Goal: Task Accomplishment & Management: Manage account settings

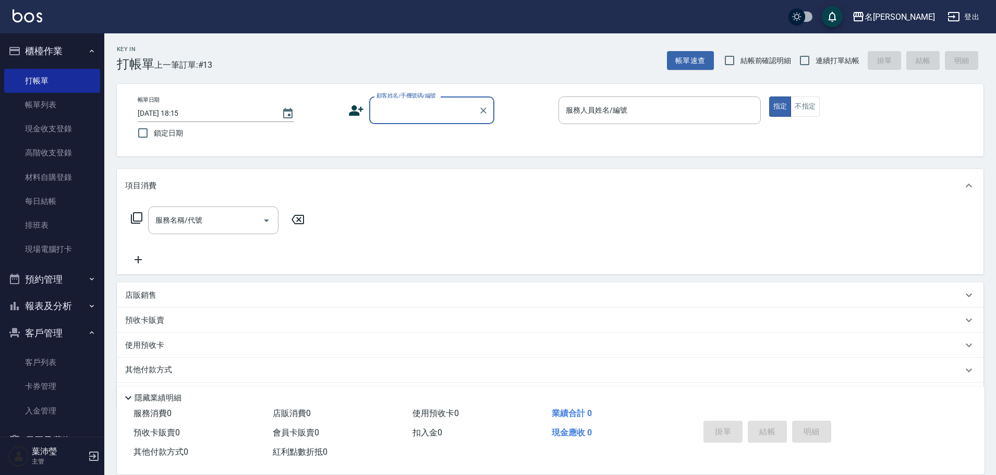
click at [394, 106] on input "顧客姓名/手機號碼/編號" at bounding box center [424, 110] width 100 height 18
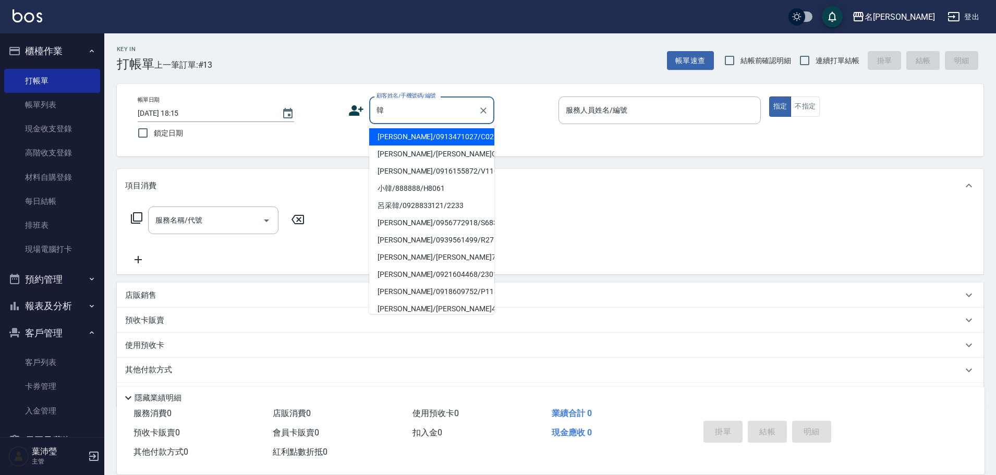
click at [434, 132] on li "[PERSON_NAME]/0913471027/C0255" at bounding box center [431, 136] width 125 height 17
type input "[PERSON_NAME]/0913471027/C0255"
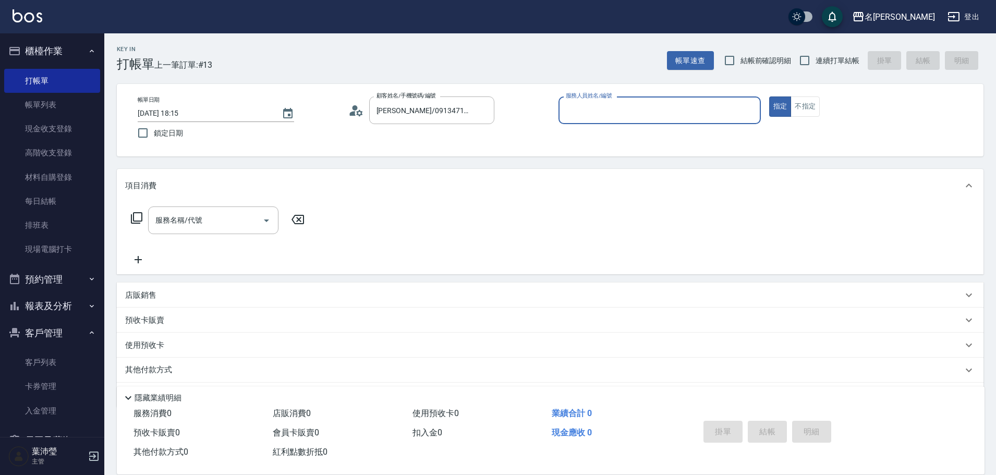
type input "敏卉-2"
click at [137, 219] on icon at bounding box center [136, 218] width 13 height 13
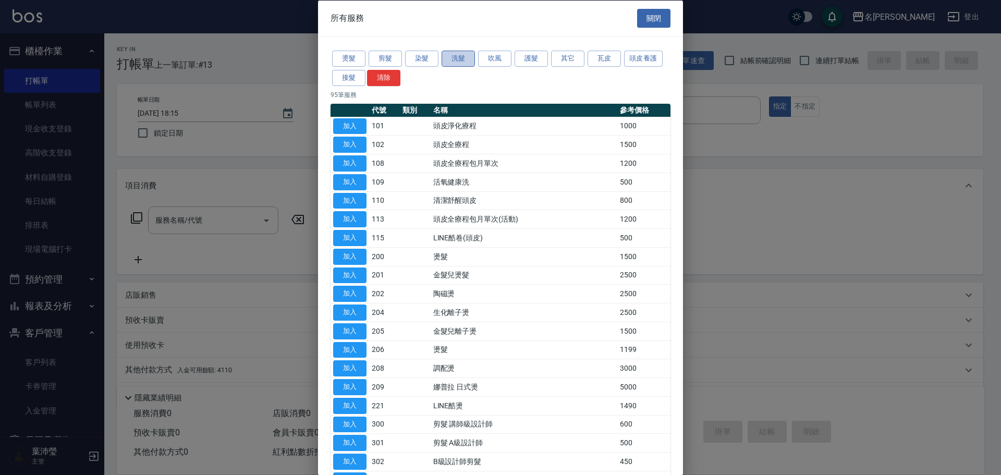
click at [465, 57] on button "洗髮" at bounding box center [458, 59] width 33 height 16
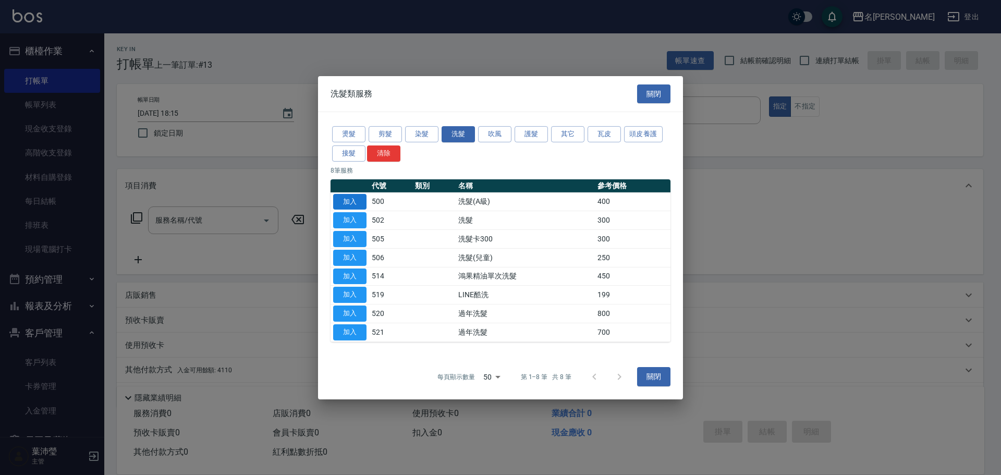
click at [356, 200] on button "加入" at bounding box center [349, 201] width 33 height 16
type input "洗髮(A級)(500)"
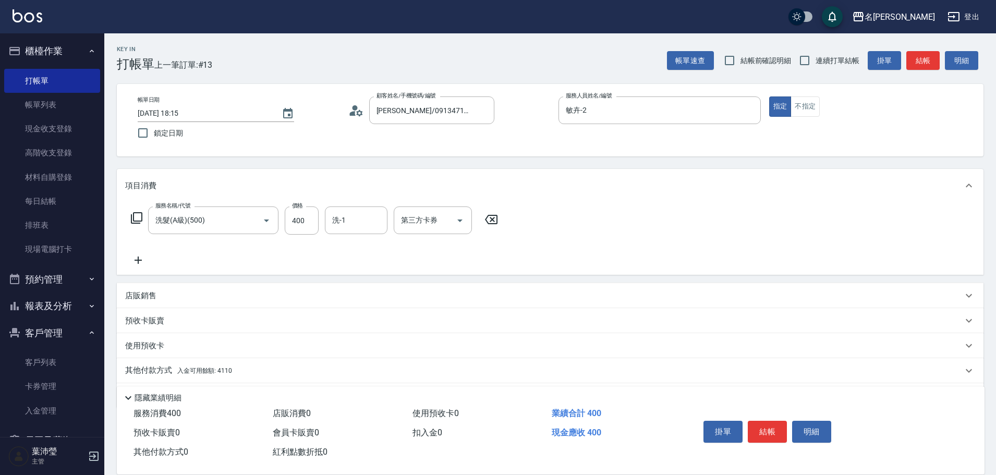
click at [154, 368] on p "其他付款方式 入金可用餘額: 4110" at bounding box center [178, 370] width 107 height 11
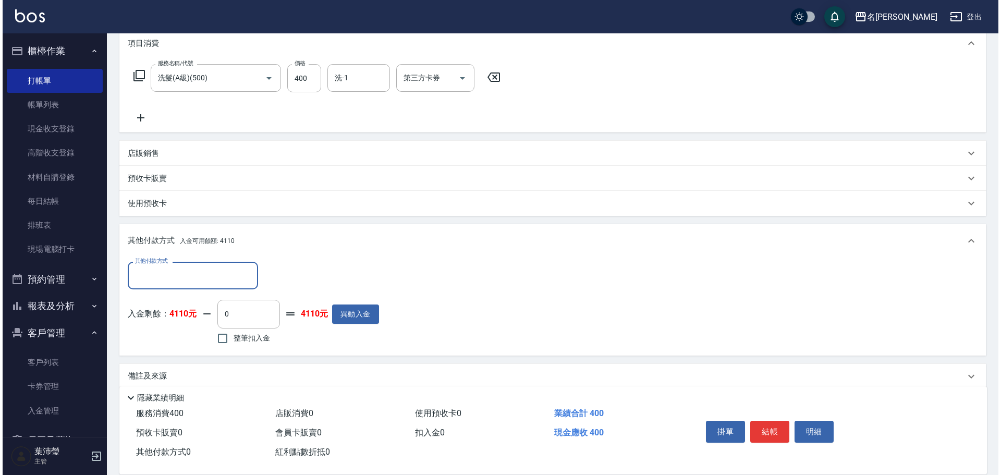
scroll to position [156, 0]
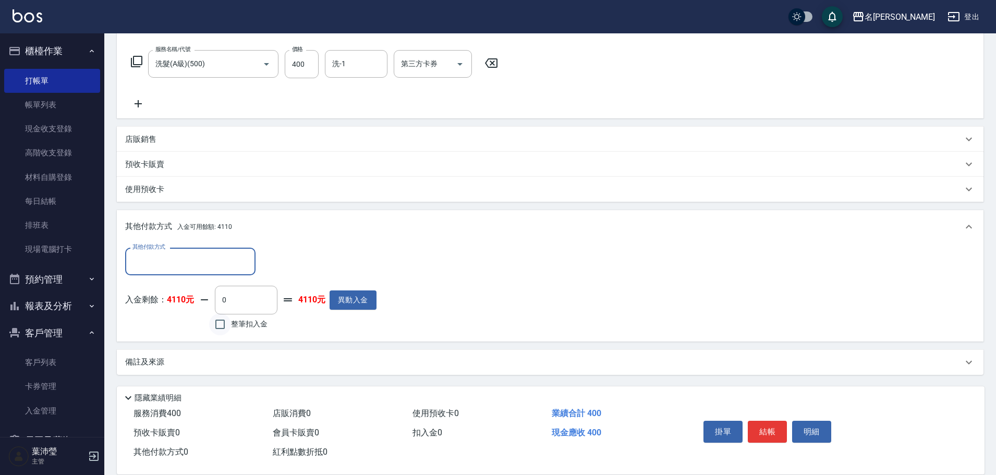
click at [221, 322] on input "整筆扣入金" at bounding box center [220, 324] width 22 height 22
checkbox input "true"
type input "400"
drag, startPoint x: 812, startPoint y: 424, endPoint x: 798, endPoint y: 421, distance: 14.8
click at [812, 423] on button "明細" at bounding box center [811, 432] width 39 height 22
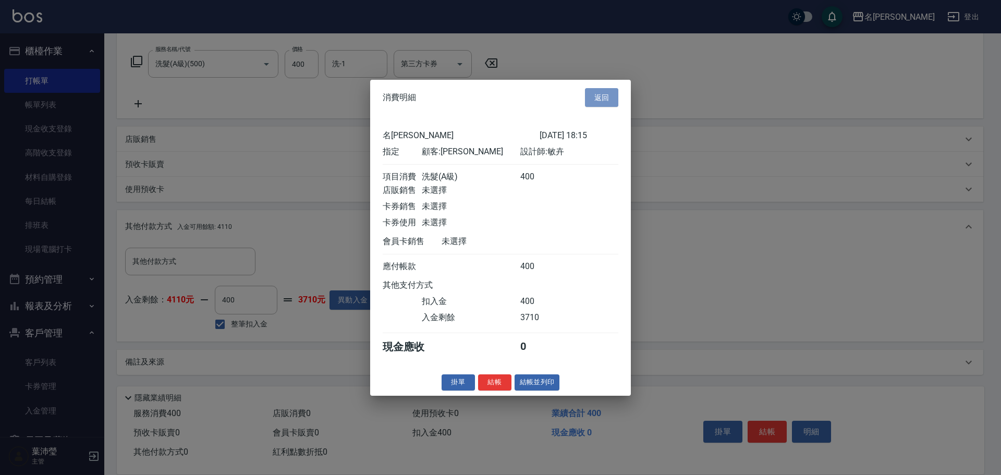
click at [598, 91] on button "返回" at bounding box center [601, 97] width 33 height 19
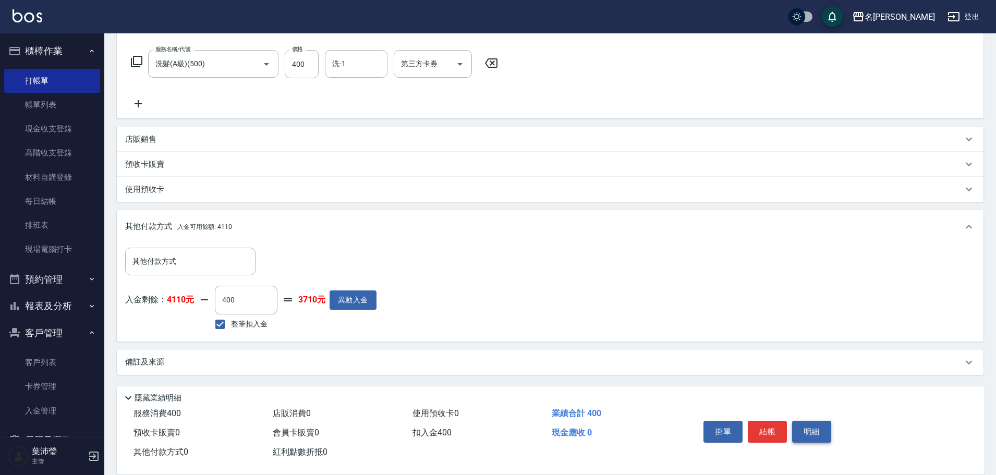
click at [820, 424] on button "明細" at bounding box center [811, 432] width 39 height 22
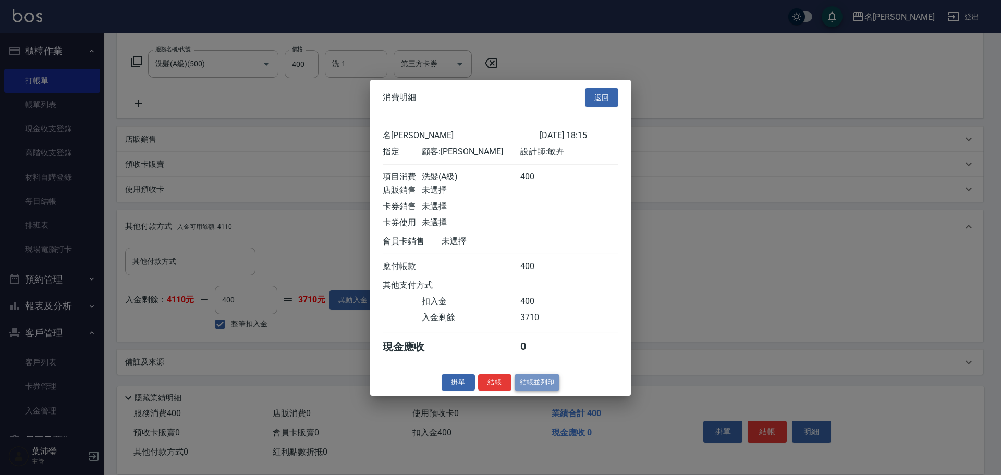
click at [531, 390] on button "結帳並列印" at bounding box center [537, 382] width 45 height 16
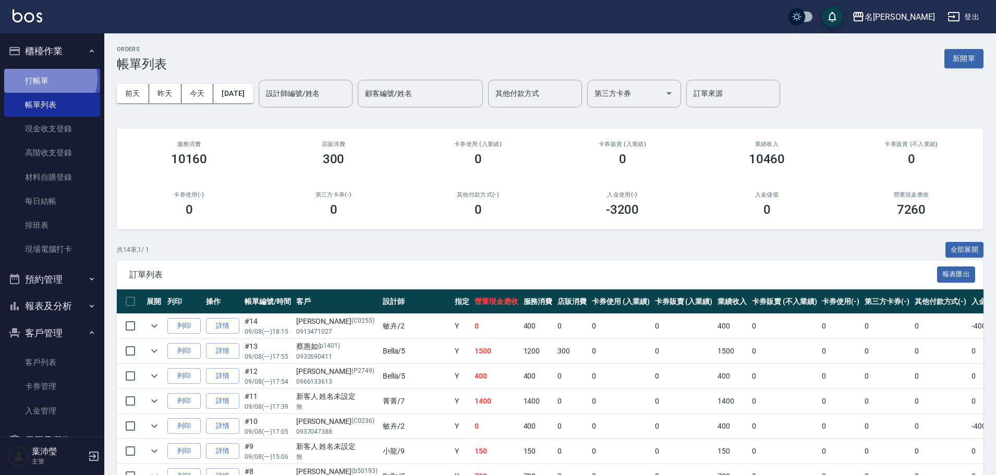
click at [48, 78] on link "打帳單" at bounding box center [52, 81] width 96 height 24
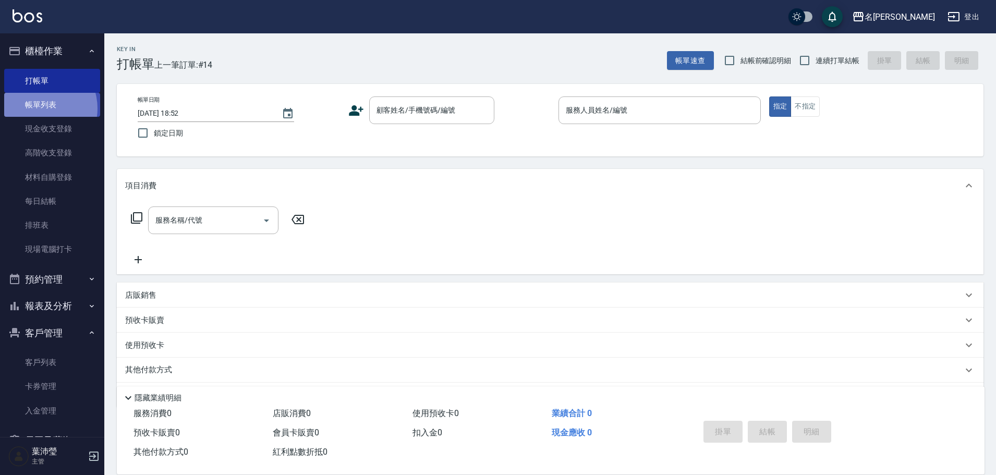
drag, startPoint x: 38, startPoint y: 108, endPoint x: 369, endPoint y: 154, distance: 334.3
click at [37, 108] on link "帳單列表" at bounding box center [52, 105] width 96 height 24
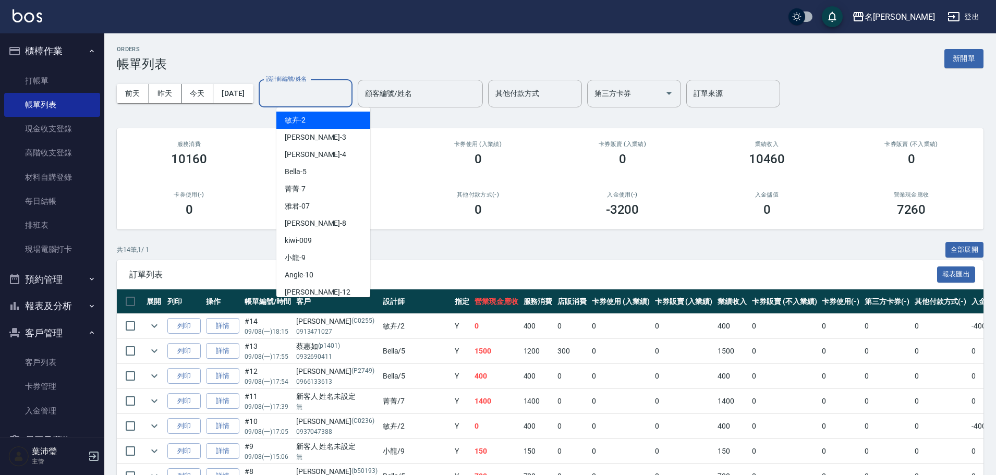
click at [339, 95] on input "設計師編號/姓名" at bounding box center [305, 93] width 84 height 18
click at [344, 273] on div "Angle -10" at bounding box center [323, 274] width 94 height 17
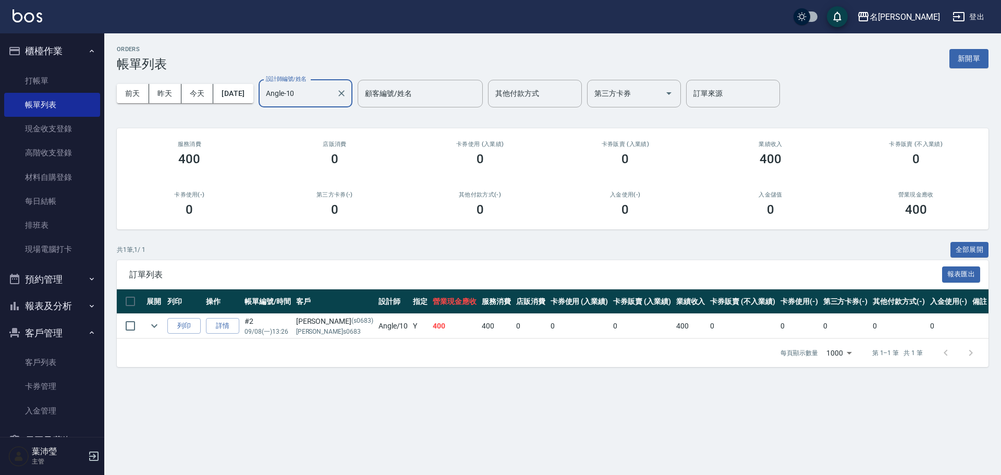
click at [326, 93] on input "Angle-10" at bounding box center [297, 93] width 69 height 18
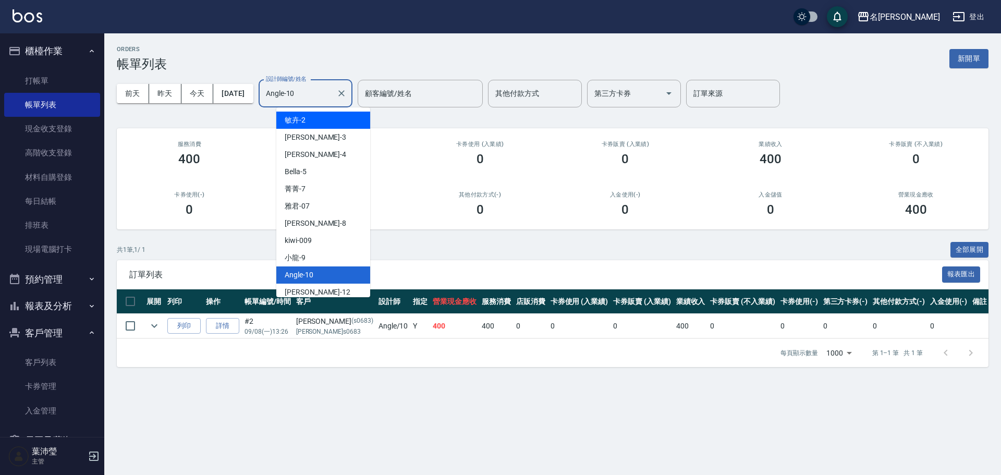
click at [323, 123] on div "敏卉 -2" at bounding box center [323, 120] width 94 height 17
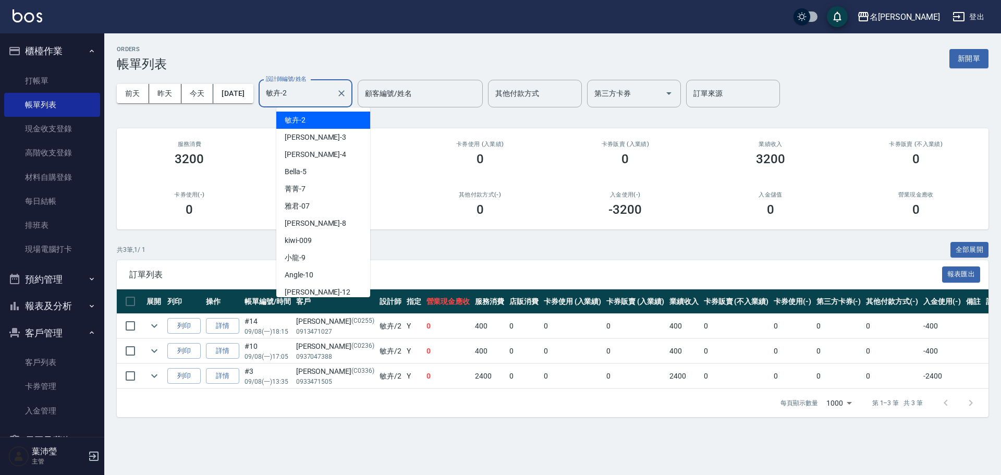
click at [332, 95] on input "敏卉-2" at bounding box center [297, 93] width 69 height 18
click at [314, 176] on div "Bella -5" at bounding box center [323, 171] width 94 height 17
type input "Bella-5"
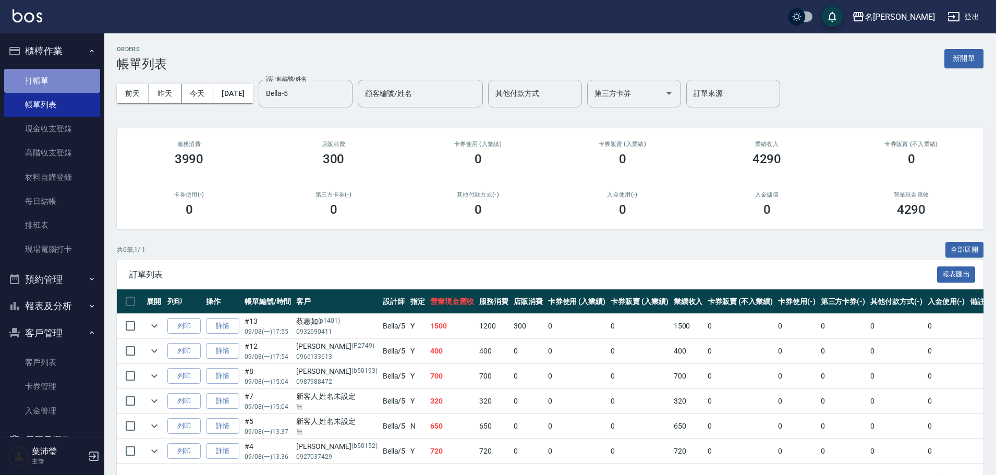
click at [86, 83] on link "打帳單" at bounding box center [52, 81] width 96 height 24
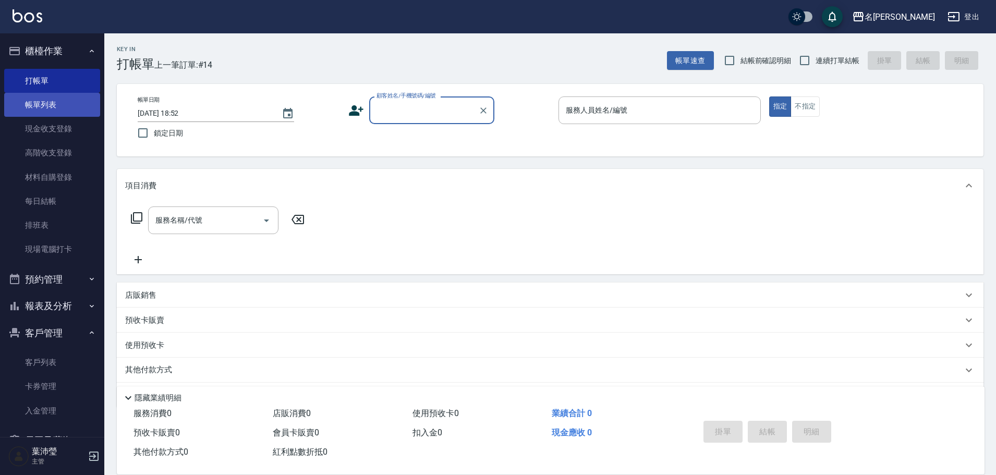
click at [41, 96] on link "帳單列表" at bounding box center [52, 105] width 96 height 24
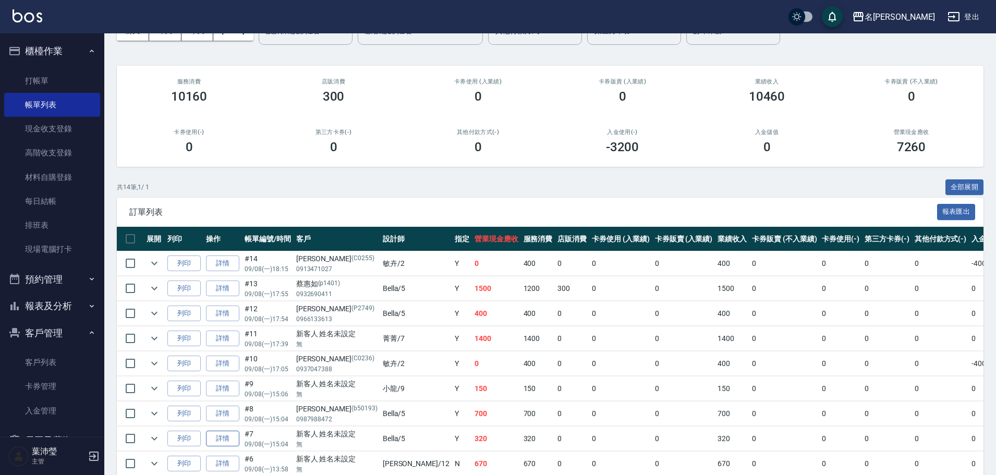
scroll to position [156, 0]
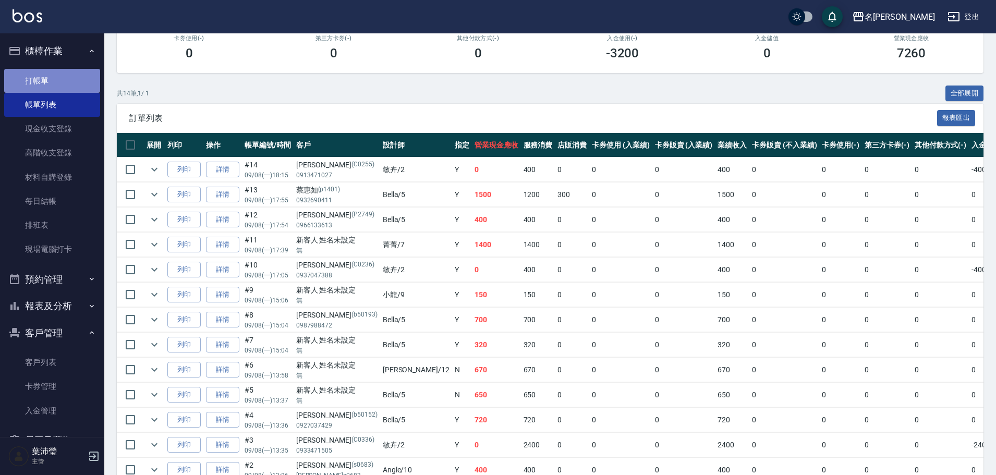
click at [58, 88] on link "打帳單" at bounding box center [52, 81] width 96 height 24
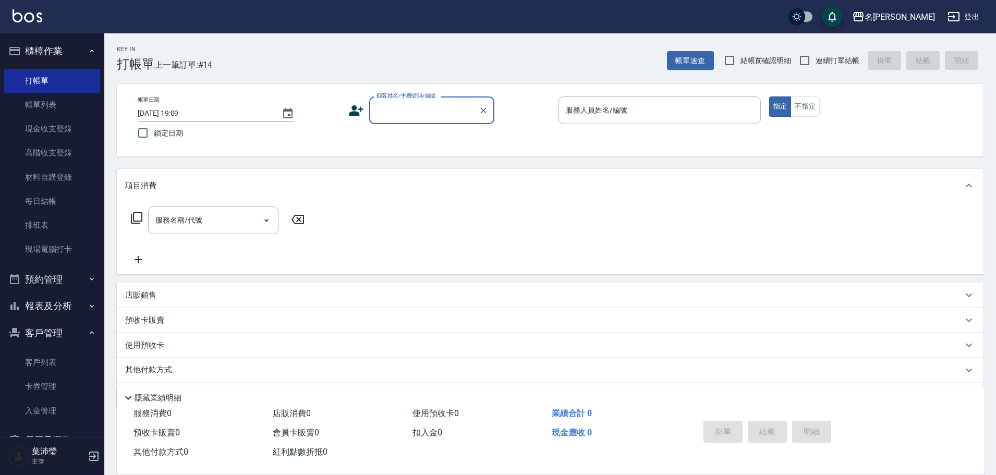
click at [433, 122] on div "顧客姓名/手機號碼/編號" at bounding box center [431, 110] width 125 height 28
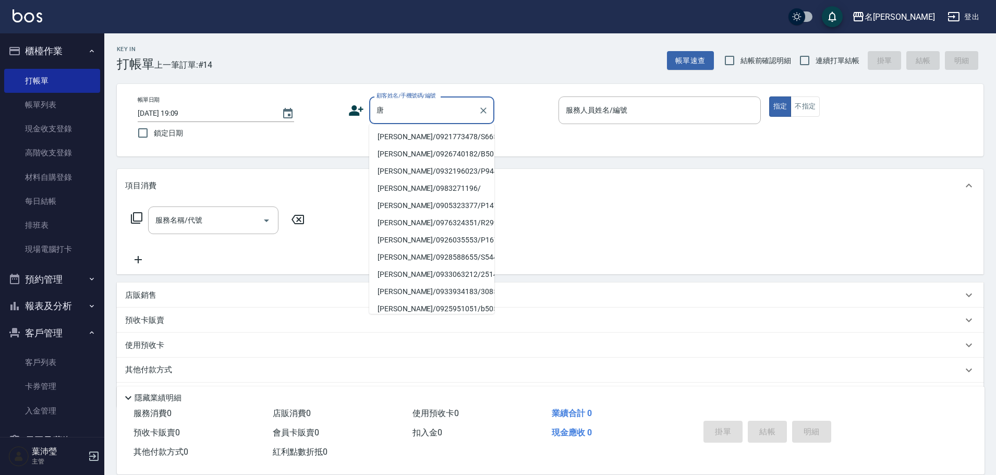
click at [440, 134] on li "[PERSON_NAME]/0921773478/S665" at bounding box center [431, 136] width 125 height 17
type input "[PERSON_NAME]/0921773478/S665"
type input "Angle-10"
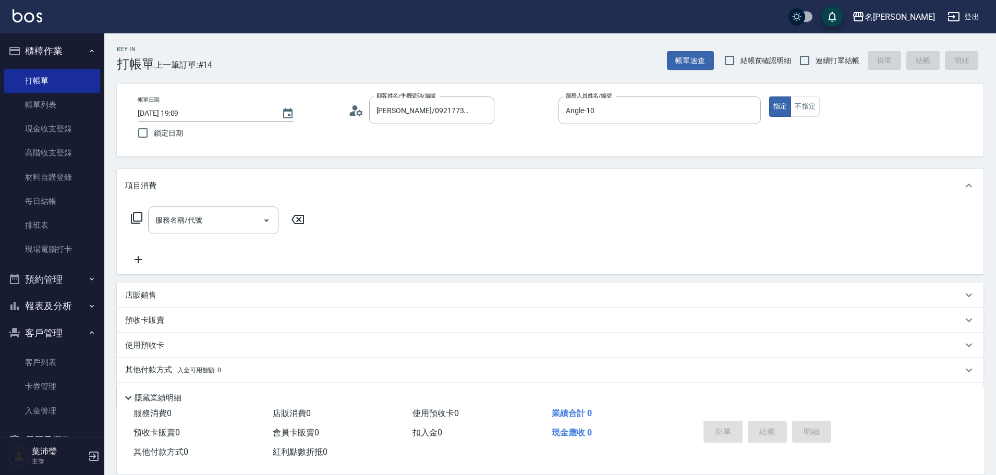
click at [478, 157] on div "Key In 打帳單 上一筆訂單:#14 帳單速查 結帳前確認明細 連續打單結帳 掛單 結帳 明細 帳單日期 [DATE] 19:09 鎖定日期 顧客姓名/手…" at bounding box center [550, 270] width 892 height 475
drag, startPoint x: 143, startPoint y: 224, endPoint x: 107, endPoint y: 202, distance: 41.7
click at [141, 224] on div "服務名稱/代號 服務名稱/代號" at bounding box center [218, 221] width 186 height 28
click at [140, 224] on icon at bounding box center [136, 218] width 13 height 13
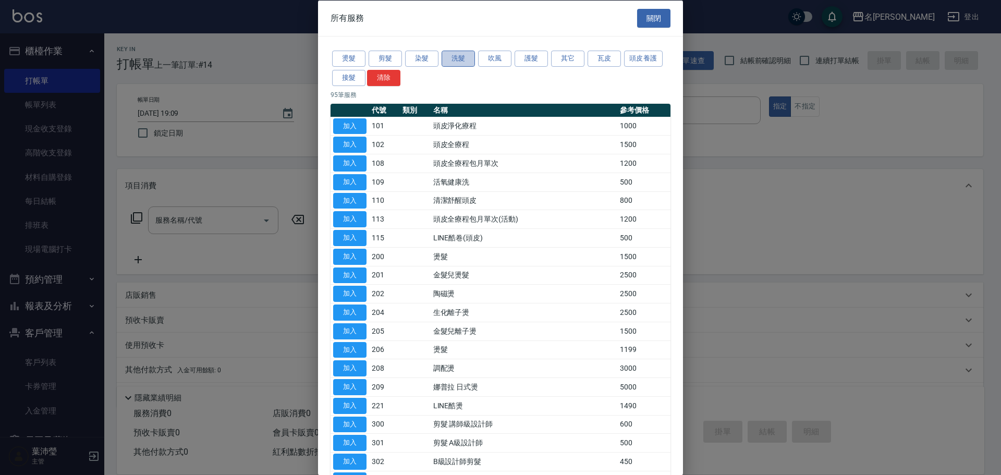
click at [454, 63] on button "洗髮" at bounding box center [458, 59] width 33 height 16
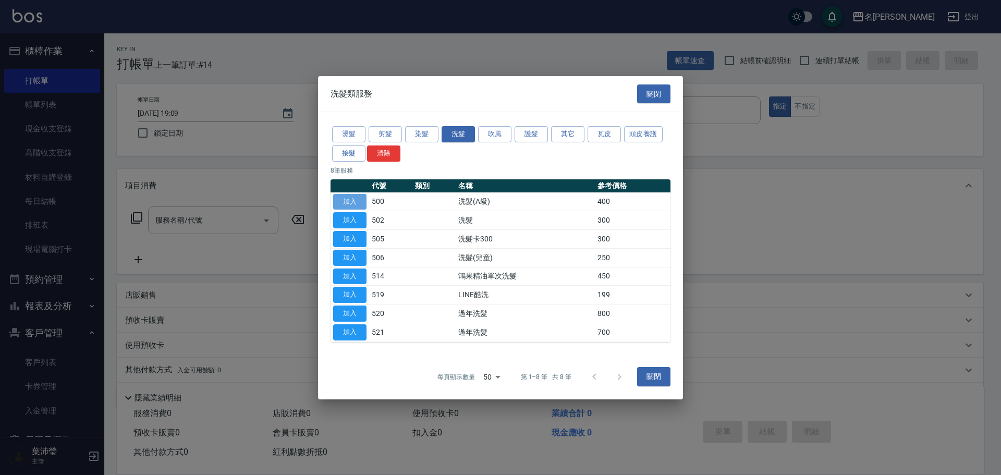
click at [355, 205] on button "加入" at bounding box center [349, 201] width 33 height 16
type input "洗髮(A級)(500)"
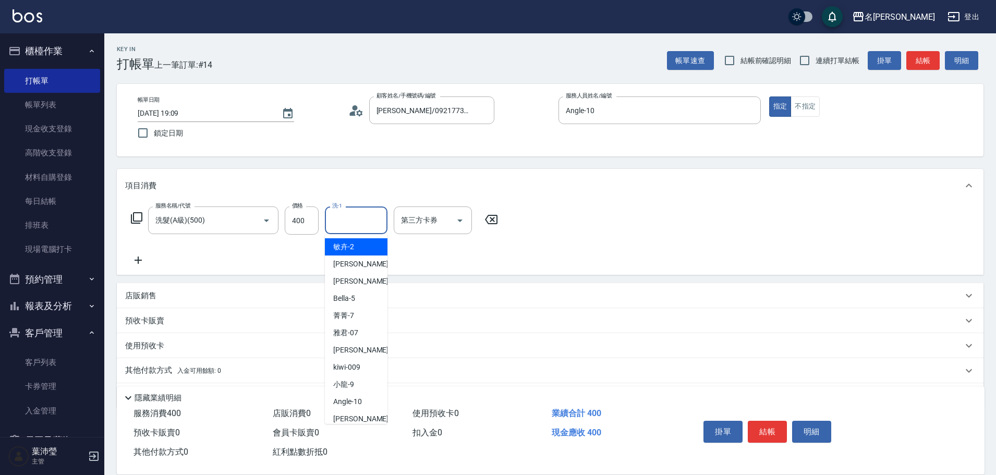
click at [357, 213] on input "洗-1" at bounding box center [356, 220] width 53 height 18
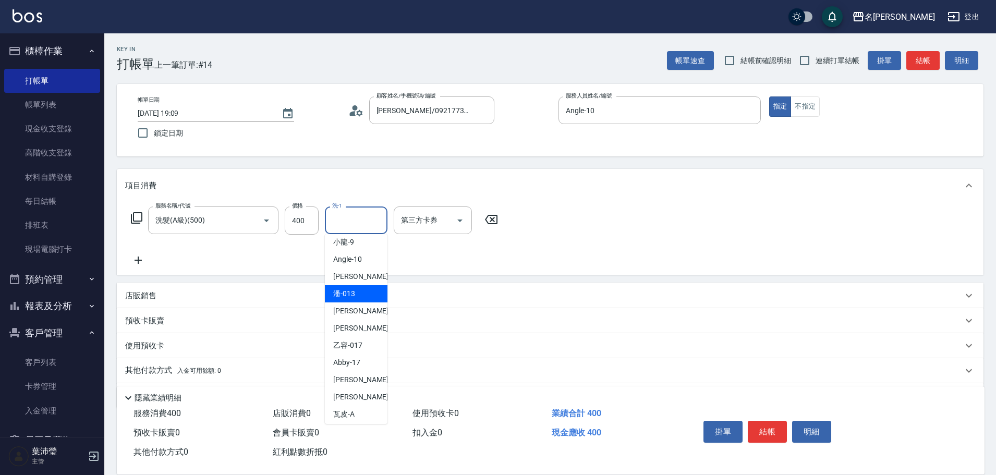
scroll to position [209, 0]
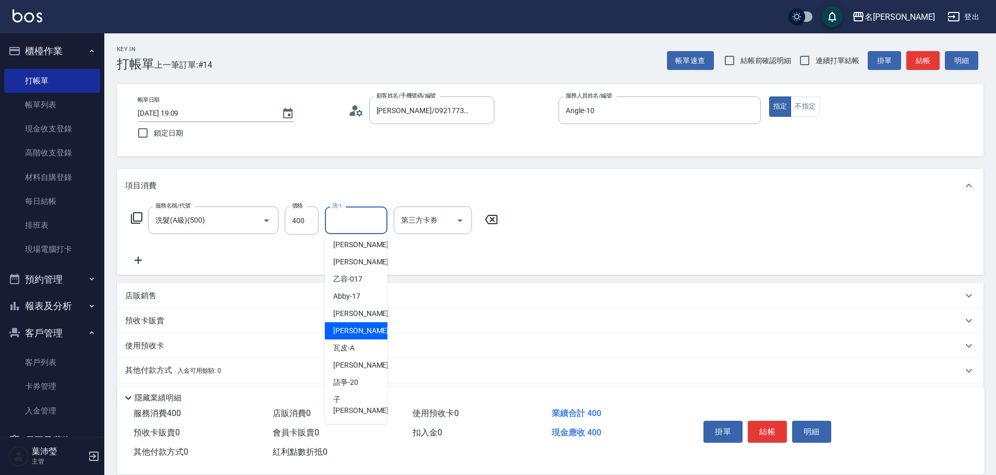
drag, startPoint x: 361, startPoint y: 322, endPoint x: 365, endPoint y: 334, distance: 12.9
click at [365, 334] on ul "[PERSON_NAME] -2 [PERSON_NAME]-3 [PERSON_NAME]-4 Bella -5 菁菁 -7 雅君 -07 [PERSON_…" at bounding box center [356, 329] width 63 height 190
click at [365, 334] on div "[PERSON_NAME] -19" at bounding box center [356, 330] width 63 height 17
type input "[PERSON_NAME]-19"
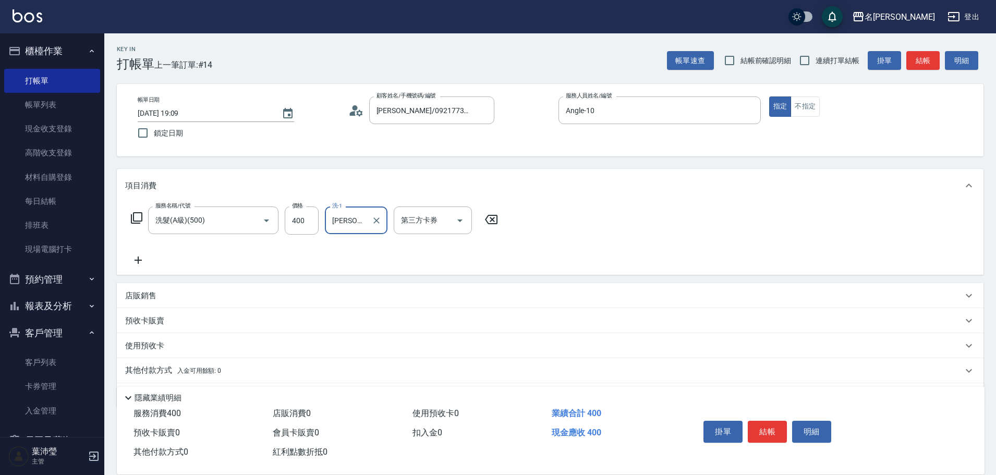
click at [732, 194] on div "項目消費" at bounding box center [550, 185] width 867 height 33
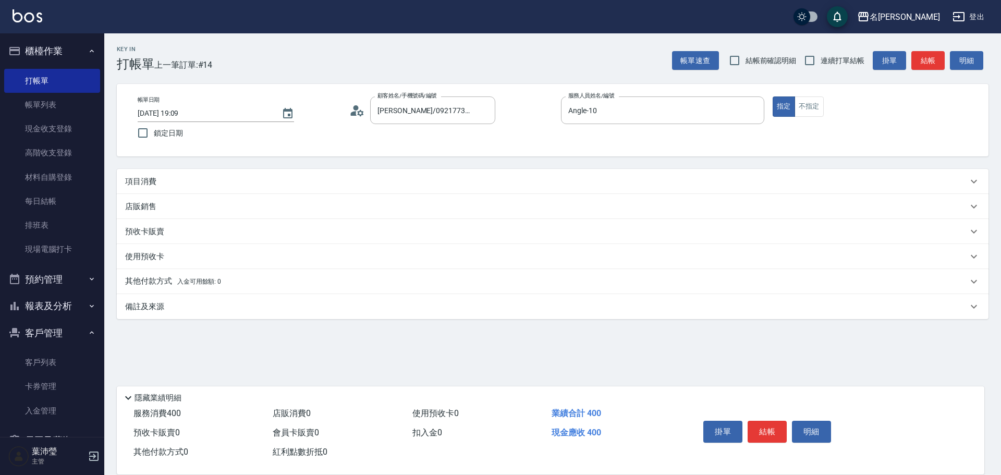
click at [405, 183] on div "項目消費" at bounding box center [546, 181] width 843 height 11
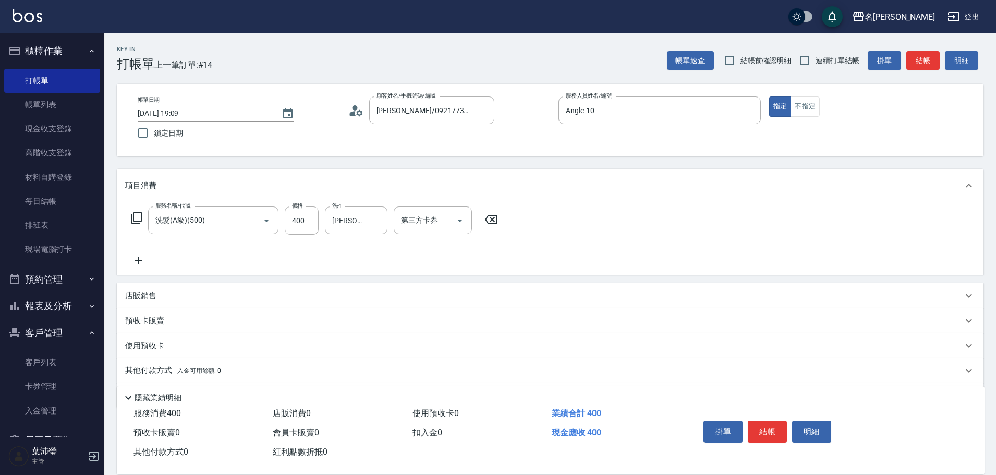
click at [782, 417] on div "掛單 結帳 明細" at bounding box center [767, 433] width 136 height 33
click at [776, 423] on button "結帳" at bounding box center [767, 432] width 39 height 22
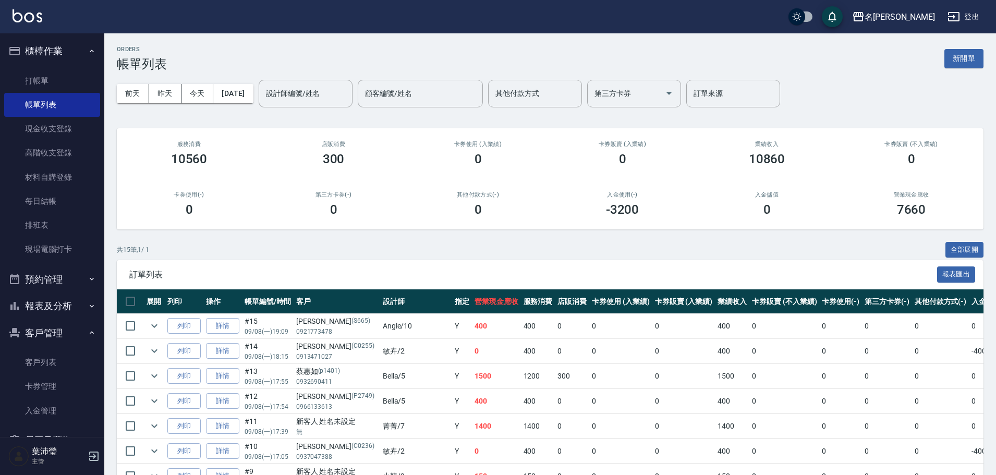
click at [641, 244] on div "共 15 筆, 1 / 1 全部展開" at bounding box center [550, 250] width 867 height 16
click at [77, 82] on link "打帳單" at bounding box center [52, 81] width 96 height 24
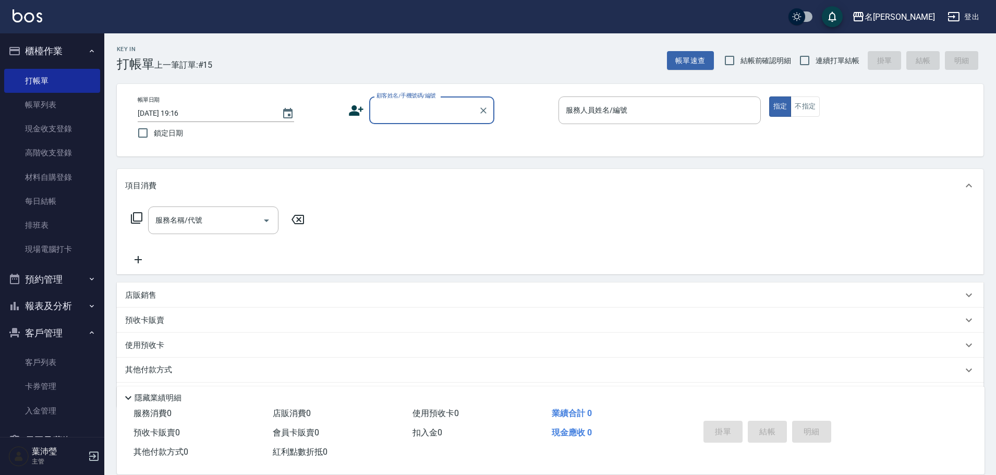
click at [424, 108] on input "顧客姓名/手機號碼/編號" at bounding box center [424, 110] width 100 height 18
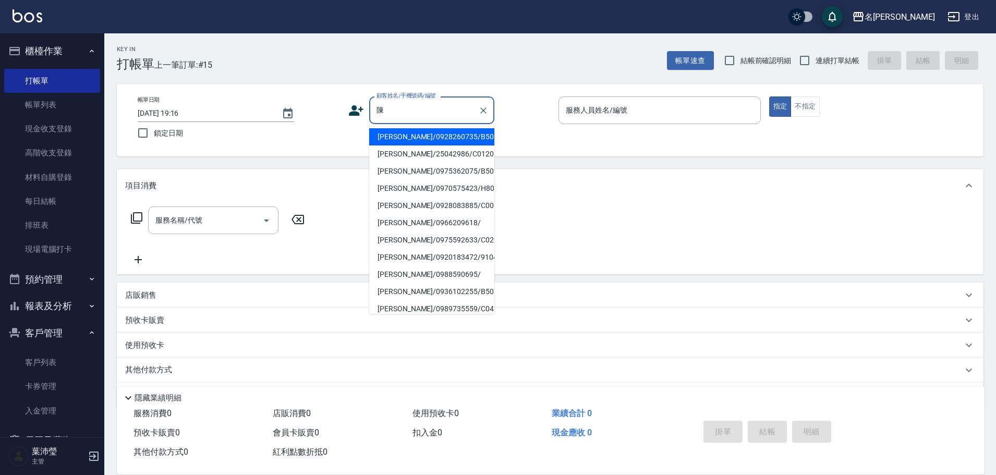
click at [418, 242] on li "[PERSON_NAME]/0975592633/C0293" at bounding box center [431, 240] width 125 height 17
type input "[PERSON_NAME]/0975592633/C0293"
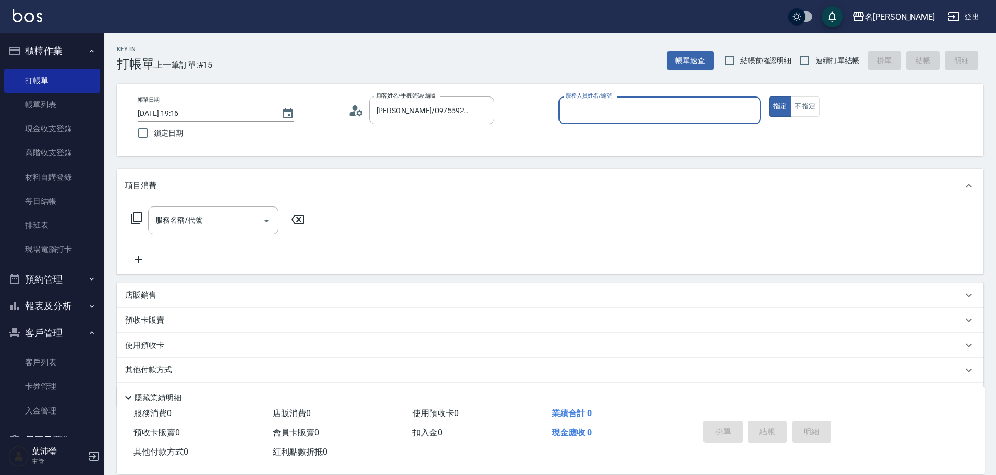
type input "敏卉-2"
click at [138, 215] on icon at bounding box center [136, 218] width 13 height 13
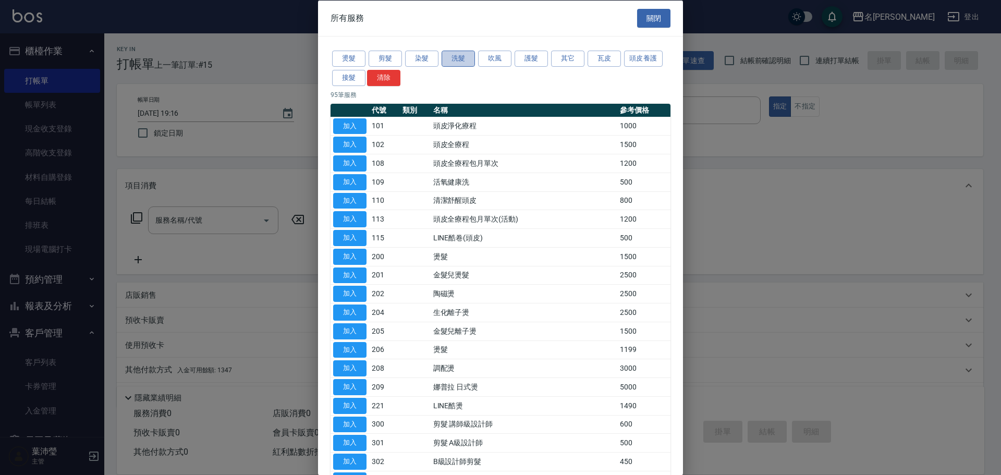
click at [446, 60] on button "洗髮" at bounding box center [458, 59] width 33 height 16
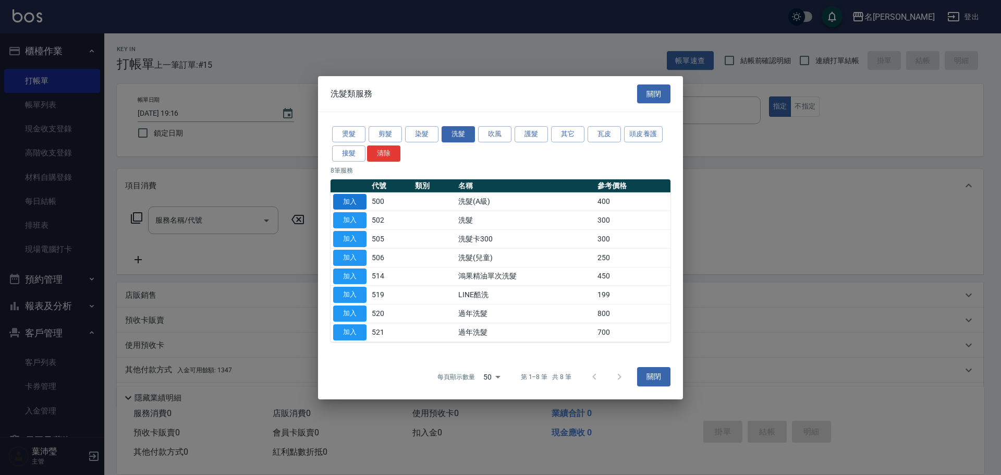
click at [344, 198] on button "加入" at bounding box center [349, 201] width 33 height 16
type input "洗髮(A級)(500)"
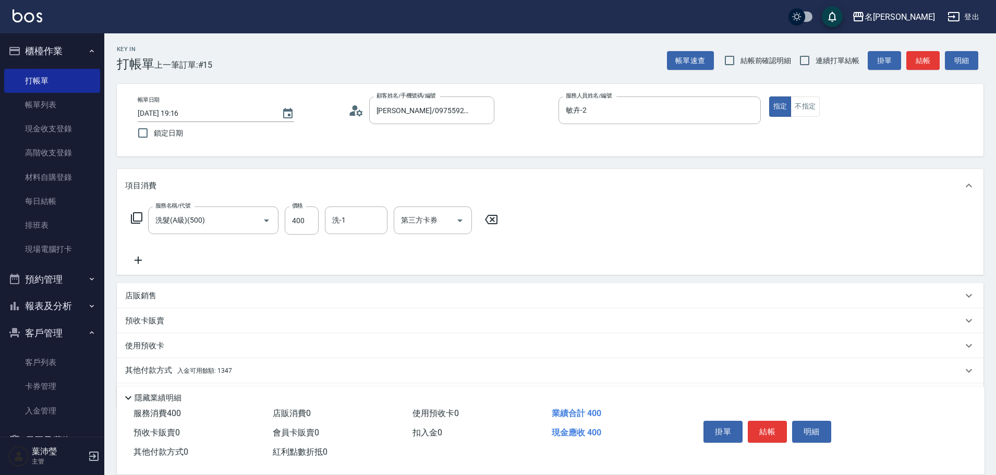
click at [138, 220] on icon at bounding box center [136, 218] width 13 height 13
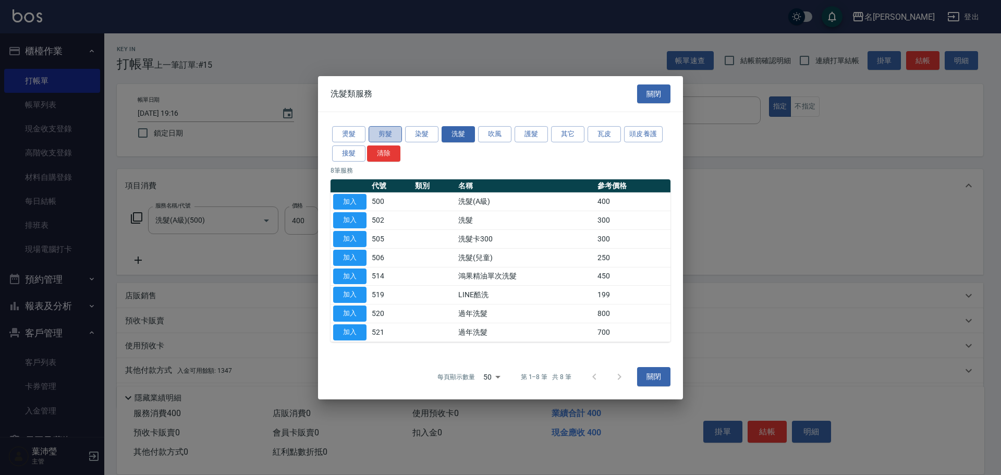
click at [383, 136] on button "剪髮" at bounding box center [385, 134] width 33 height 16
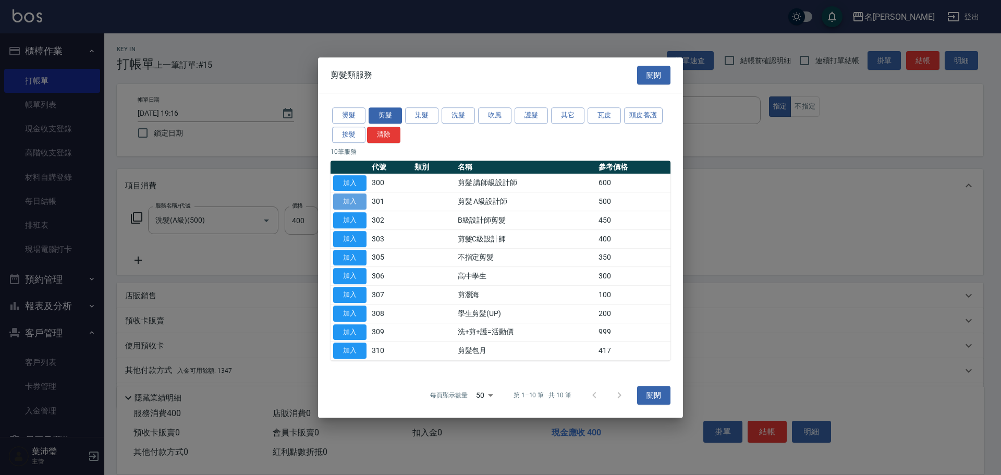
click at [357, 204] on button "加入" at bounding box center [349, 201] width 33 height 16
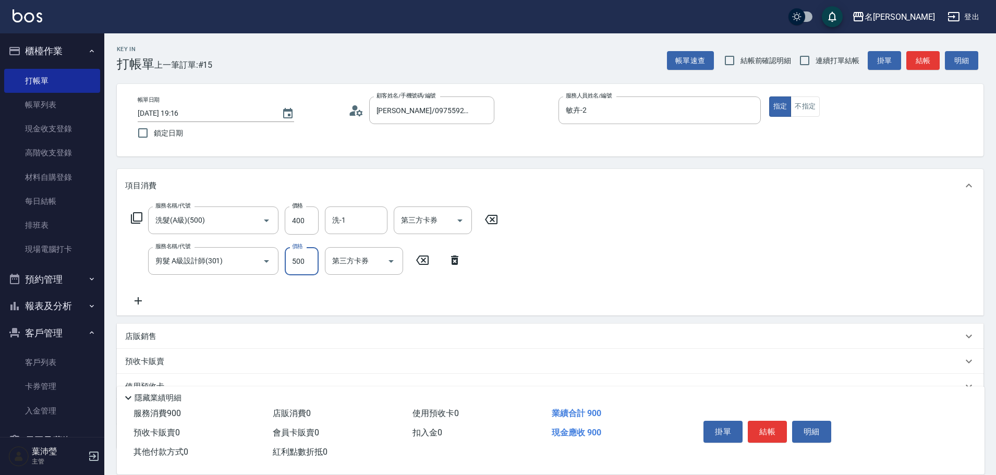
click at [304, 265] on input "500" at bounding box center [302, 261] width 34 height 28
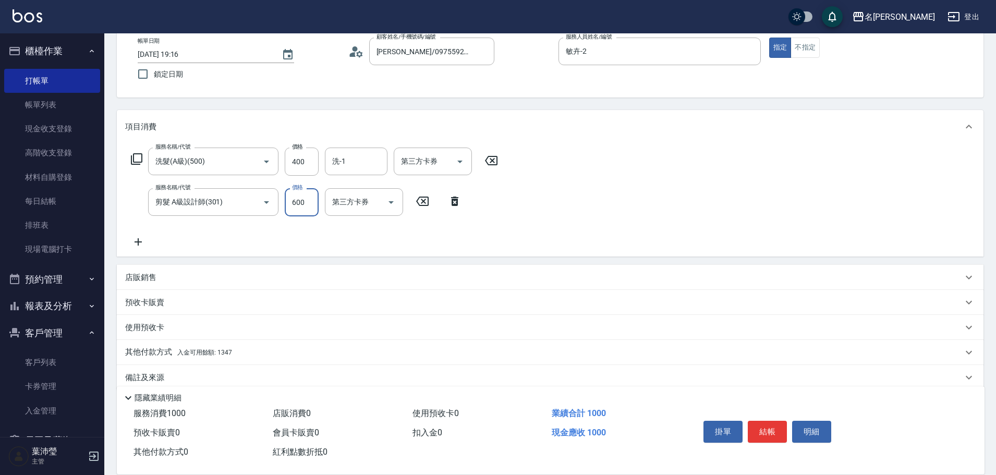
scroll to position [74, 0]
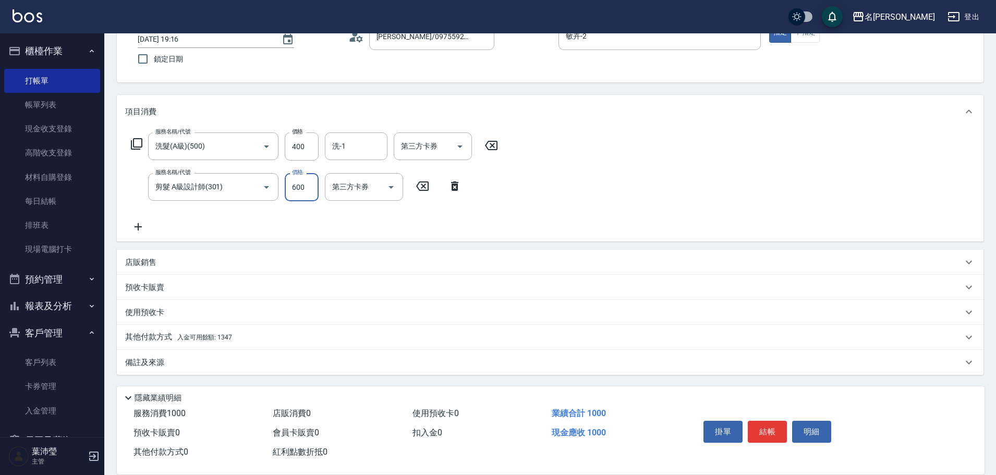
type input "600"
click at [157, 335] on p "其他付款方式 入金可用餘額: 1347" at bounding box center [178, 337] width 107 height 11
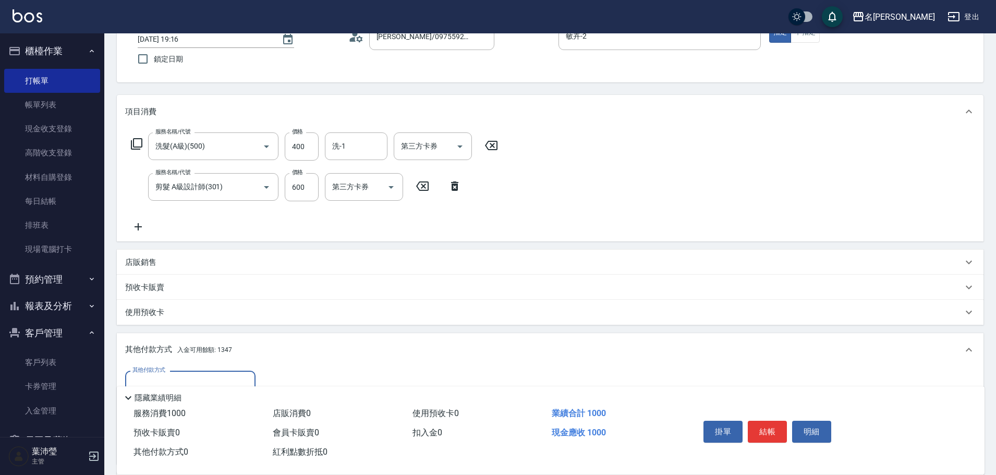
scroll to position [0, 0]
drag, startPoint x: 995, startPoint y: 450, endPoint x: 899, endPoint y: 447, distance: 96.5
click at [994, 450] on div "Key In 打帳單 上一筆訂單:#15 帳單速查 結帳前確認明細 連續打單結帳 掛單 結帳 明細 帳單日期 [DATE] 19:16 鎖定日期 顧客姓名/手…" at bounding box center [550, 278] width 892 height 639
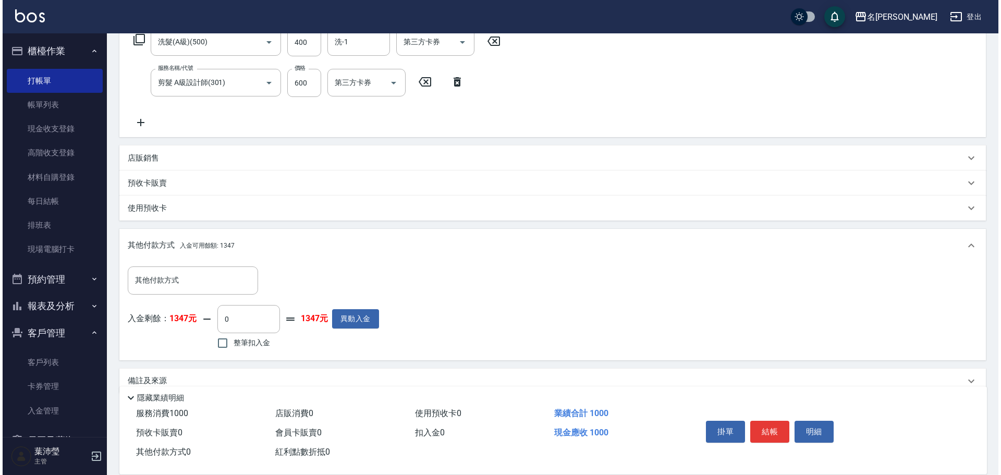
scroll to position [197, 0]
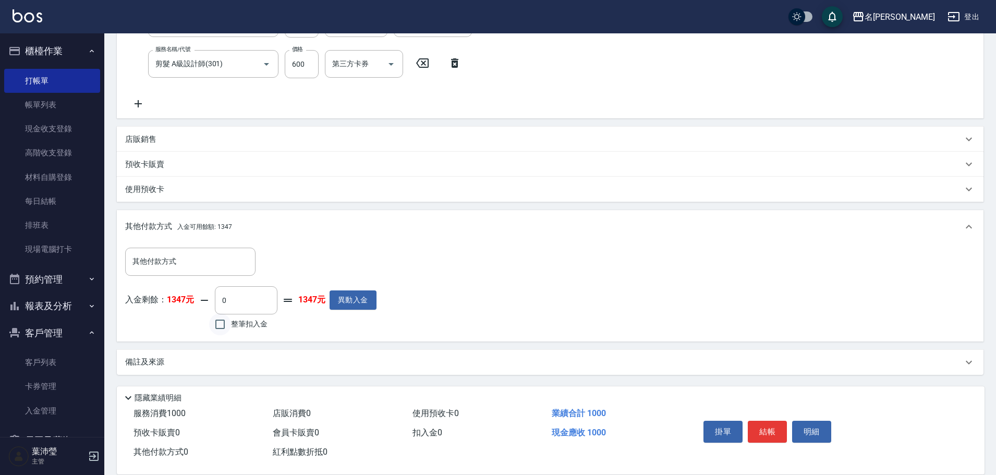
click at [219, 324] on input "整筆扣入金" at bounding box center [220, 324] width 22 height 22
checkbox input "true"
type input "1000"
click at [798, 428] on button "明細" at bounding box center [811, 432] width 39 height 22
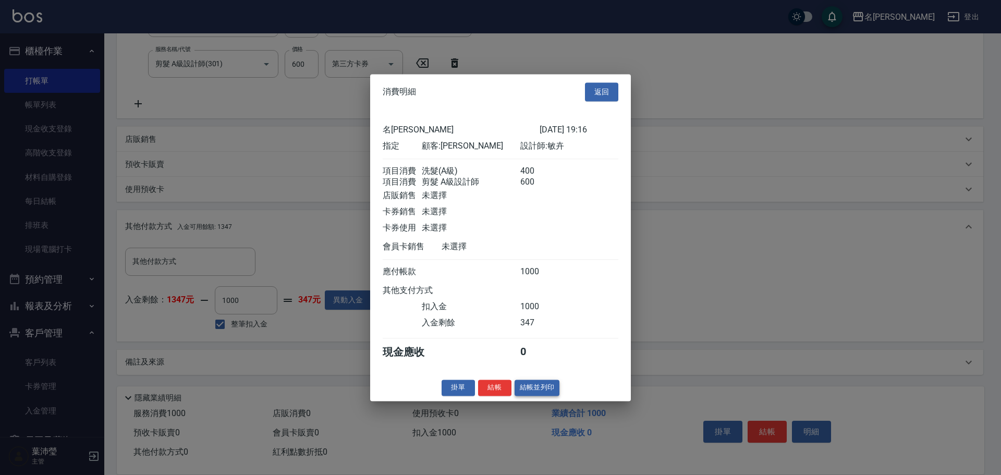
click at [534, 396] on button "結帳並列印" at bounding box center [537, 388] width 45 height 16
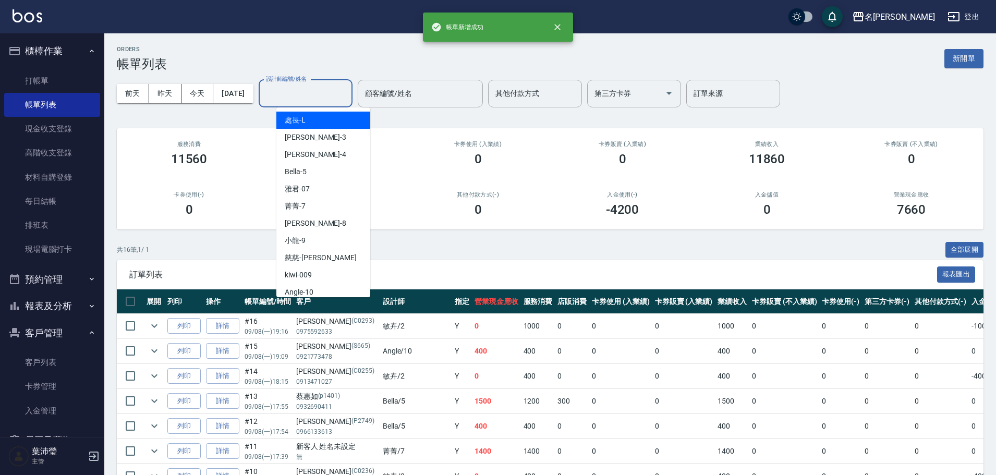
drag, startPoint x: 327, startPoint y: 91, endPoint x: 321, endPoint y: 101, distance: 12.0
click at [327, 91] on input "設計師編號/姓名" at bounding box center [305, 93] width 84 height 18
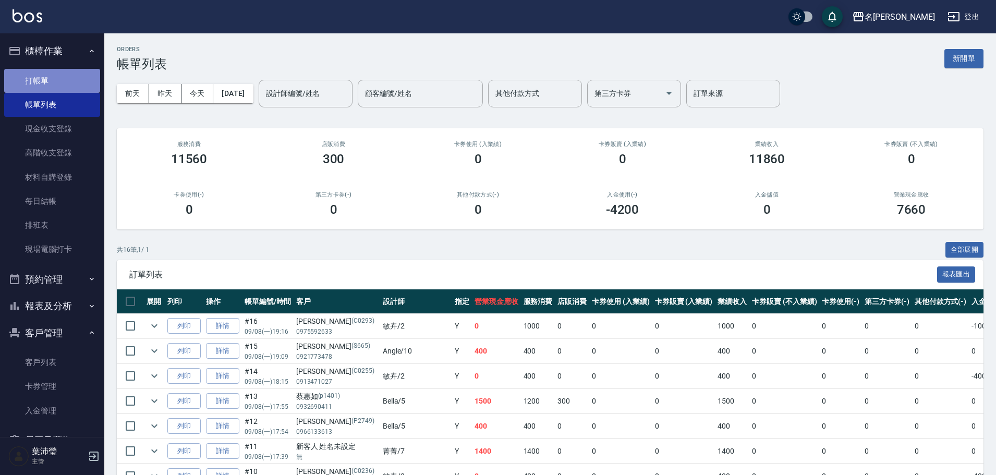
click at [74, 74] on link "打帳單" at bounding box center [52, 81] width 96 height 24
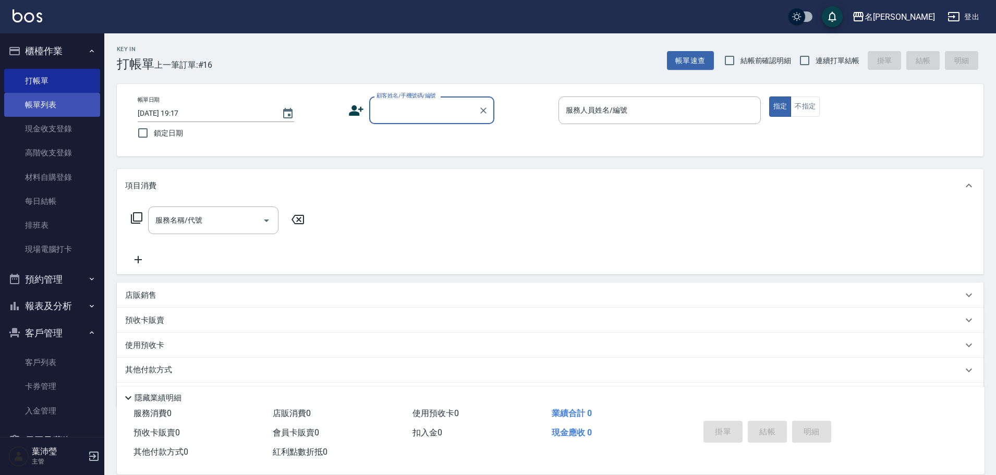
click at [59, 109] on link "帳單列表" at bounding box center [52, 105] width 96 height 24
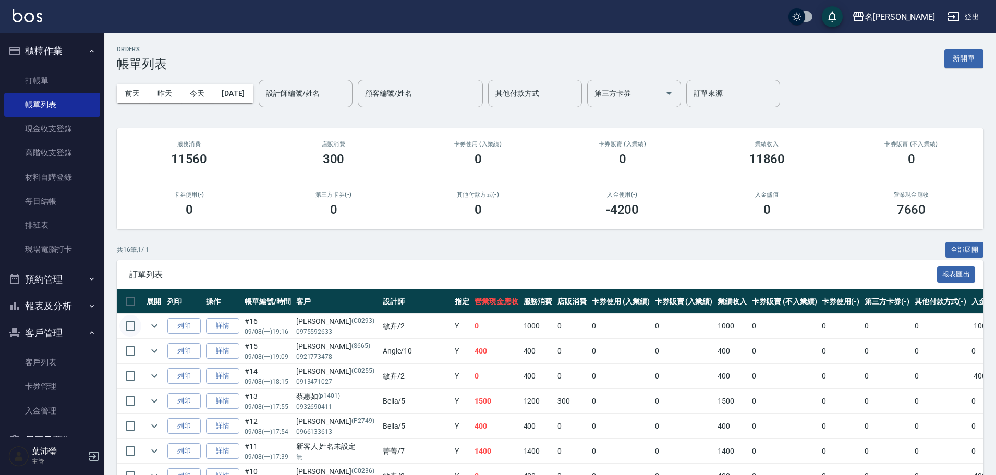
click at [131, 323] on input "checkbox" at bounding box center [130, 326] width 22 height 22
checkbox input "true"
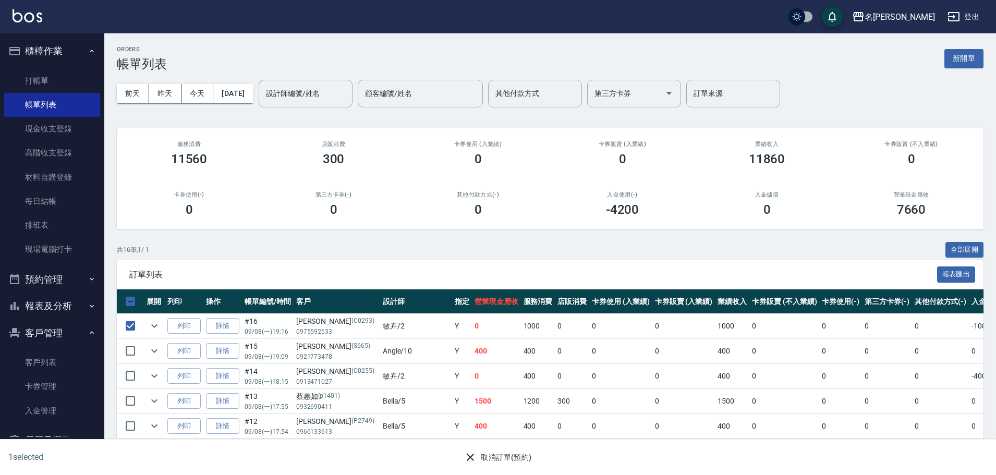
click at [469, 455] on icon "button" at bounding box center [470, 457] width 13 height 13
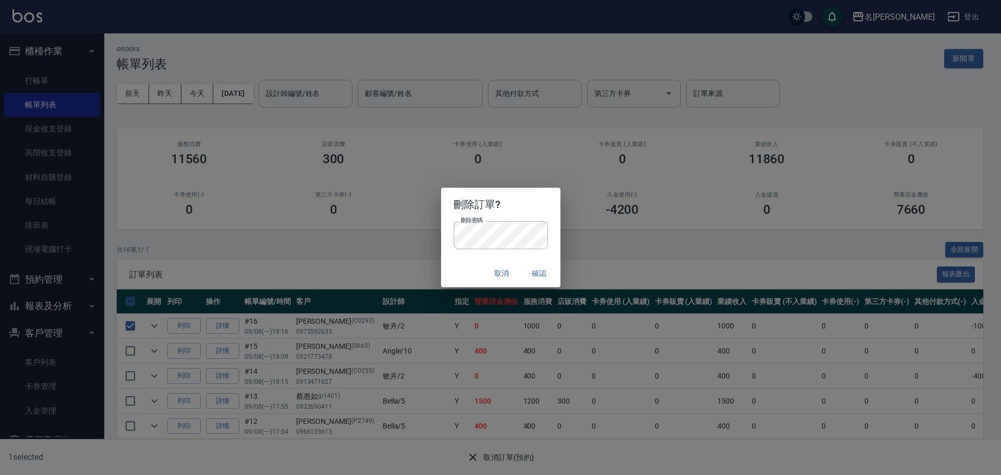
click at [534, 273] on button "確認" at bounding box center [539, 273] width 33 height 19
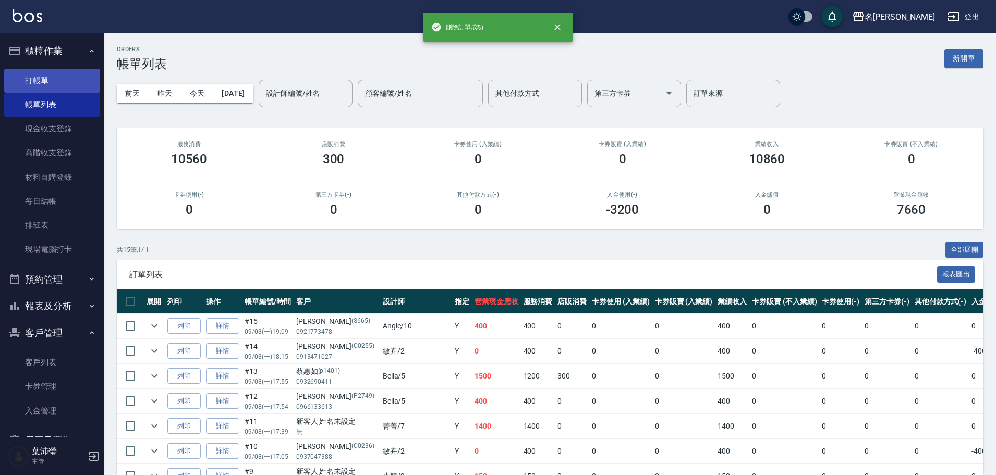
click at [75, 78] on link "打帳單" at bounding box center [52, 81] width 96 height 24
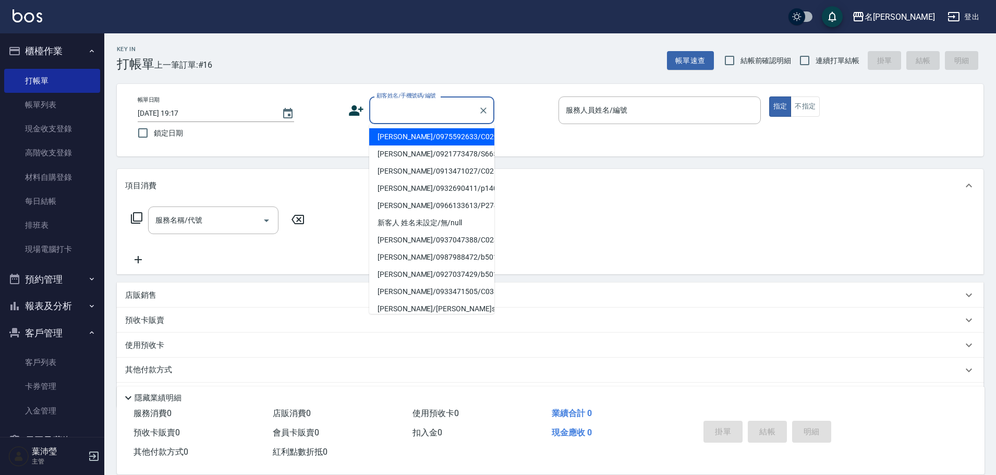
click at [411, 114] on input "顧客姓名/手機號碼/編號" at bounding box center [424, 110] width 100 height 18
click at [406, 138] on li "[PERSON_NAME]/0975592633/C0293" at bounding box center [431, 136] width 125 height 17
type input "[PERSON_NAME]/0975592633/C0293"
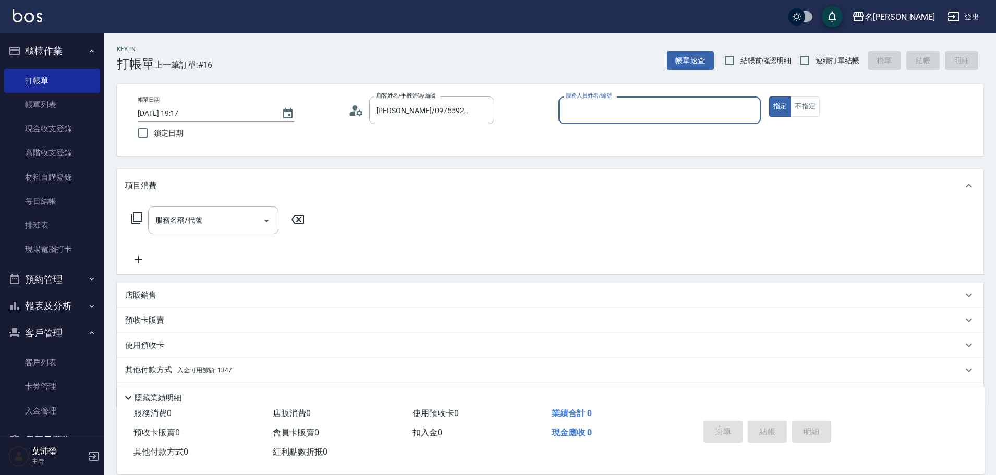
type input "敏卉-2"
click at [138, 216] on icon at bounding box center [136, 218] width 13 height 13
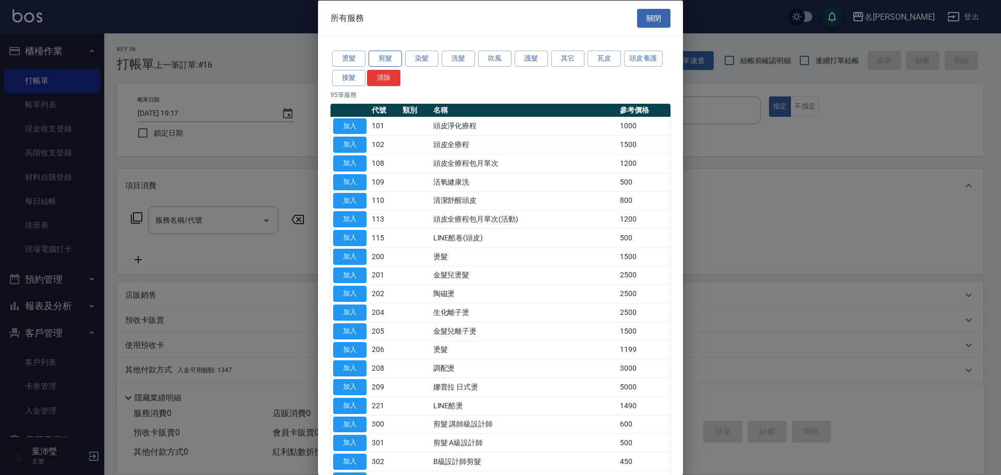
click at [378, 59] on button "剪髮" at bounding box center [385, 59] width 33 height 16
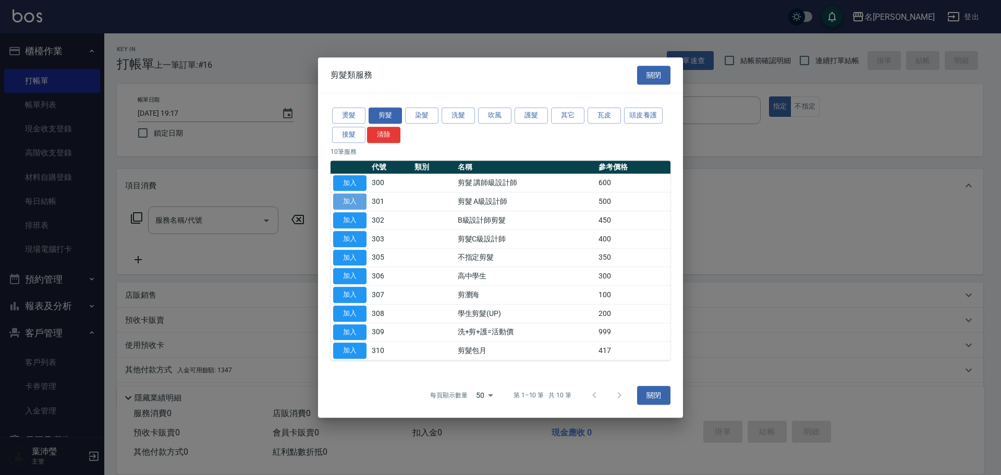
click at [348, 205] on button "加入" at bounding box center [349, 201] width 33 height 16
type input "剪髮 A級設計師(301)"
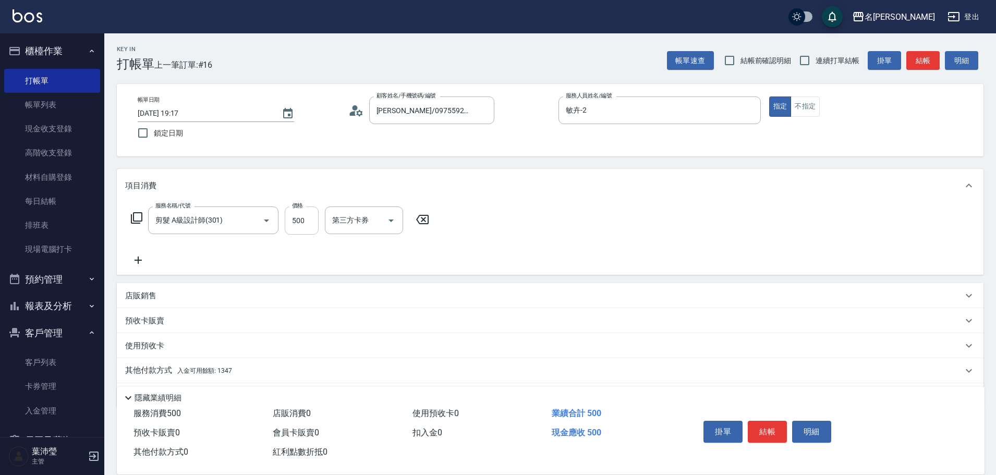
click at [315, 221] on input "500" at bounding box center [302, 221] width 34 height 28
type input "600"
click at [139, 217] on icon at bounding box center [136, 218] width 13 height 13
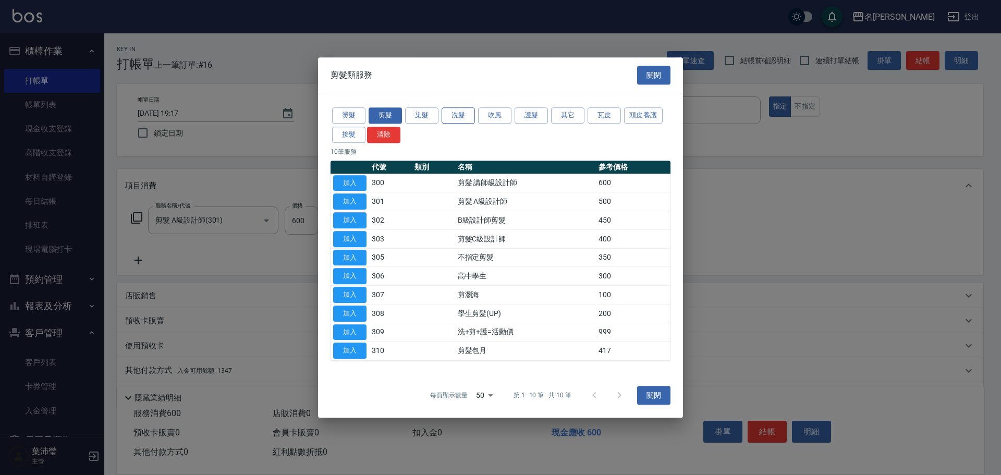
click at [448, 116] on button "洗髮" at bounding box center [458, 115] width 33 height 16
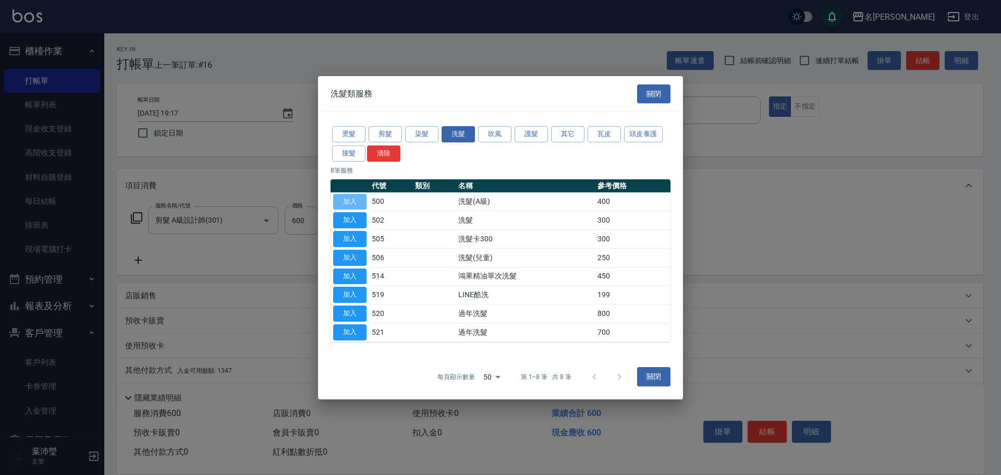
drag, startPoint x: 352, startPoint y: 201, endPoint x: 334, endPoint y: 225, distance: 29.7
click at [352, 200] on button "加入" at bounding box center [349, 201] width 33 height 16
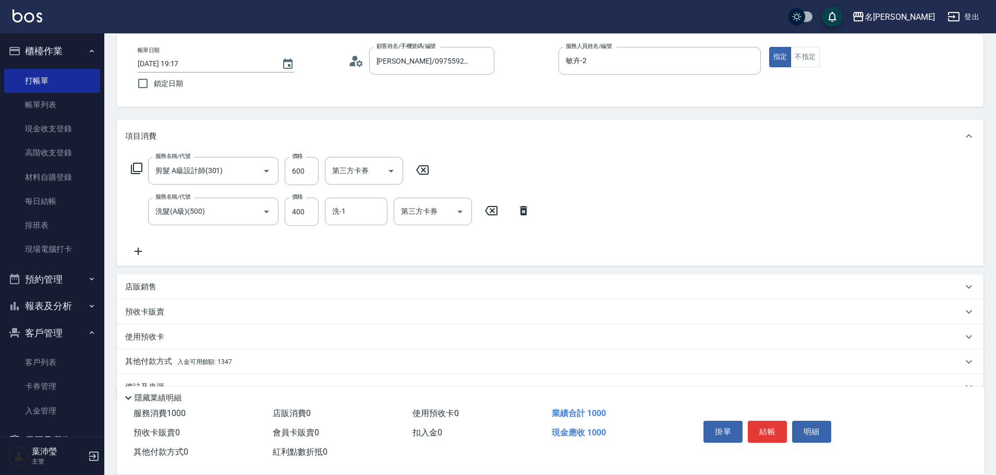
scroll to position [74, 0]
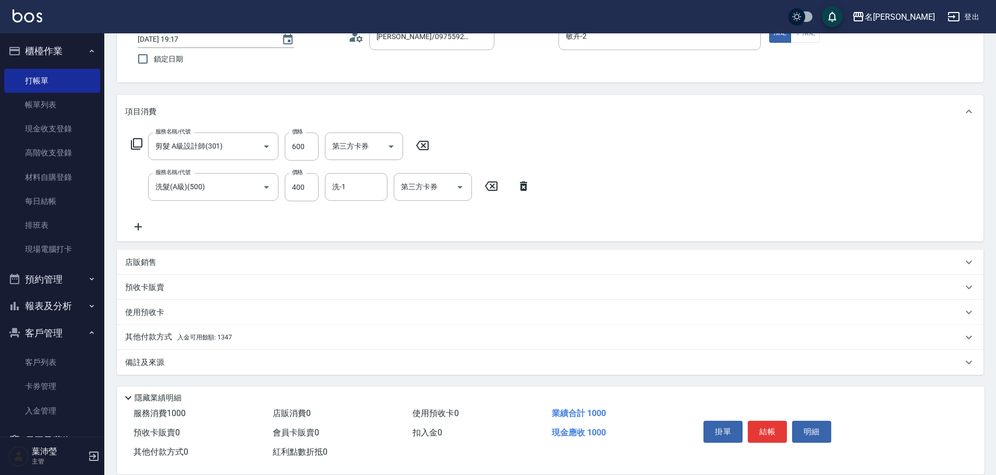
click at [139, 334] on p "其他付款方式 入金可用餘額: 1347" at bounding box center [178, 337] width 107 height 11
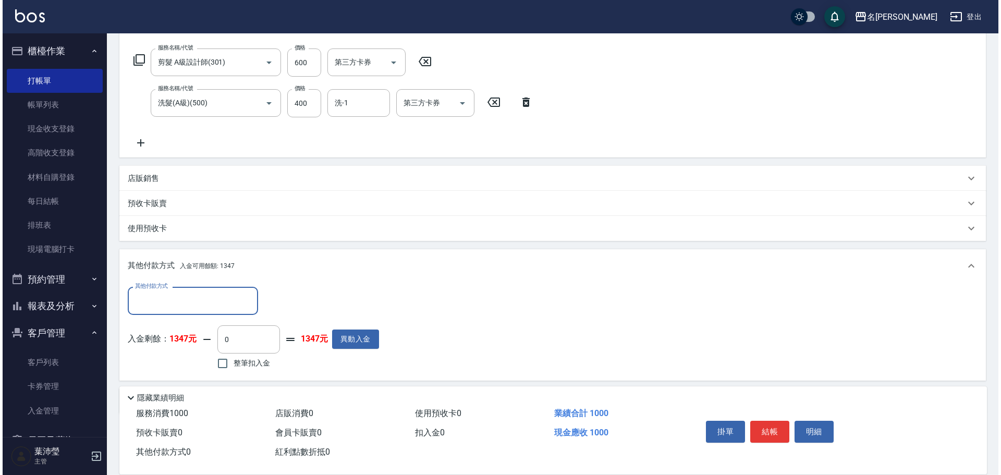
scroll to position [197, 0]
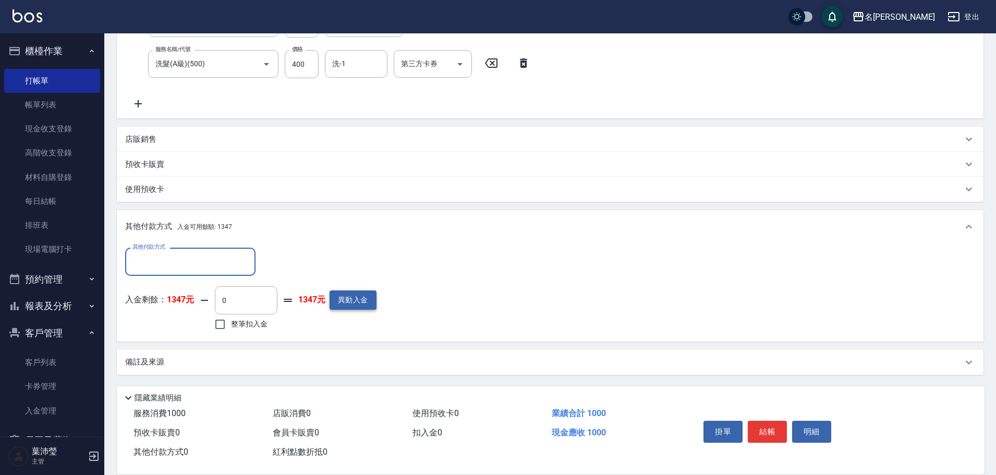
click at [348, 305] on button "異動入金" at bounding box center [353, 299] width 47 height 19
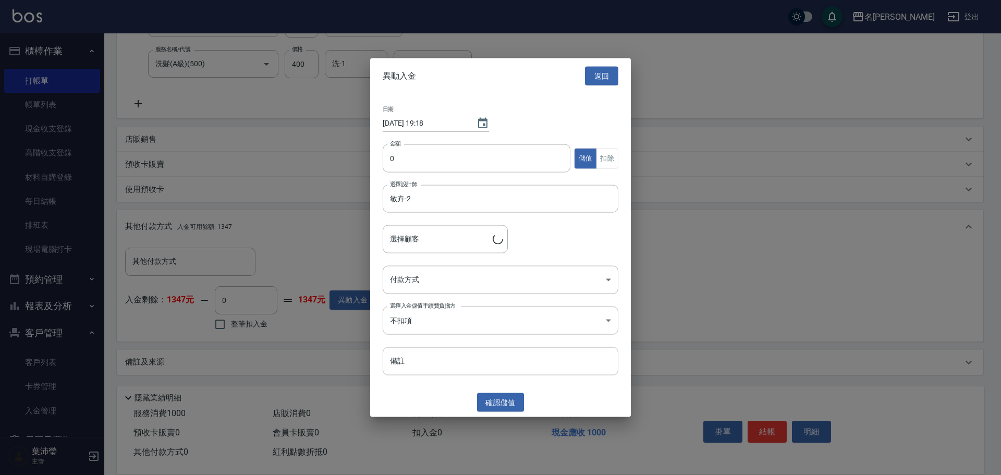
type input "[PERSON_NAME]/0975592633/C0293"
click at [389, 157] on input "0" at bounding box center [477, 158] width 188 height 28
type input "10000"
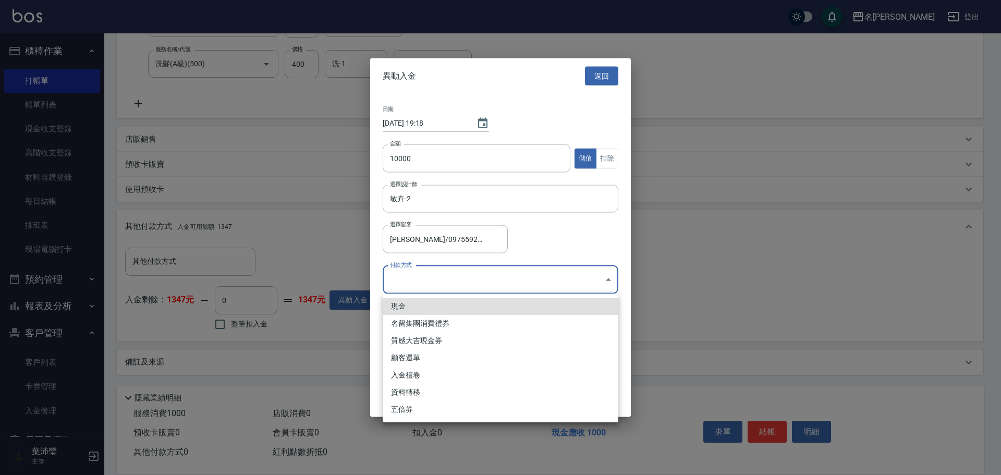
click at [387, 281] on body "名留龍江 登出 櫃檯作業 打帳單 帳單列表 現金收支登錄 高階收支登錄 材料自購登錄 每日結帳 排班表 現場電腦打卡 預約管理 預約管理 單日預約紀錄 單週預…" at bounding box center [500, 139] width 1001 height 672
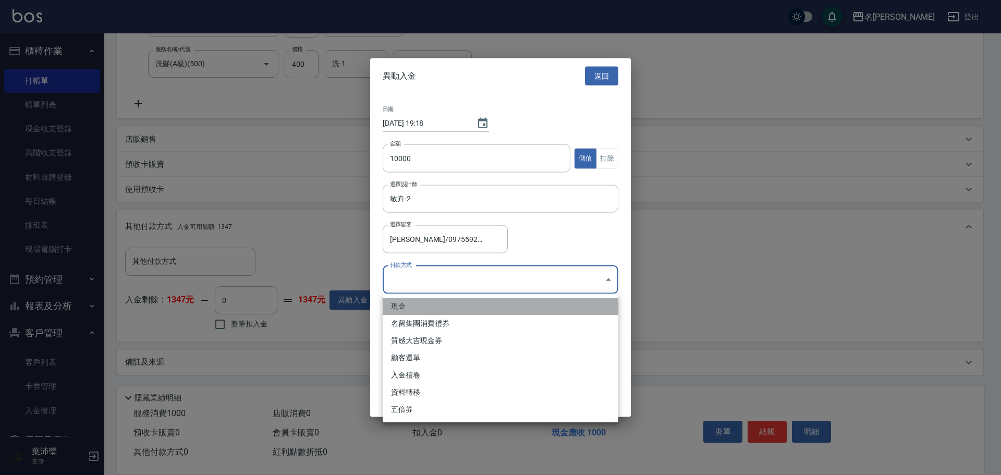
click at [411, 308] on li "現金" at bounding box center [501, 306] width 236 height 17
type input "現金"
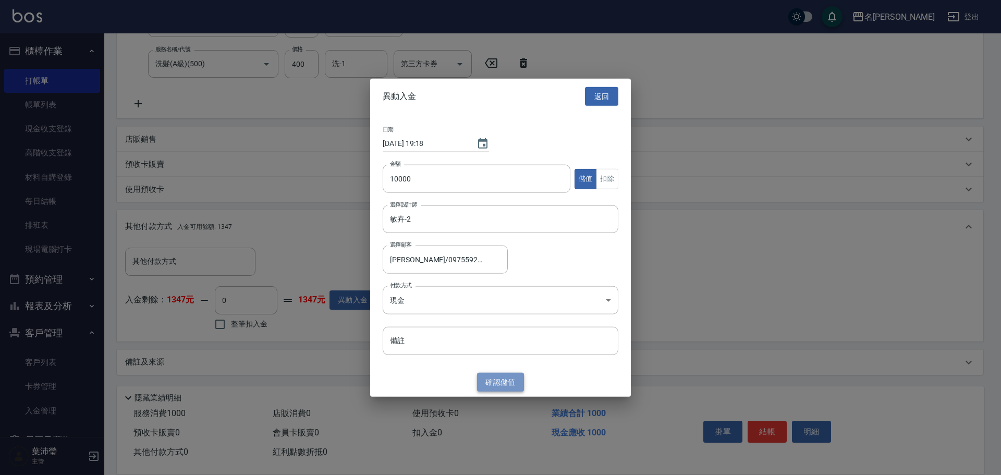
click at [489, 381] on button "確認 儲值" at bounding box center [500, 381] width 47 height 19
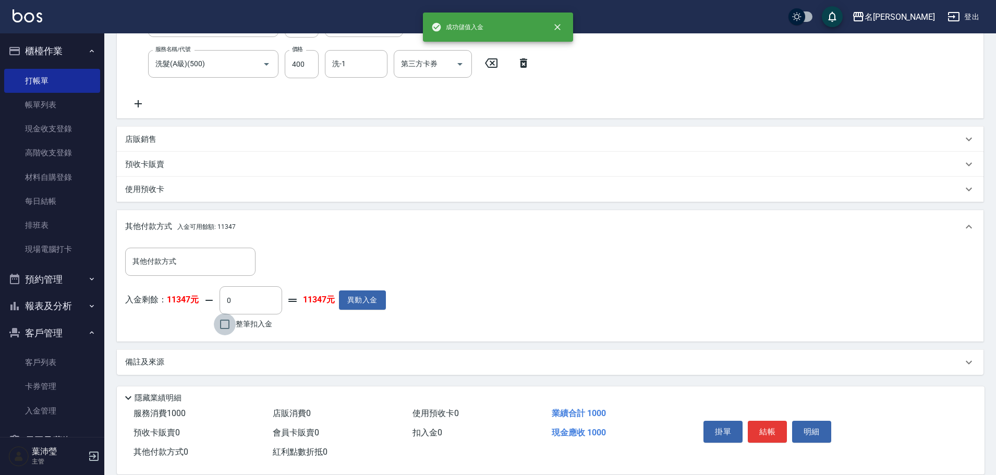
click at [225, 325] on input "整筆扣入金" at bounding box center [225, 324] width 22 height 22
checkbox input "true"
type input "1000"
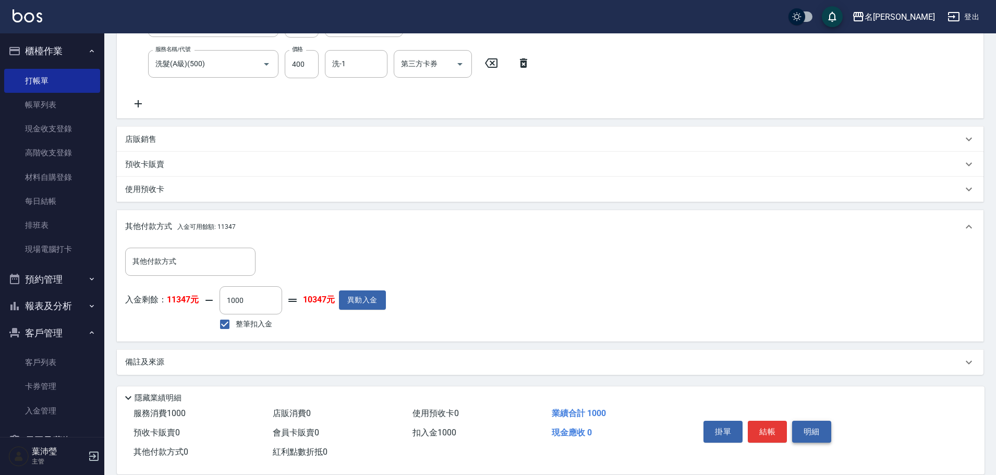
click at [811, 431] on button "明細" at bounding box center [811, 432] width 39 height 22
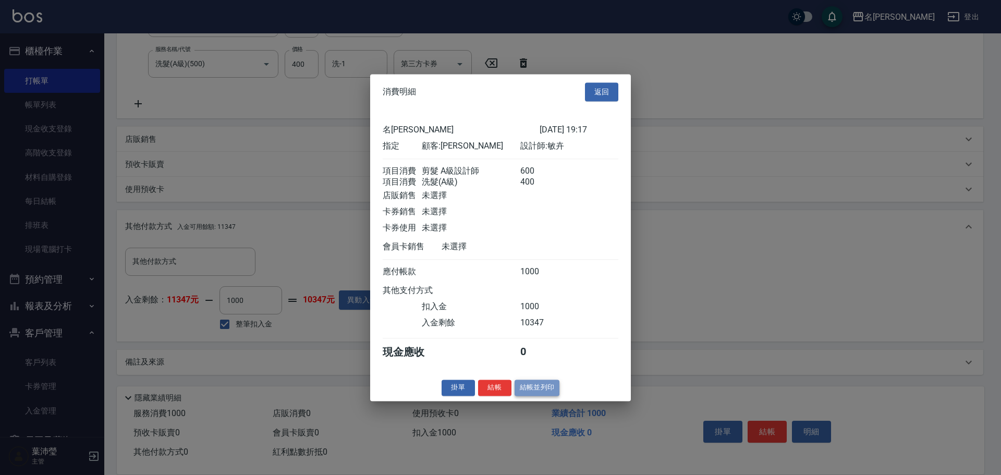
click at [535, 396] on button "結帳並列印" at bounding box center [537, 388] width 45 height 16
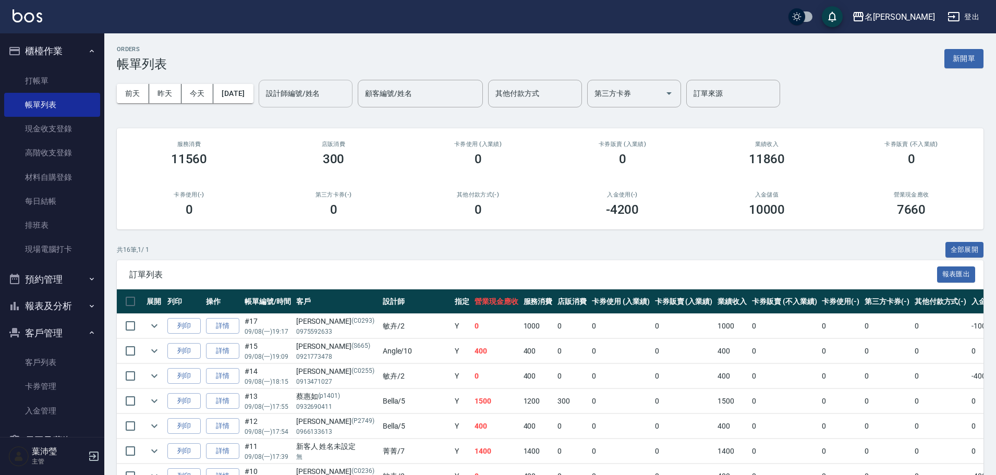
click at [314, 100] on input "設計師編號/姓名" at bounding box center [305, 93] width 84 height 18
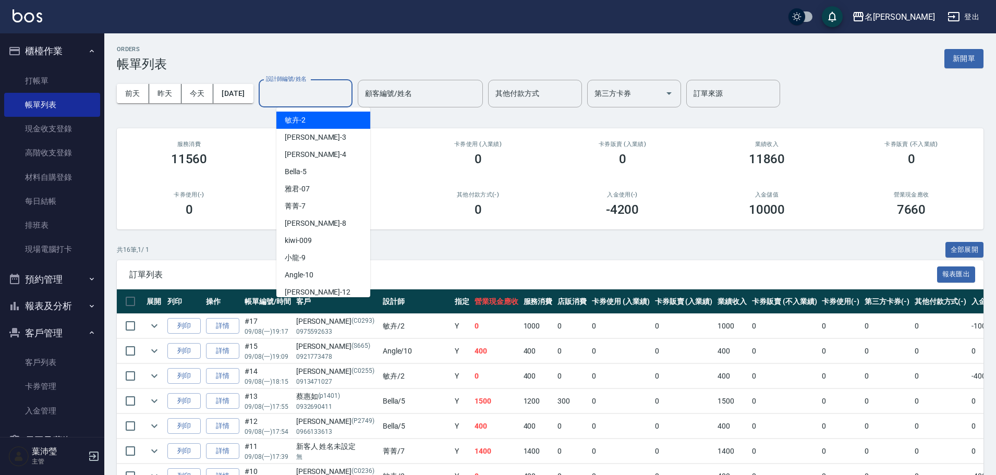
click at [314, 120] on div "敏卉 -2" at bounding box center [323, 120] width 94 height 17
type input "敏卉-2"
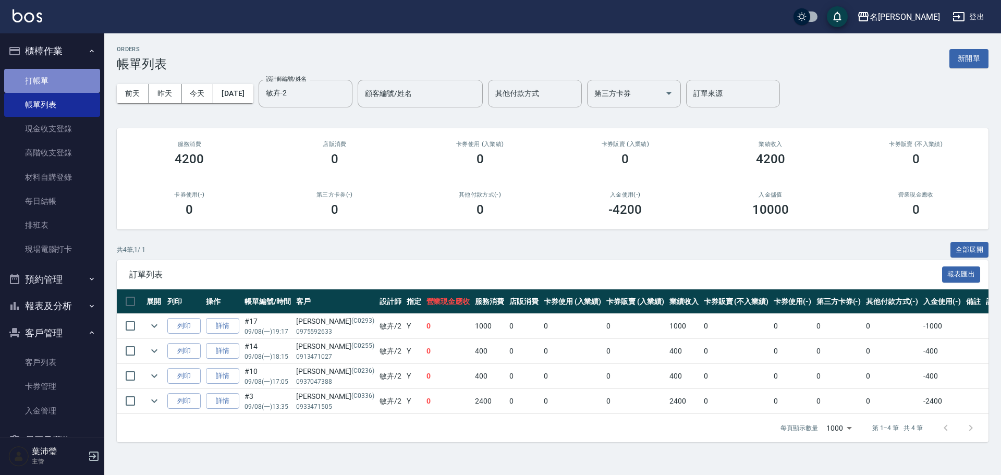
click at [77, 79] on link "打帳單" at bounding box center [52, 81] width 96 height 24
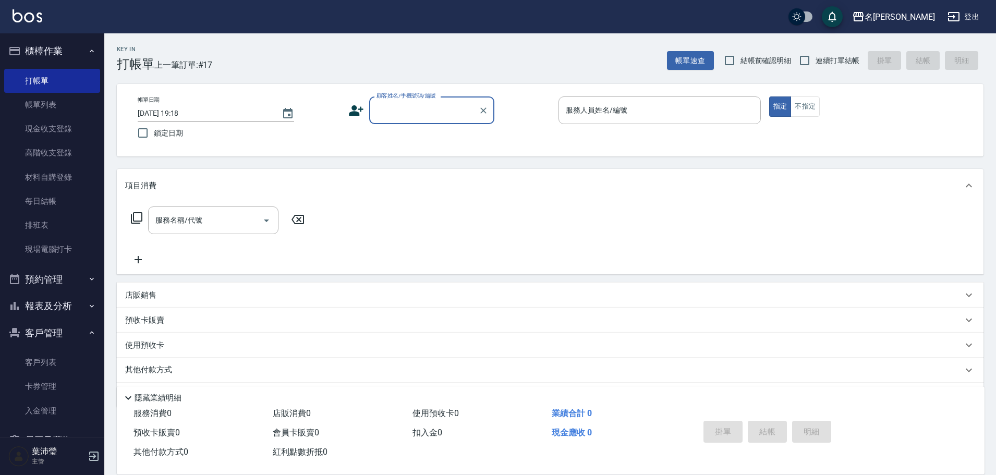
click at [425, 122] on div "顧客姓名/手機號碼/編號" at bounding box center [431, 110] width 125 height 28
type input "R"
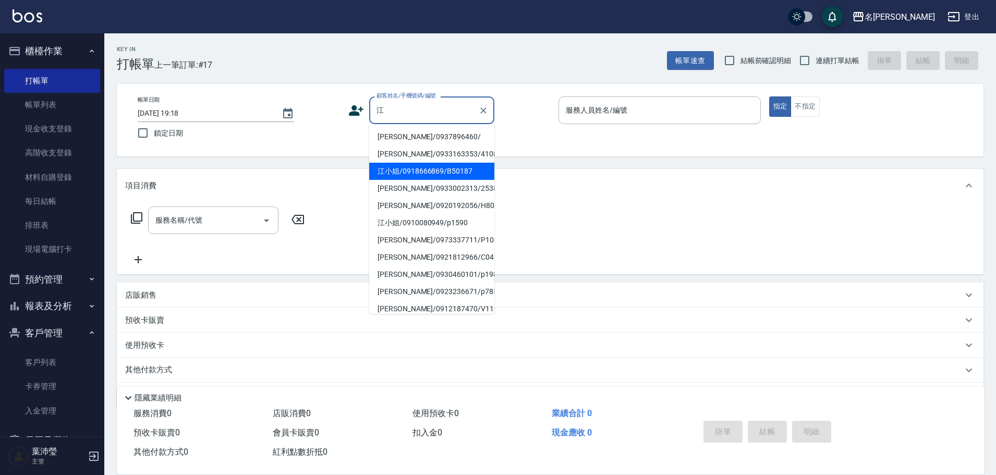
click at [404, 174] on li "江小姐/0918666869/B50187" at bounding box center [431, 171] width 125 height 17
type input "江小姐/0918666869/B50187"
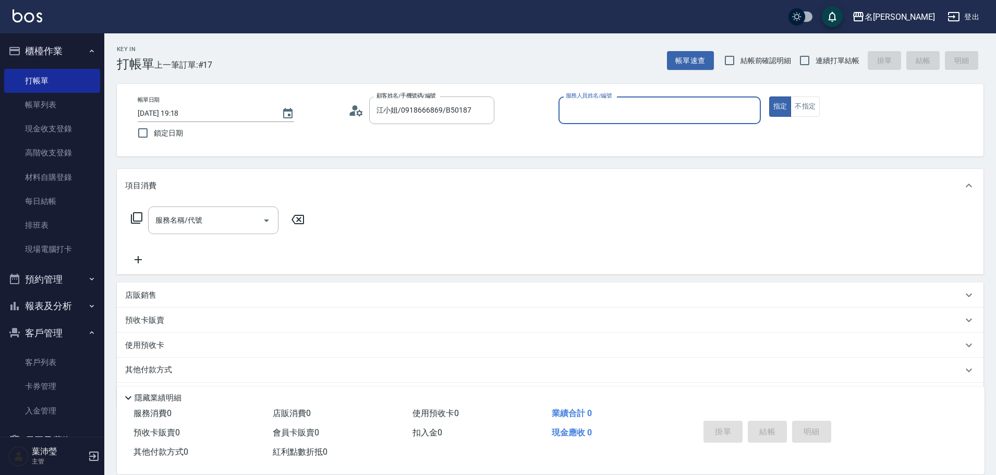
type input "Bella-5"
click at [236, 220] on input "服務名稱/代號" at bounding box center [205, 220] width 105 height 18
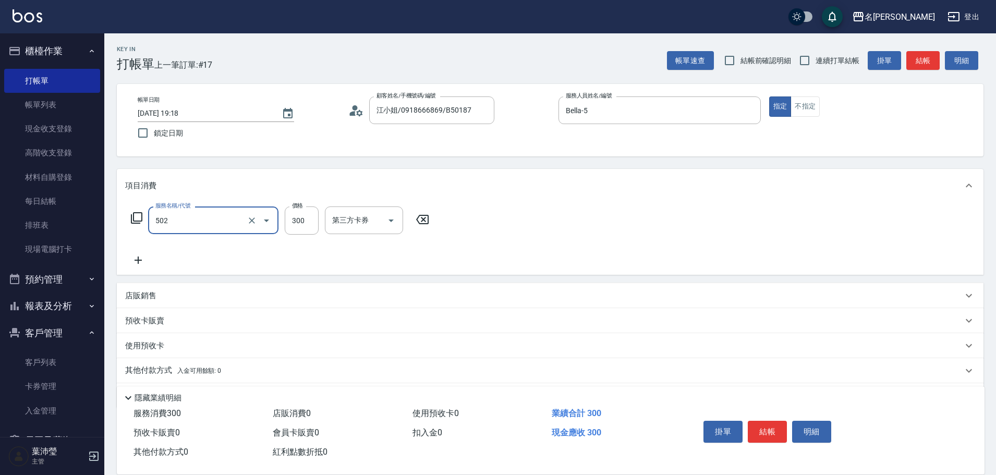
type input "洗髮(502)"
click at [141, 254] on icon at bounding box center [138, 260] width 26 height 13
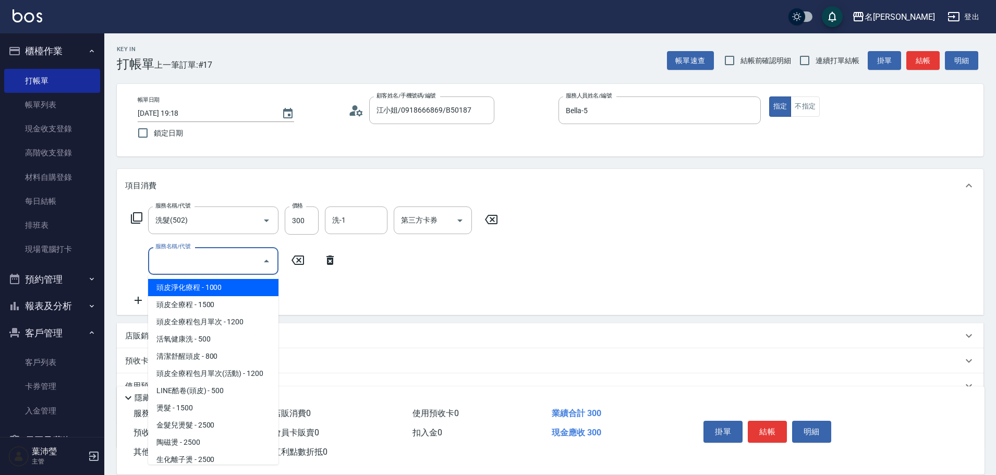
click at [161, 262] on input "服務名稱/代號" at bounding box center [205, 261] width 105 height 18
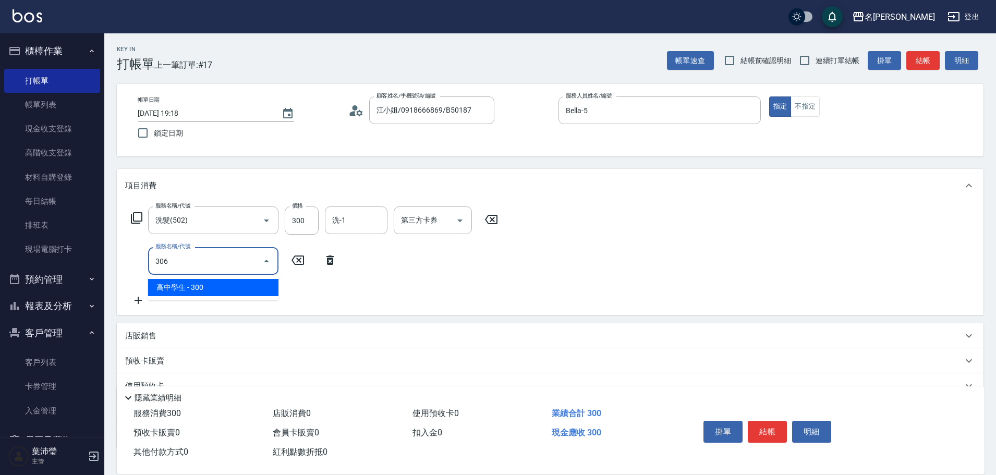
type input "高中學生(306)"
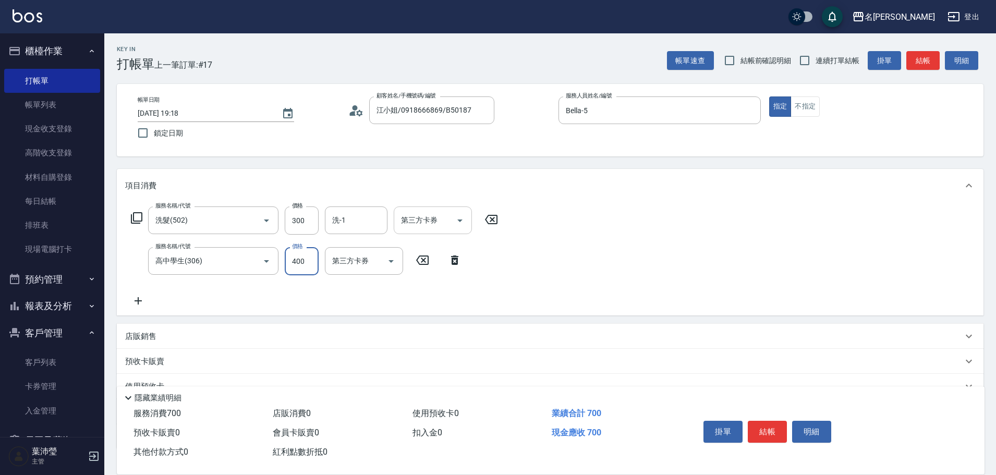
type input "400"
click at [928, 63] on button "結帳" at bounding box center [922, 60] width 33 height 19
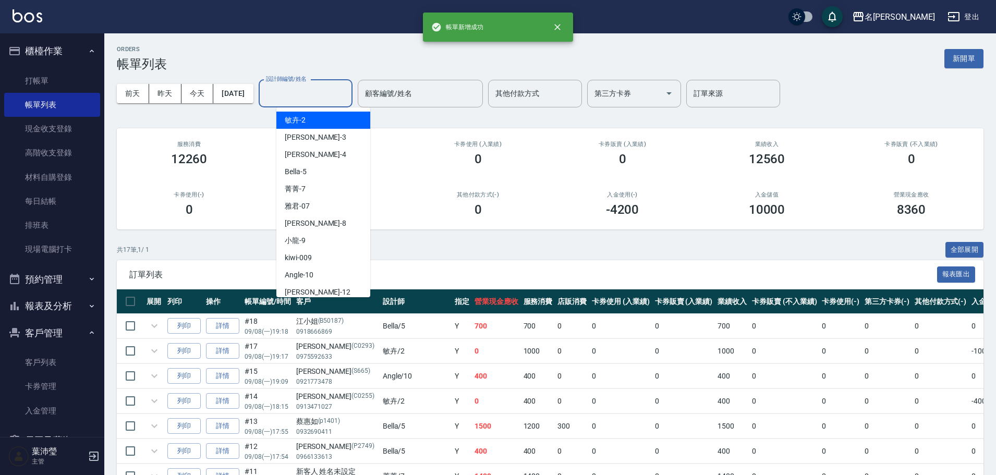
click at [322, 97] on input "設計師編號/姓名" at bounding box center [305, 93] width 84 height 18
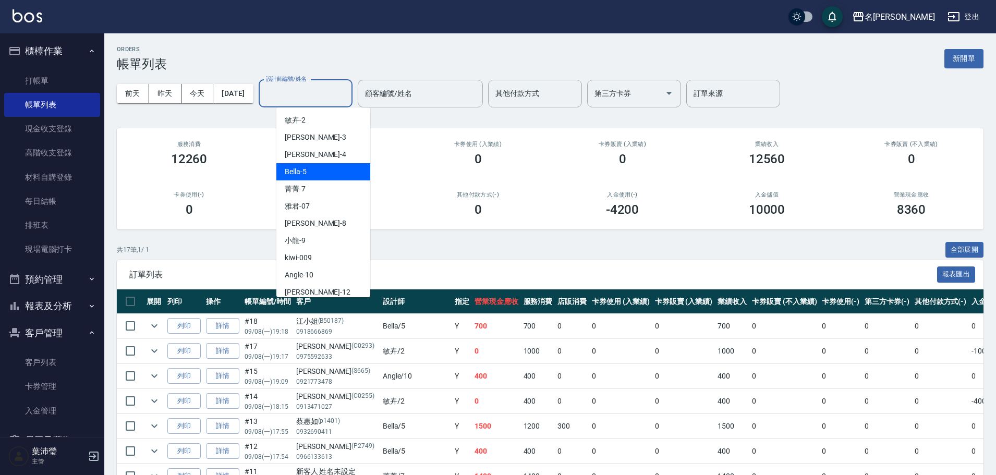
click at [327, 165] on div "Bella -5" at bounding box center [323, 171] width 94 height 17
type input "Bella-5"
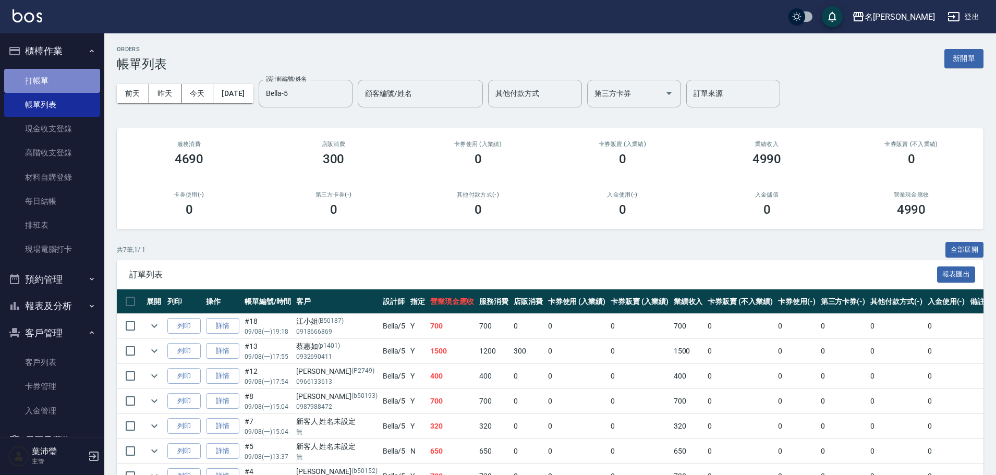
drag, startPoint x: 68, startPoint y: 82, endPoint x: 59, endPoint y: 89, distance: 10.9
click at [67, 82] on link "打帳單" at bounding box center [52, 81] width 96 height 24
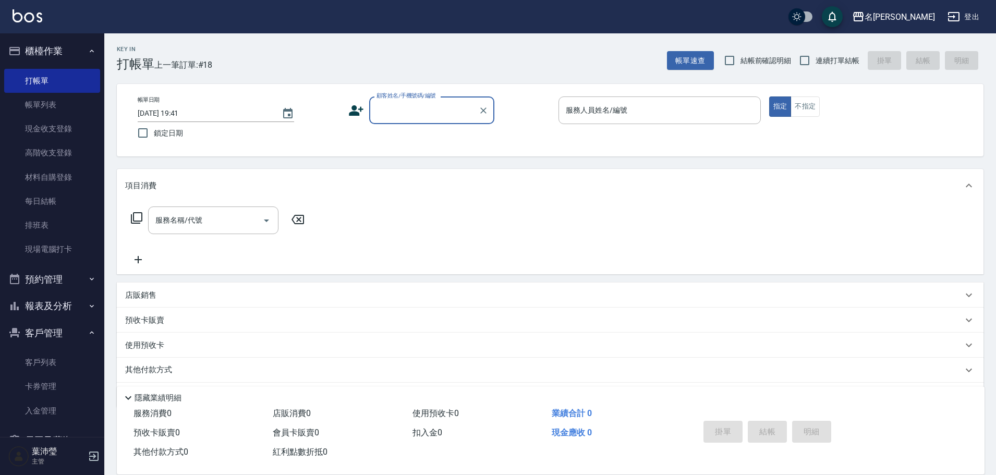
click at [429, 108] on input "顧客姓名/手機號碼/編號" at bounding box center [424, 110] width 100 height 18
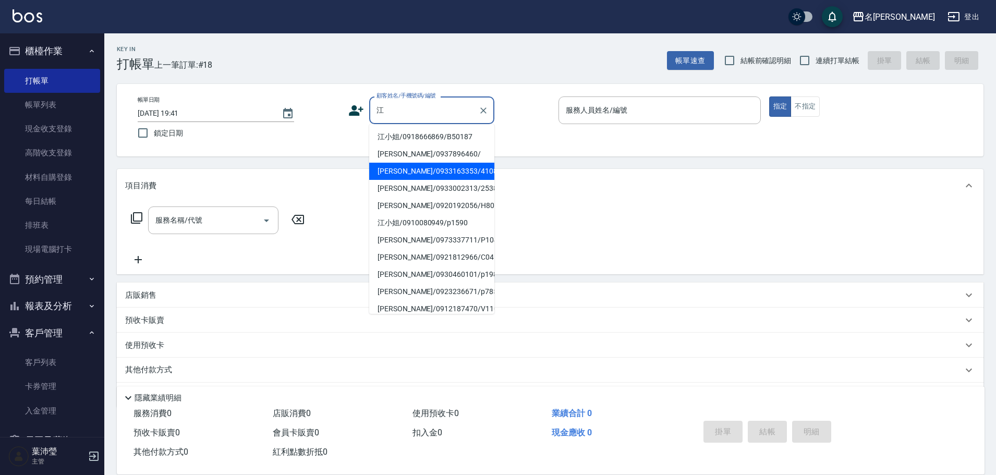
click at [401, 167] on li "[PERSON_NAME]/0933163353/4108" at bounding box center [431, 171] width 125 height 17
type input "[PERSON_NAME]/0933163353/4108"
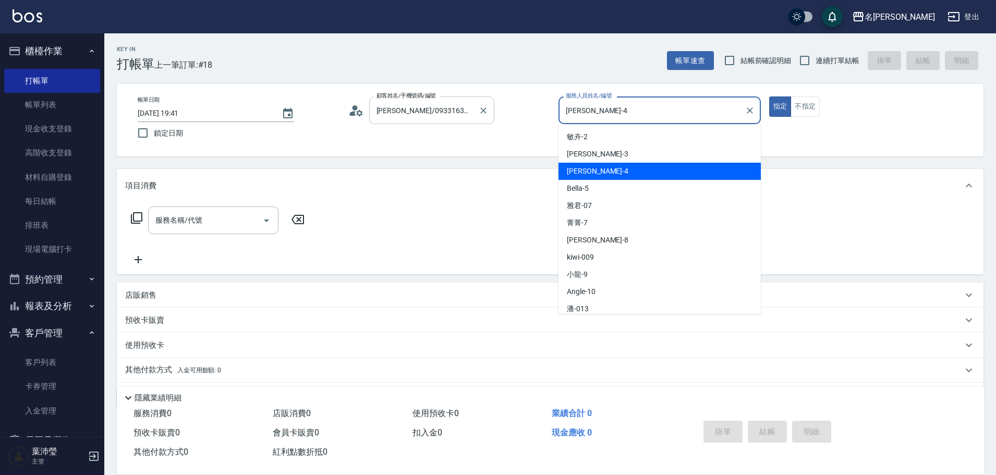
drag, startPoint x: 605, startPoint y: 105, endPoint x: 448, endPoint y: 116, distance: 157.4
click at [448, 116] on div "帳單日期 [DATE] 19:41 鎖定日期 顧客姓名/手機號碼/編號 [PERSON_NAME]/0933163353/4108 顧客姓名/手機號碼/編號 …" at bounding box center [550, 119] width 842 height 47
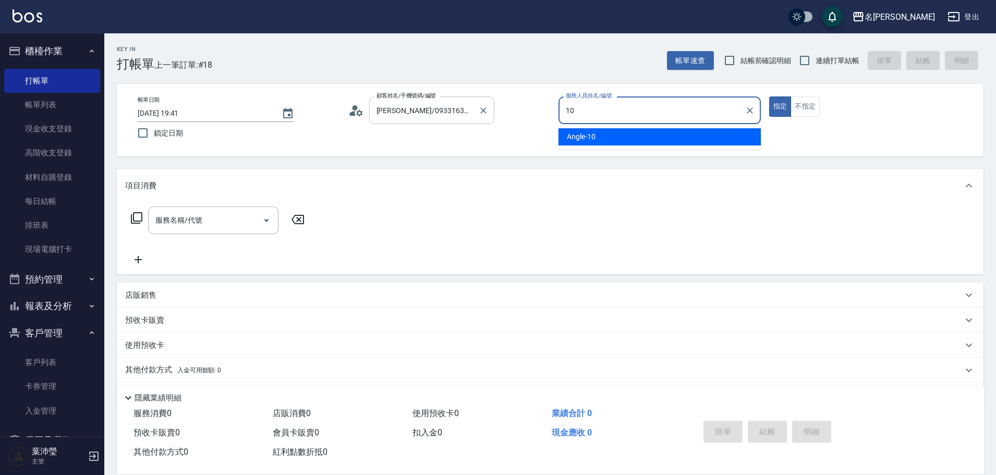
type input "Angle-10"
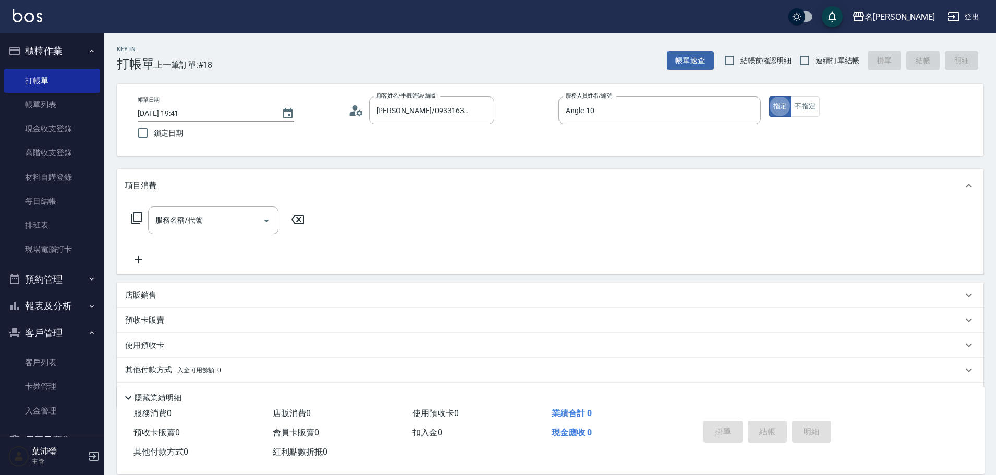
type button "true"
click at [132, 213] on icon at bounding box center [136, 218] width 13 height 13
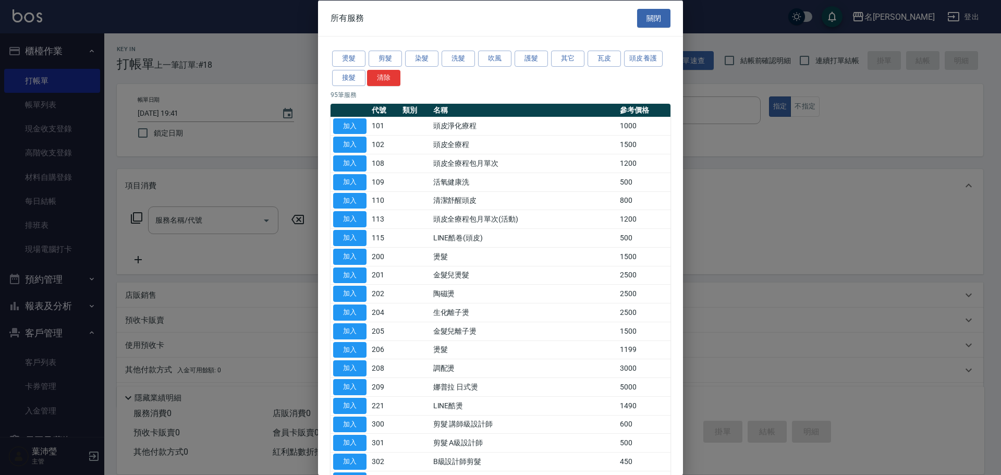
click at [416, 67] on div "燙髮 剪髮 染髮 洗髮 吹風 護髮 其它 瓦皮 頭皮養護 接髮 清除" at bounding box center [501, 68] width 340 height 39
click at [417, 64] on button "染髮" at bounding box center [421, 59] width 33 height 16
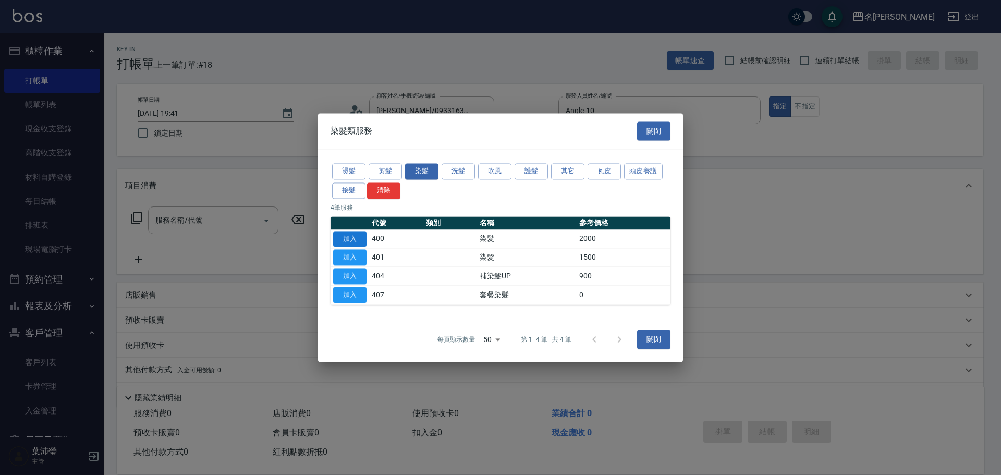
click at [352, 234] on button "加入" at bounding box center [349, 239] width 33 height 16
type input "染髮(400)"
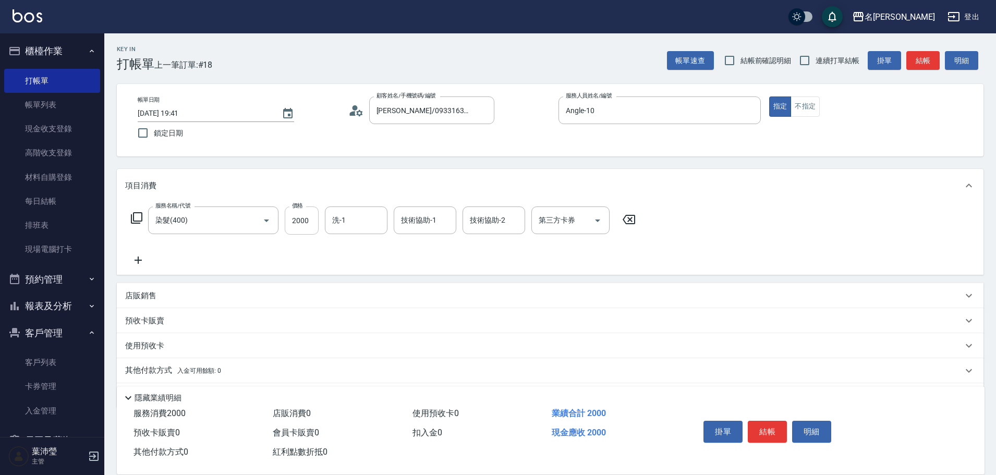
click at [302, 227] on input "2000" at bounding box center [302, 221] width 34 height 28
type input "3000"
click at [334, 219] on input "洗-1" at bounding box center [356, 220] width 53 height 18
type input "小龍-9"
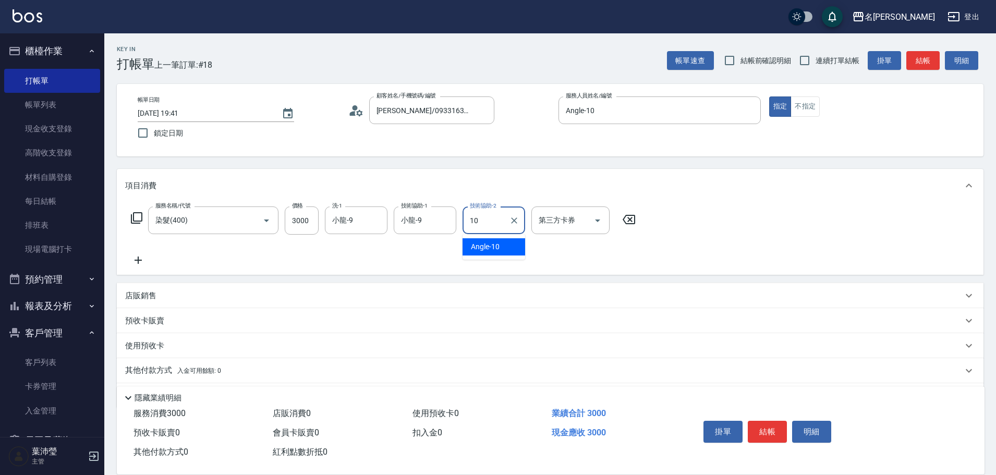
type input "Angle-10"
drag, startPoint x: 515, startPoint y: 220, endPoint x: 502, endPoint y: 222, distance: 13.7
click at [515, 219] on icon "Clear" at bounding box center [514, 220] width 6 height 6
click at [495, 226] on input "技術協助-2" at bounding box center [493, 220] width 53 height 18
type input "小龍-9"
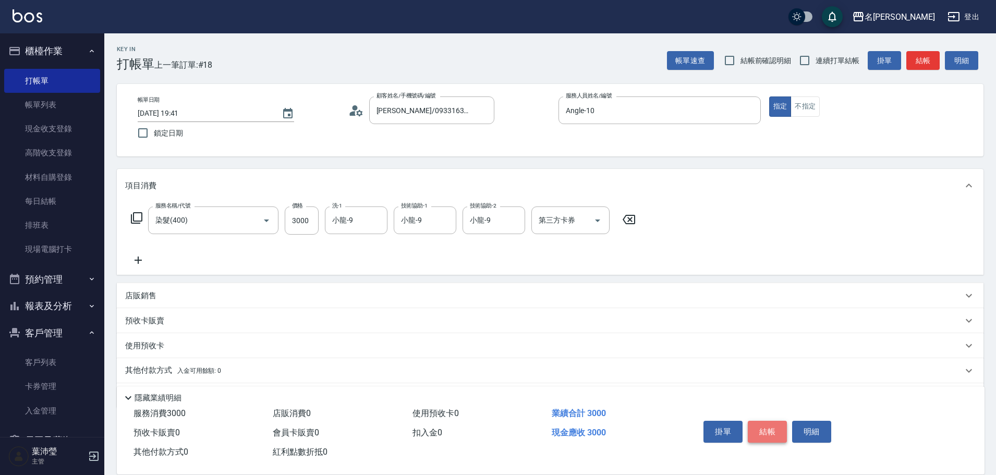
click at [769, 433] on button "結帳" at bounding box center [767, 432] width 39 height 22
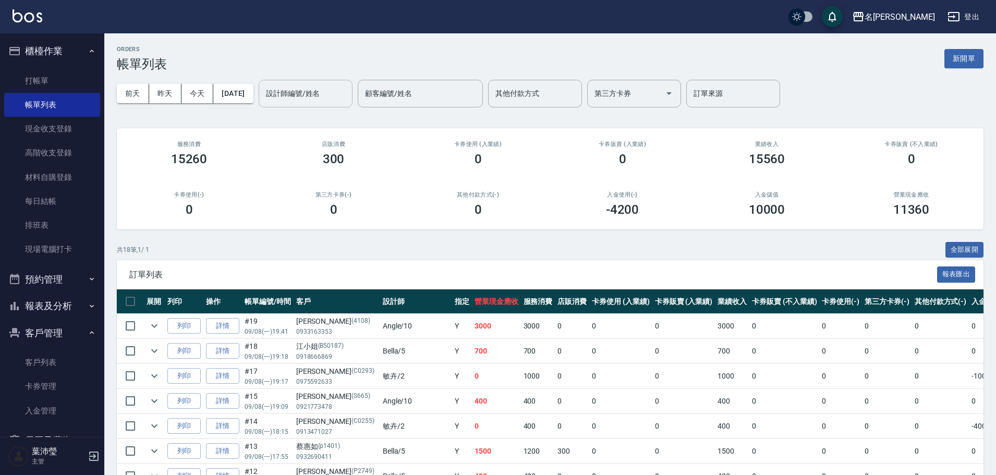
click at [348, 98] on input "設計師編號/姓名" at bounding box center [305, 93] width 84 height 18
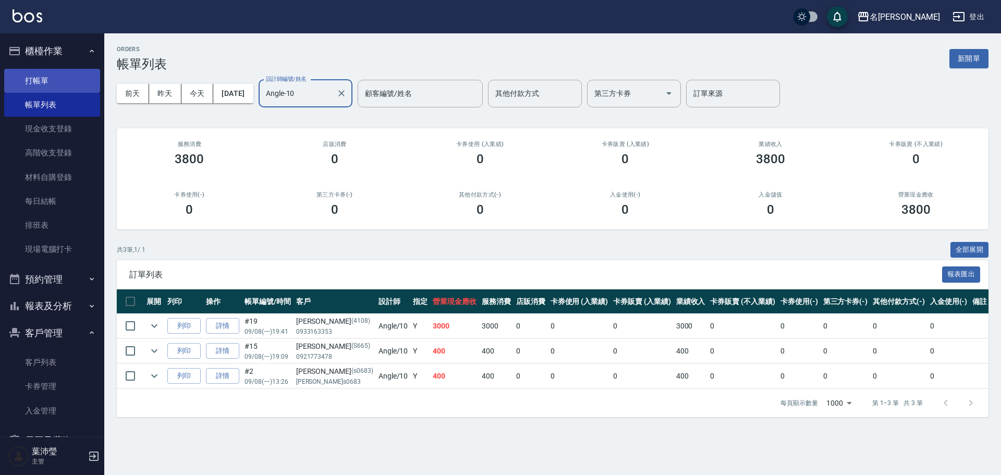
type input "Angle-10"
click at [59, 73] on link "打帳單" at bounding box center [52, 81] width 96 height 24
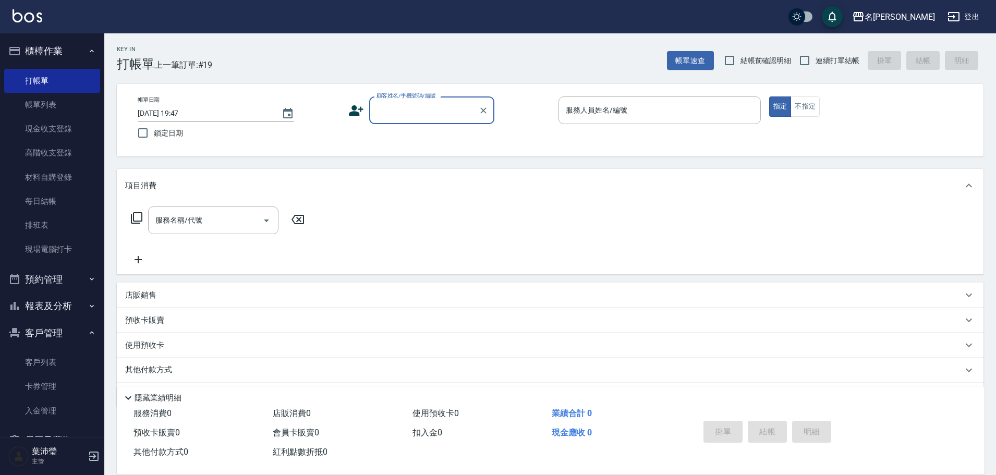
click at [452, 111] on input "顧客姓名/手機號碼/編號" at bounding box center [424, 110] width 100 height 18
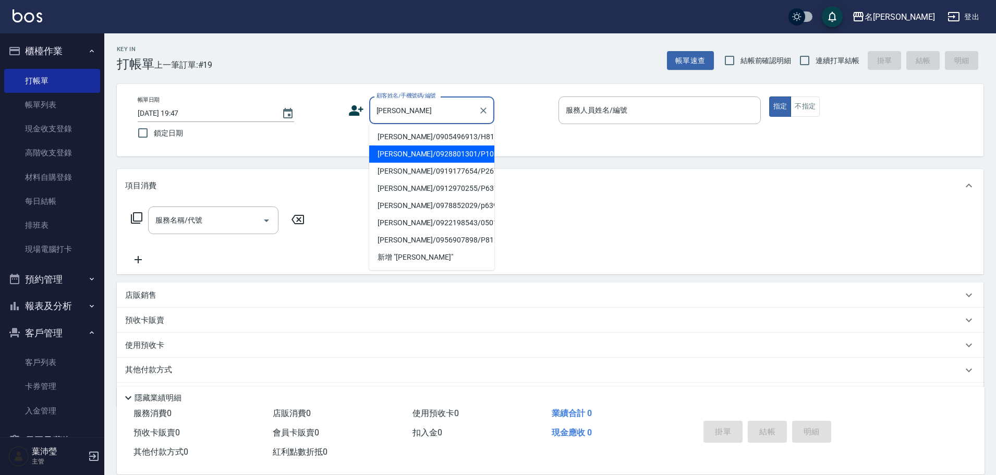
drag, startPoint x: 427, startPoint y: 157, endPoint x: 433, endPoint y: 157, distance: 6.3
click at [430, 160] on li "[PERSON_NAME]/0928801301/P1056" at bounding box center [431, 153] width 125 height 17
type input "[PERSON_NAME]/0928801301/P1056"
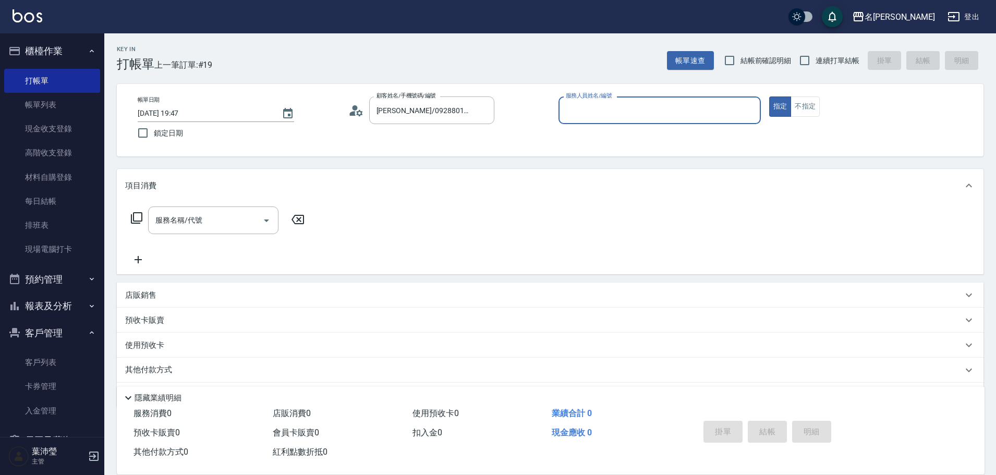
type input "菁菁-7"
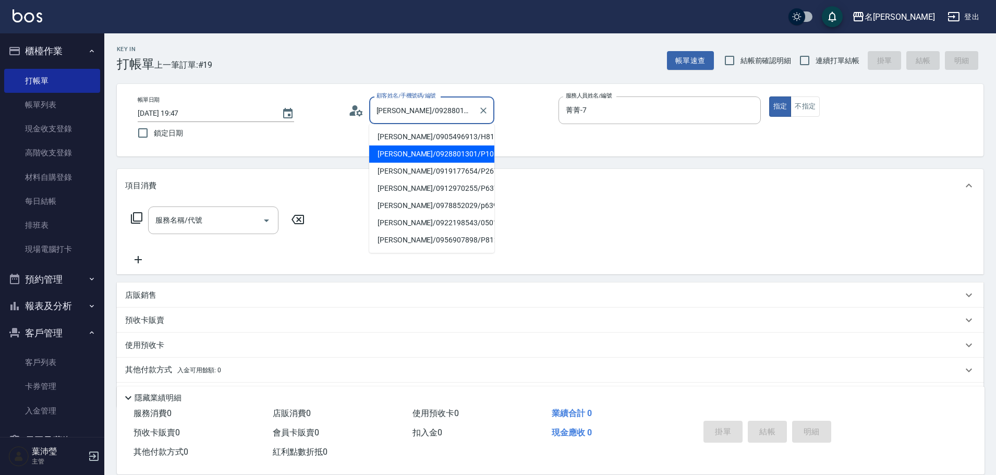
click at [394, 110] on input "[PERSON_NAME]/0928801301/P1056" at bounding box center [424, 110] width 100 height 18
drag, startPoint x: 469, startPoint y: 108, endPoint x: 384, endPoint y: 111, distance: 85.0
click at [384, 111] on input "[PERSON_NAME]/0928801301/P1056" at bounding box center [424, 110] width 100 height 18
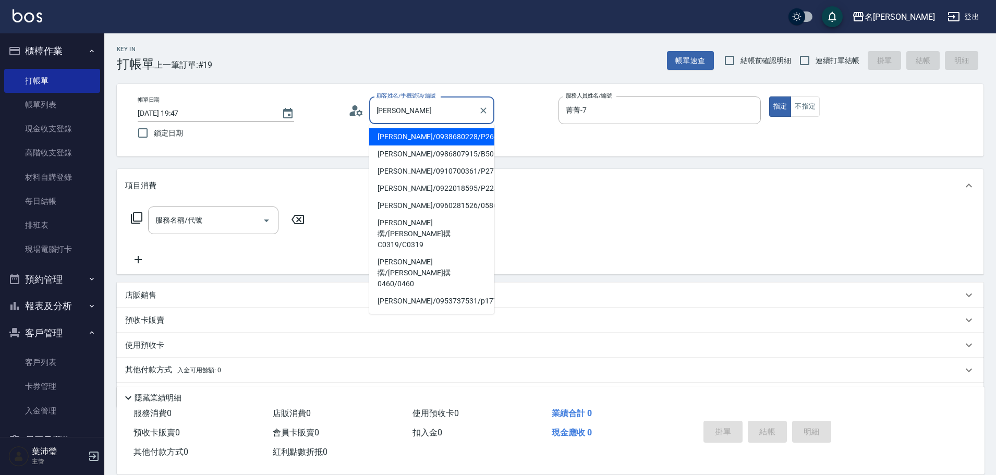
click at [468, 114] on input "[PERSON_NAME]" at bounding box center [424, 110] width 100 height 18
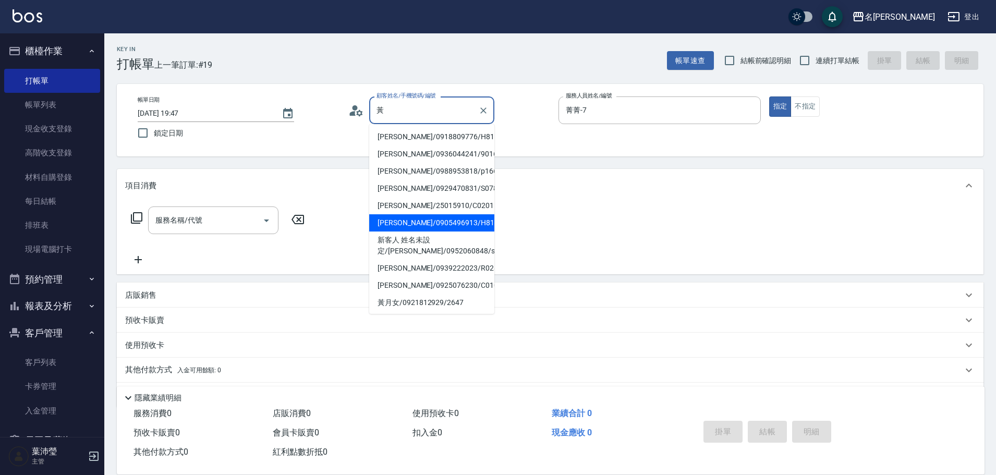
click at [434, 220] on li "[PERSON_NAME]/0905496913/H8130" at bounding box center [431, 222] width 125 height 17
type input "[PERSON_NAME]/0905496913/H8130"
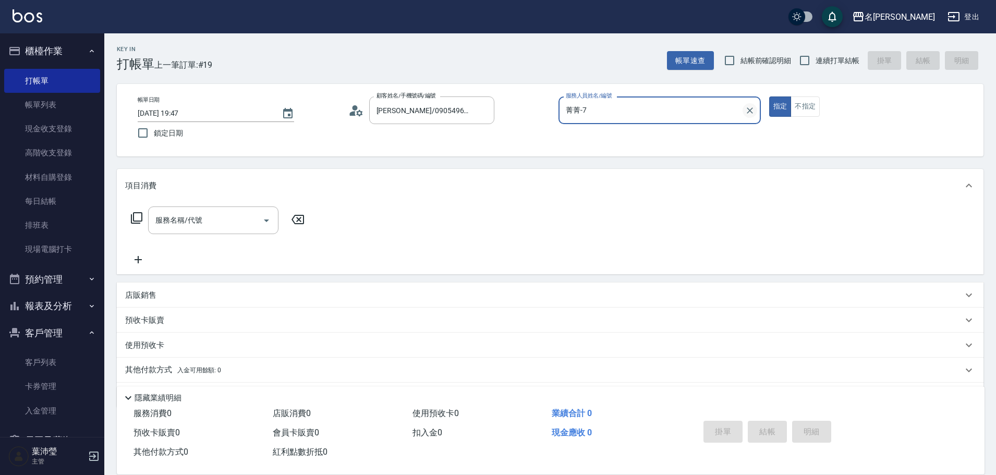
click at [745, 111] on icon "Clear" at bounding box center [750, 110] width 10 height 10
click at [419, 115] on input "[PERSON_NAME]/0905496913/H8130" at bounding box center [424, 110] width 100 height 18
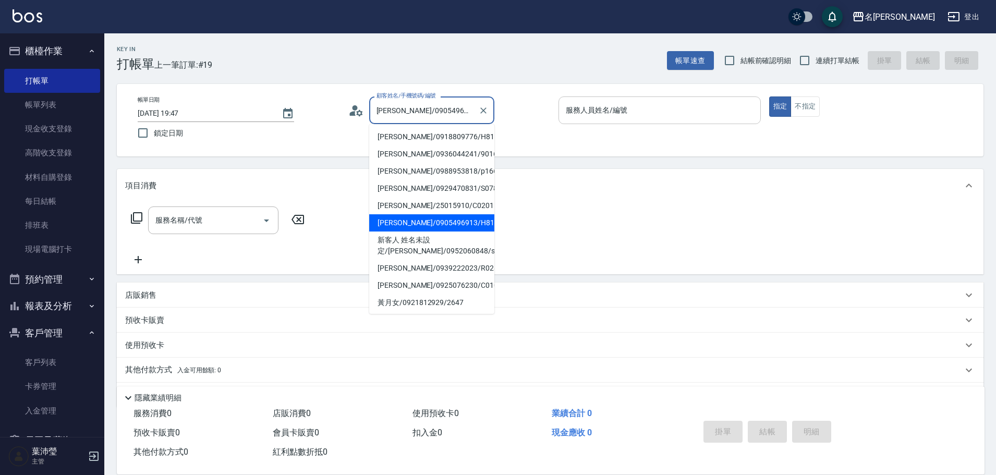
drag, startPoint x: 464, startPoint y: 114, endPoint x: 401, endPoint y: 107, distance: 64.0
click at [401, 107] on input "[PERSON_NAME]/0905496913/H8130" at bounding box center [424, 110] width 100 height 18
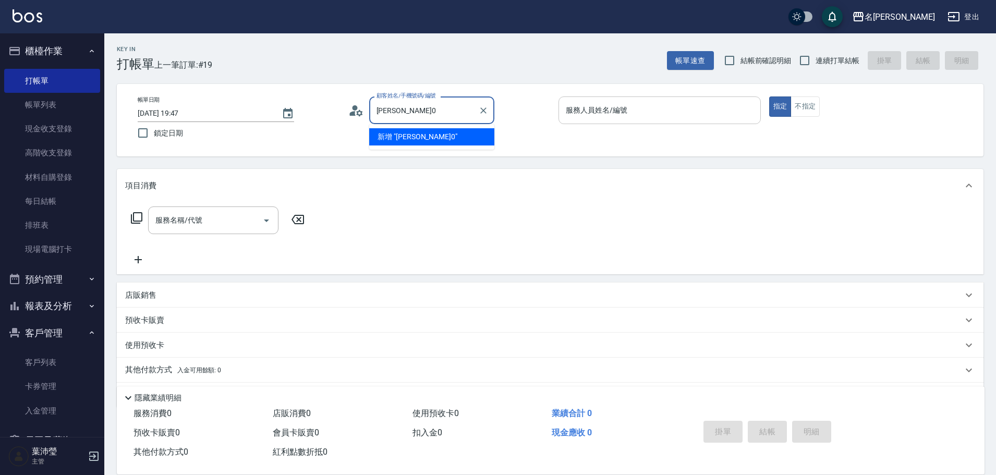
click at [432, 115] on input "[PERSON_NAME]0" at bounding box center [424, 110] width 100 height 18
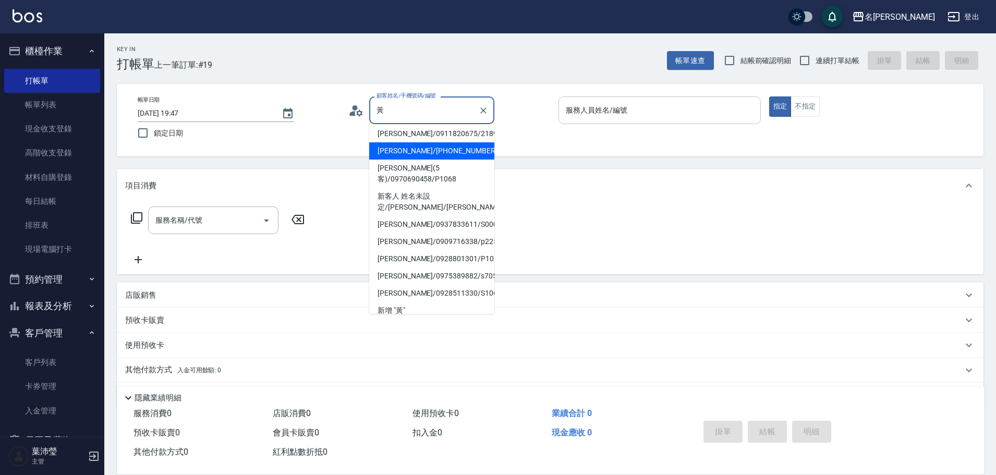
scroll to position [209, 0]
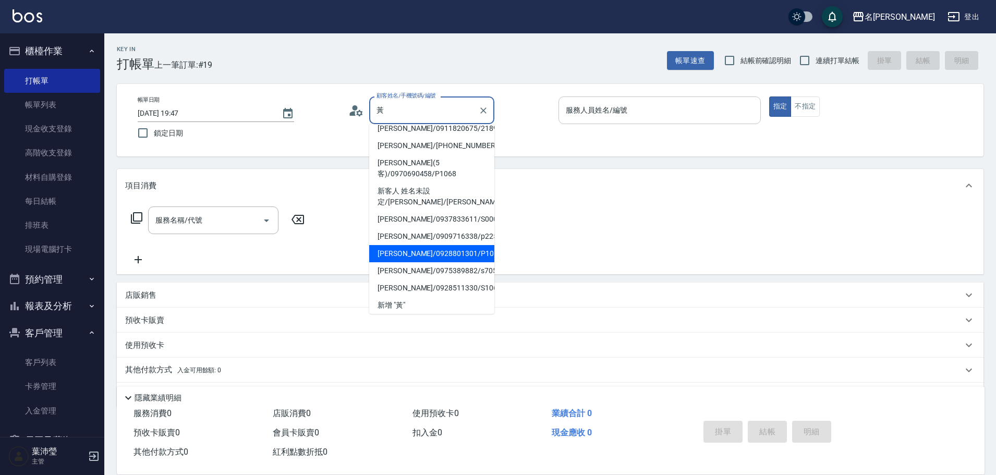
click at [429, 257] on li "[PERSON_NAME]/0928801301/P1056" at bounding box center [431, 253] width 125 height 17
type input "[PERSON_NAME]/0928801301/P1056"
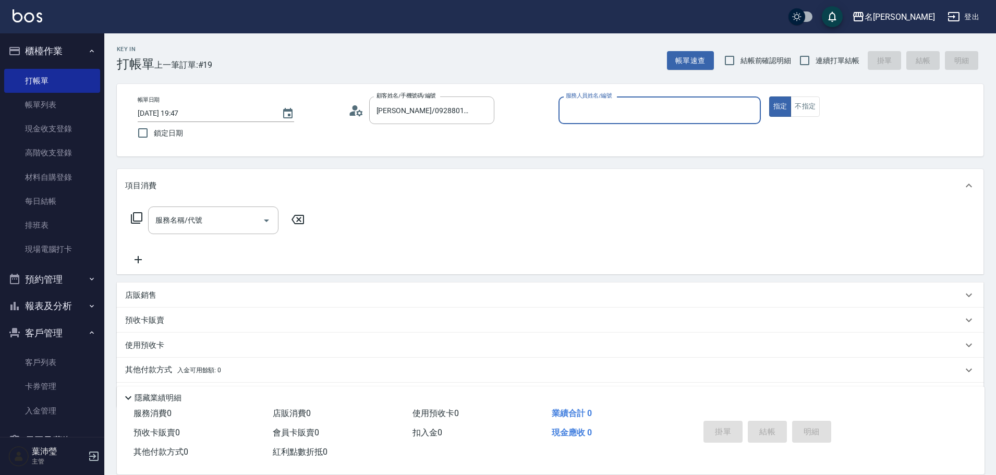
type input "菁菁-7"
click at [596, 137] on div "帳單日期 [DATE] 19:47 鎖定日期 顧客姓名/手機號碼/編號 [PERSON_NAME]/0928801301/P1056 顧客姓名/手機號碼/編號…" at bounding box center [550, 119] width 842 height 47
click at [358, 110] on icon at bounding box center [356, 111] width 16 height 16
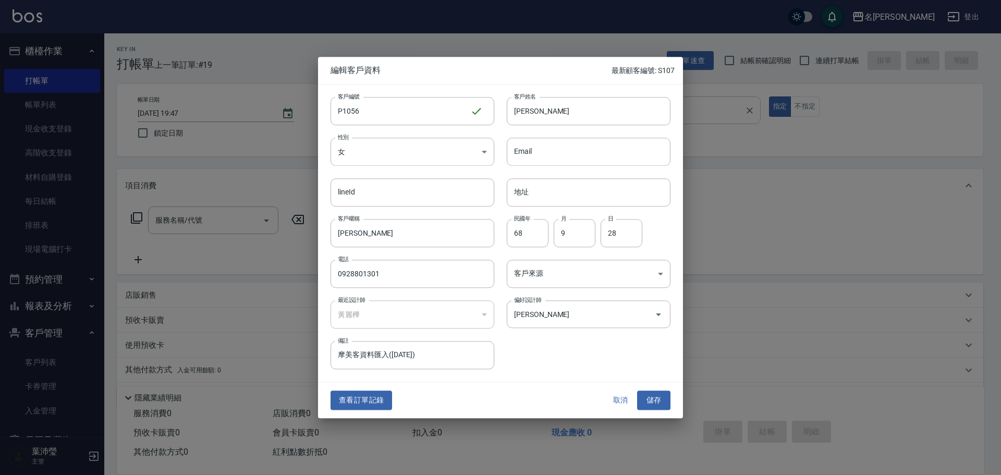
click at [619, 409] on button "取消" at bounding box center [620, 400] width 33 height 19
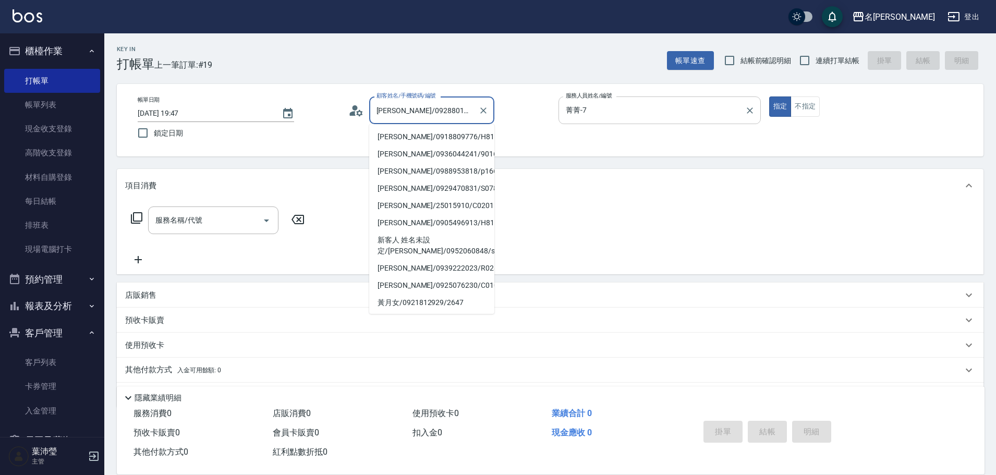
click at [452, 116] on input "[PERSON_NAME]/0928801301/P1056" at bounding box center [424, 110] width 100 height 18
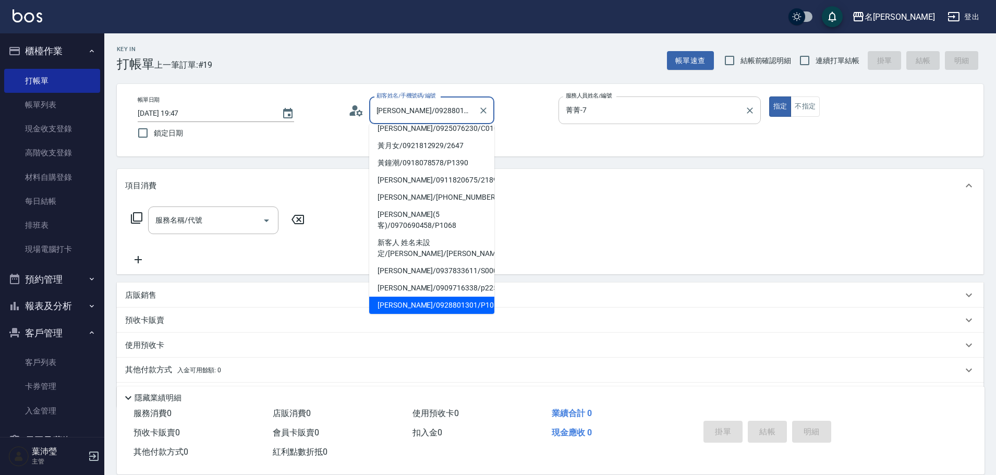
click at [452, 116] on input "[PERSON_NAME]/0928801301/P1056" at bounding box center [424, 110] width 100 height 18
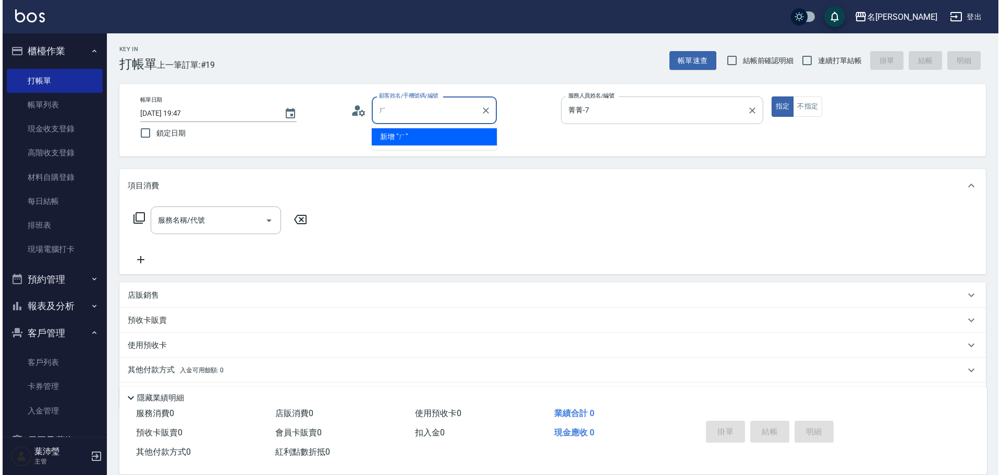
scroll to position [0, 0]
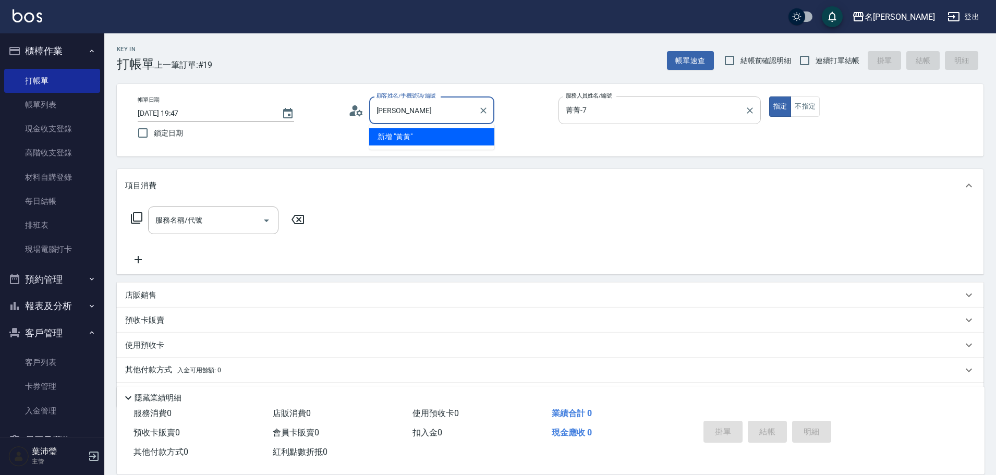
click at [430, 104] on input "[PERSON_NAME]" at bounding box center [424, 110] width 100 height 18
type input "黃"
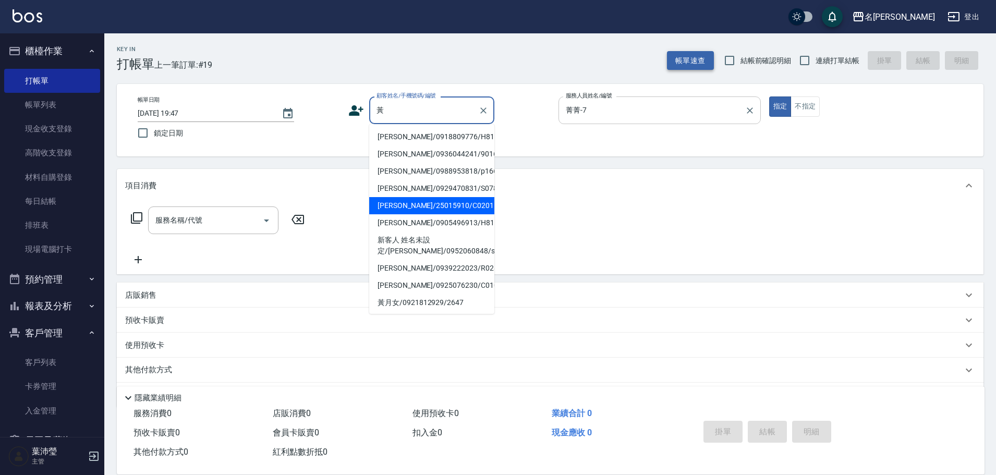
type input "黃"
click at [690, 67] on button "帳單速查" at bounding box center [690, 60] width 47 height 19
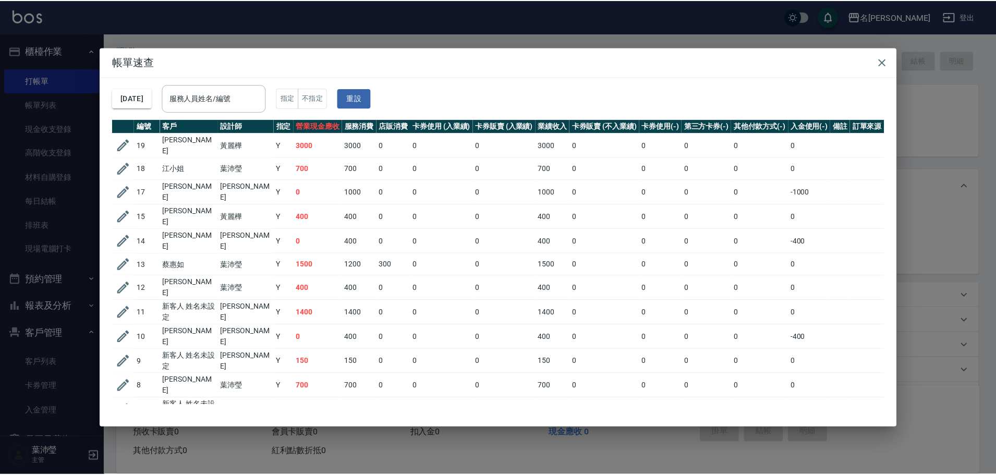
scroll to position [157, 0]
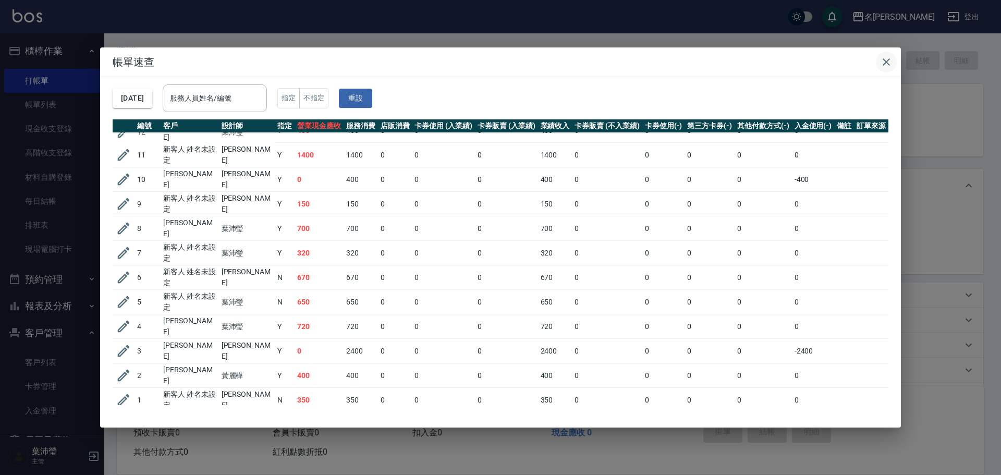
click at [888, 60] on icon "button" at bounding box center [886, 61] width 7 height 7
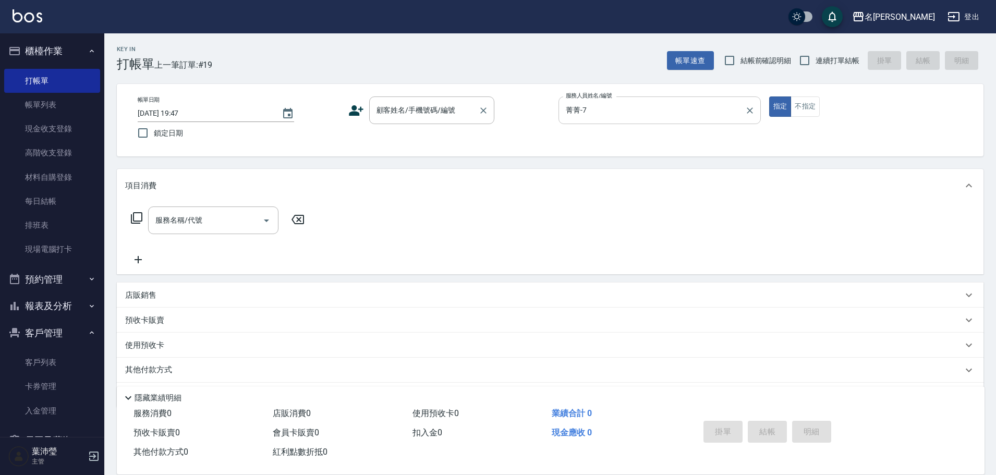
click at [413, 108] on input "顧客姓名/手機號碼/編號" at bounding box center [424, 110] width 100 height 18
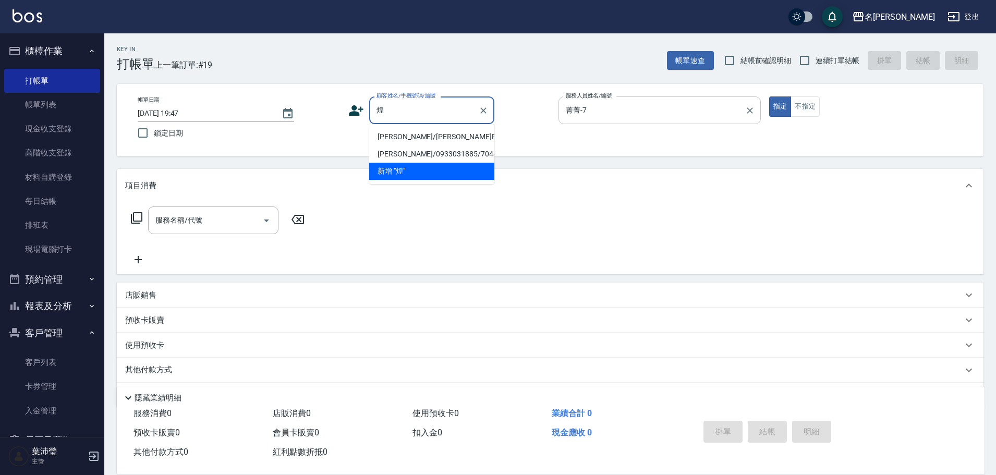
type input "[PERSON_NAME]/[PERSON_NAME]R181/R181"
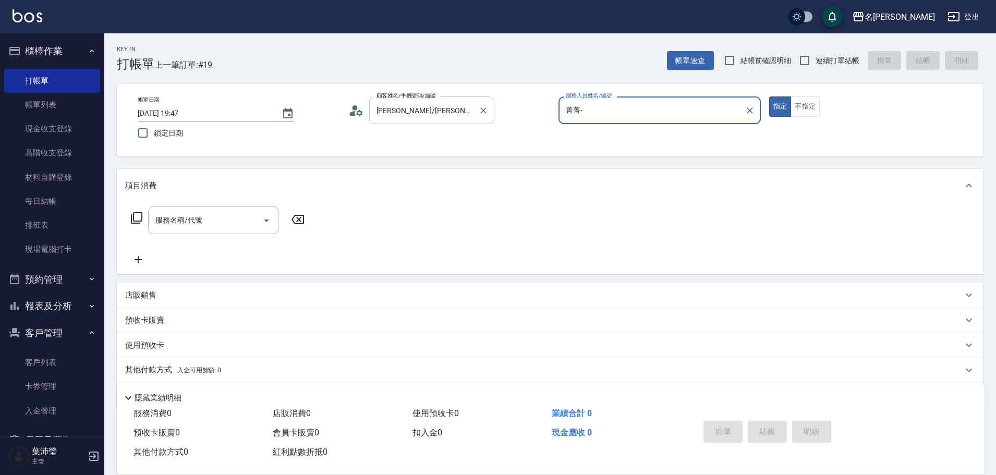
click at [462, 98] on div "[PERSON_NAME]/[PERSON_NAME]R181/R181 顧客姓名/手機號碼/編號" at bounding box center [431, 110] width 125 height 28
type input "菁菁-7"
click at [464, 107] on input "[PERSON_NAME]/[PERSON_NAME]R181/R181" at bounding box center [424, 110] width 100 height 18
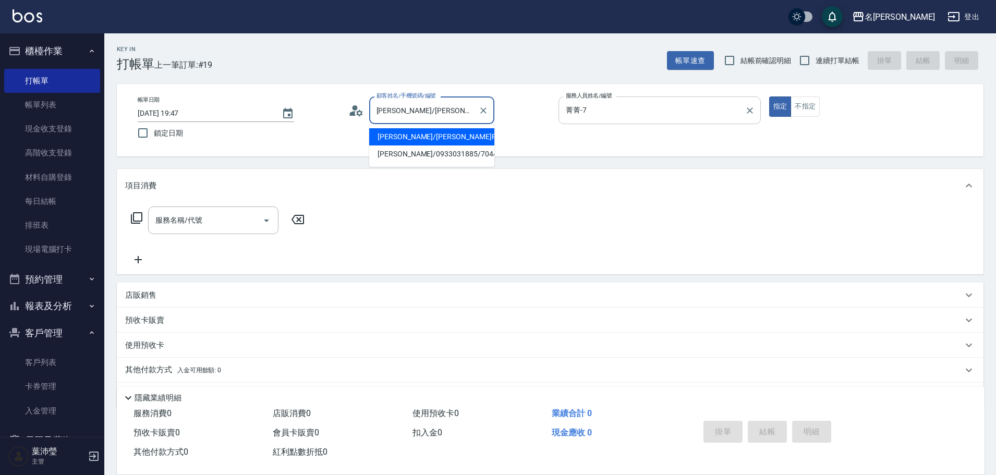
click at [464, 107] on input "[PERSON_NAME]/[PERSON_NAME]R181/R181" at bounding box center [424, 110] width 100 height 18
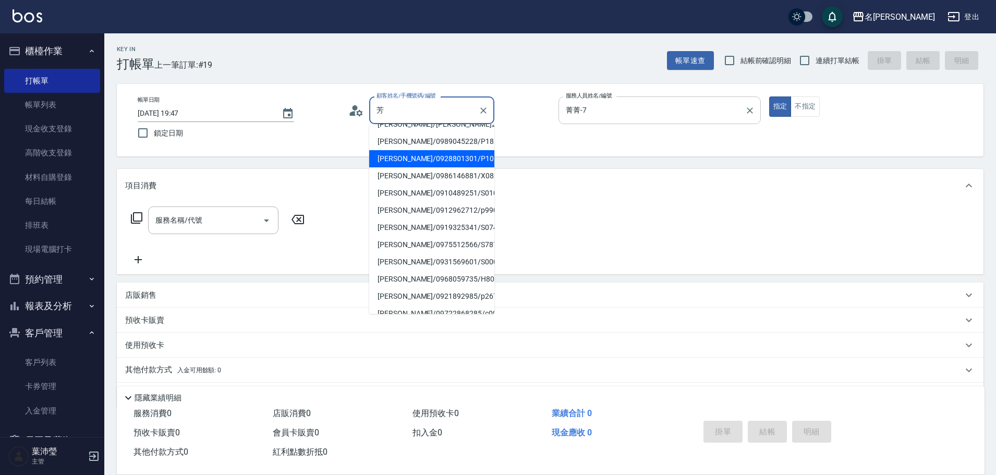
scroll to position [111, 0]
click at [430, 166] on li "[PERSON_NAME]/0928801301/P1056" at bounding box center [431, 174] width 125 height 17
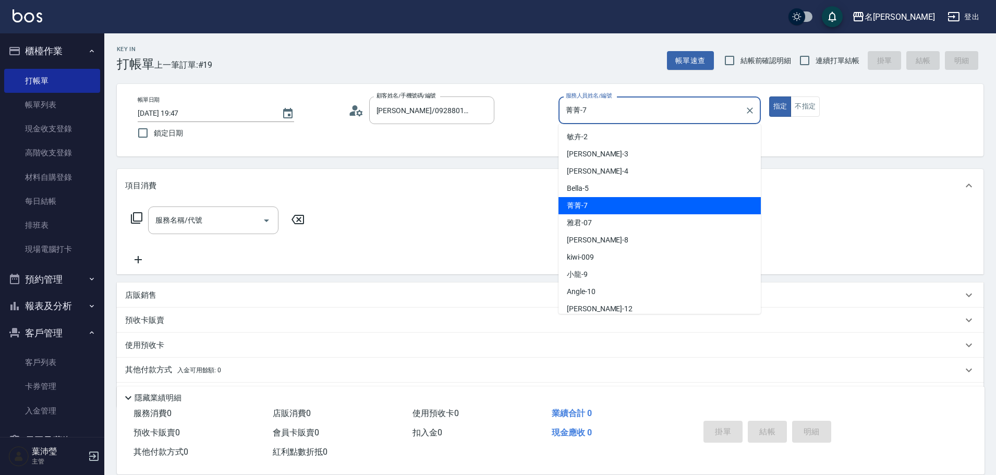
click at [589, 116] on input "菁菁-7" at bounding box center [651, 110] width 177 height 18
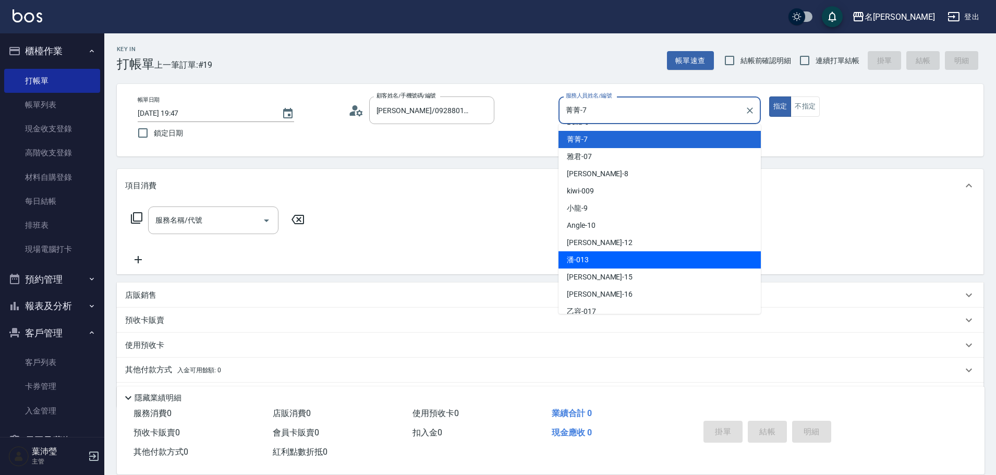
scroll to position [104, 0]
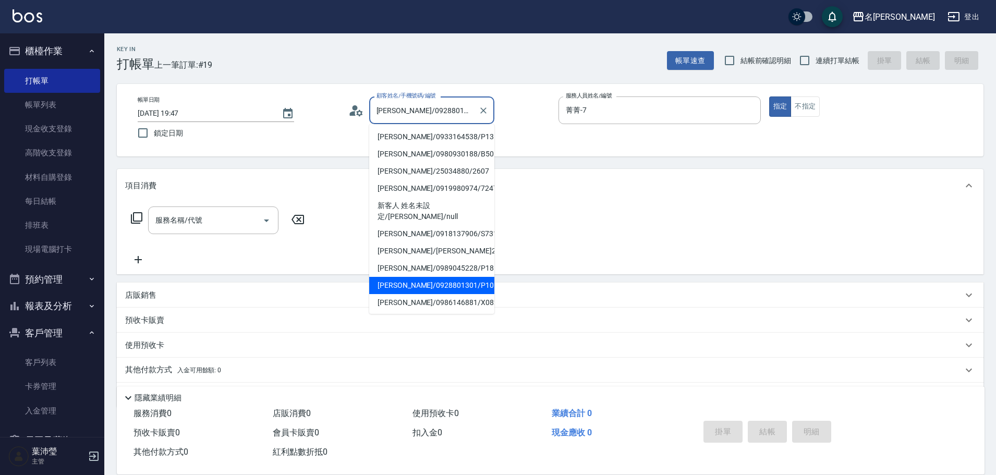
click at [473, 105] on input "[PERSON_NAME]/0928801301/P1056" at bounding box center [424, 110] width 100 height 18
drag, startPoint x: 469, startPoint y: 111, endPoint x: 396, endPoint y: 114, distance: 73.1
click at [396, 114] on input "[PERSON_NAME]/0928801301/P1056" at bounding box center [424, 110] width 100 height 18
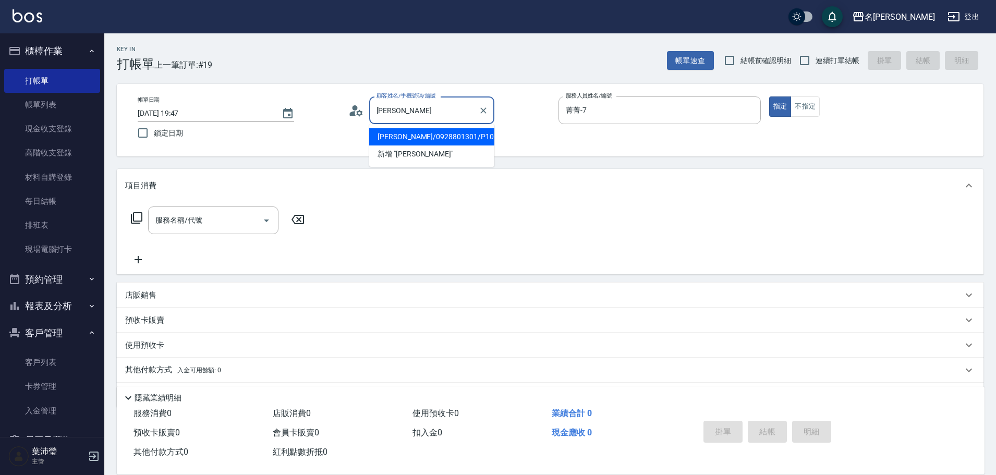
type input "黃"
click at [438, 115] on input "汸" at bounding box center [424, 110] width 100 height 18
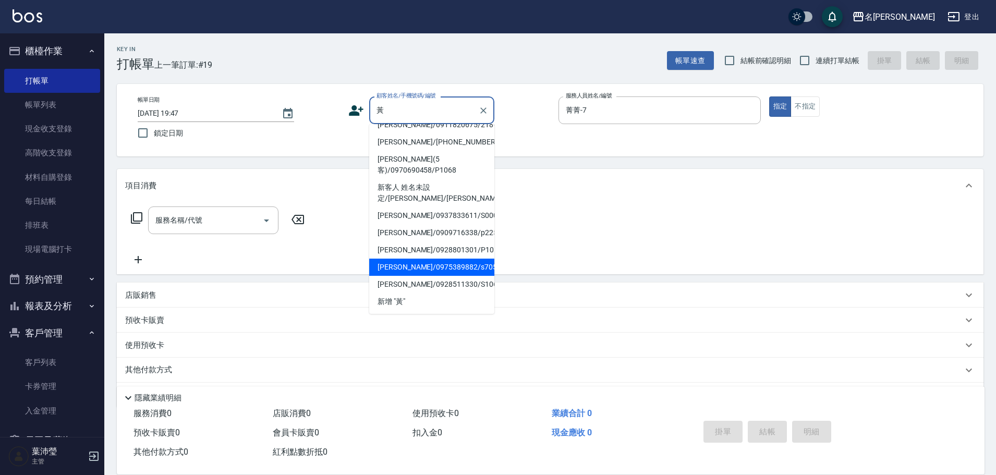
scroll to position [213, 0]
click at [454, 47] on li "新客人 姓名未設定/[PERSON_NAME]/0952060848/s785/null" at bounding box center [431, 33] width 125 height 28
type input "新客人 姓名未設定/[PERSON_NAME]/0952060848/s785/null"
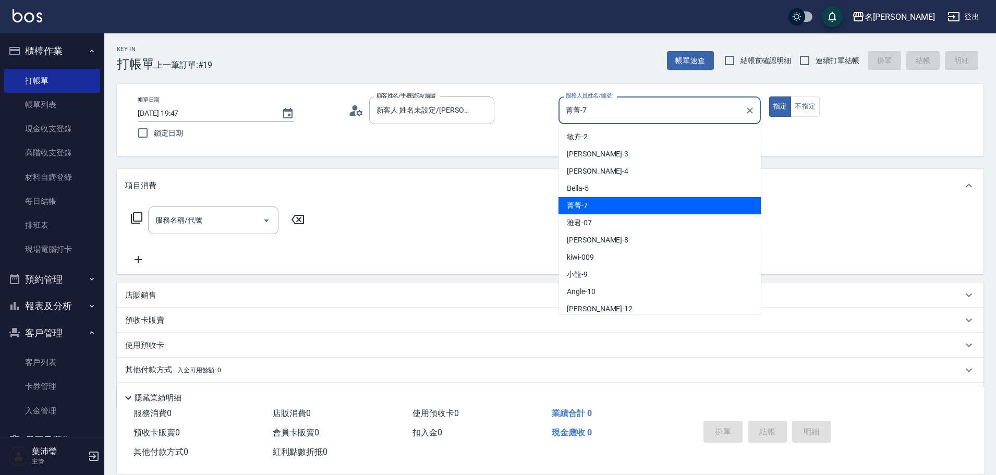
click at [608, 116] on input "菁菁-7" at bounding box center [651, 110] width 177 height 18
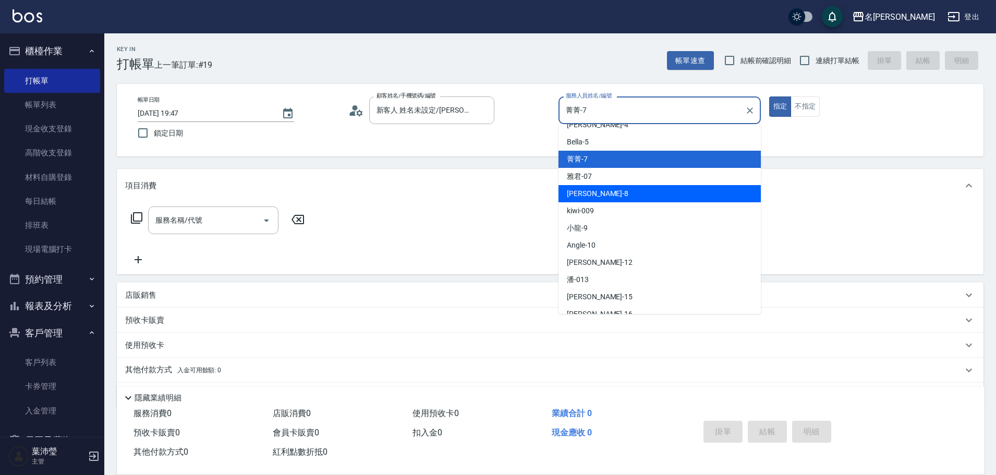
scroll to position [104, 0]
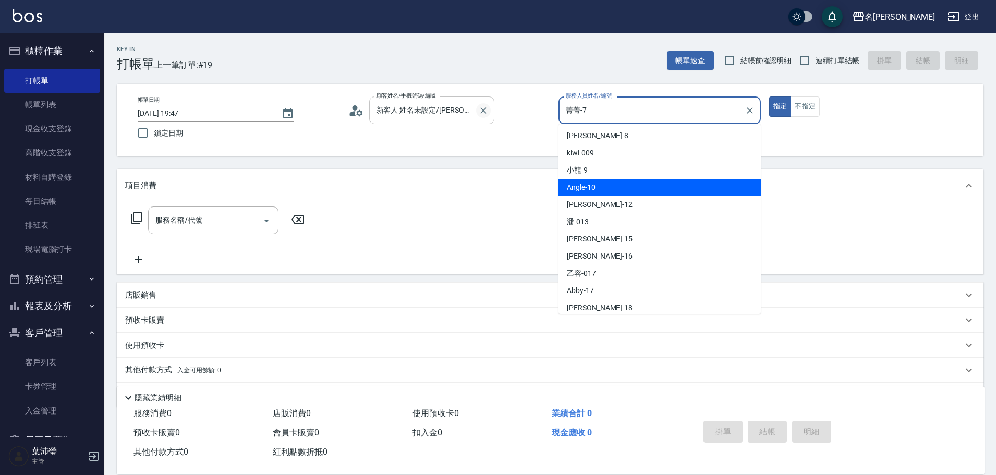
click at [484, 106] on icon "Clear" at bounding box center [483, 110] width 10 height 10
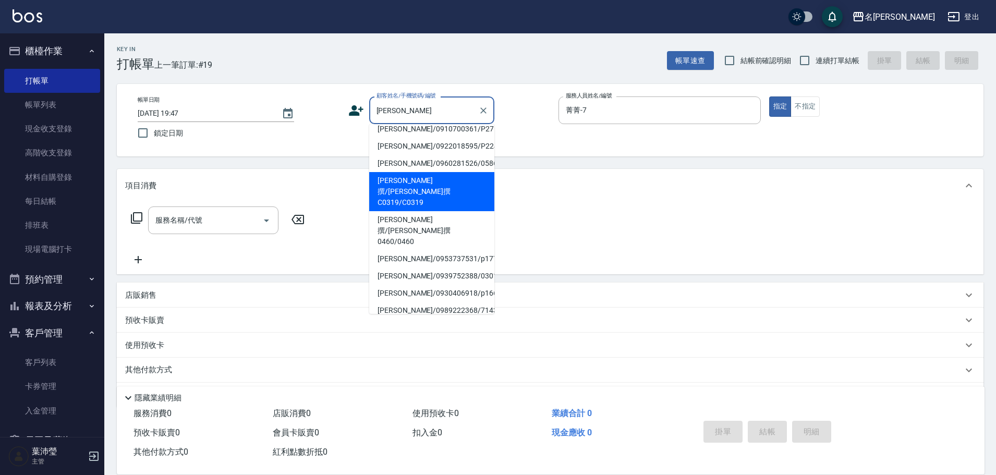
scroll to position [4, 0]
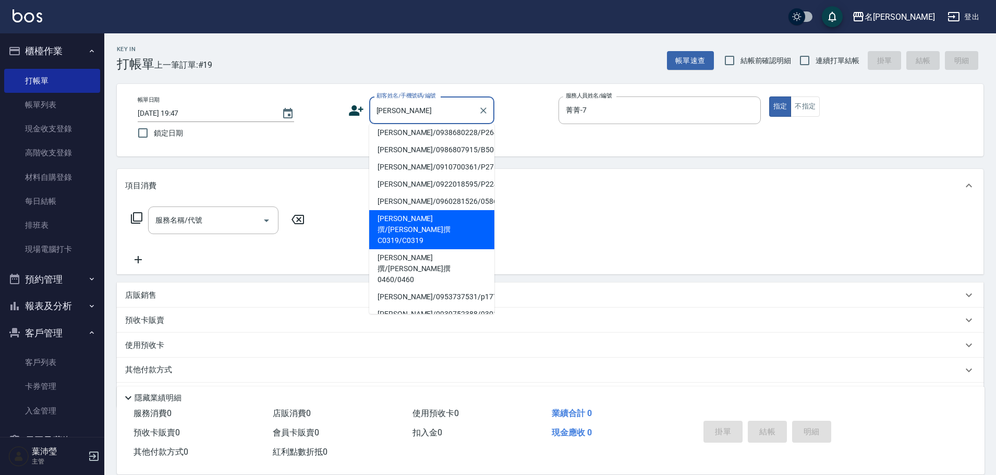
click at [444, 177] on li "[PERSON_NAME]/0922018595/P2242" at bounding box center [431, 184] width 125 height 17
type input "[PERSON_NAME]/0922018595/P2242"
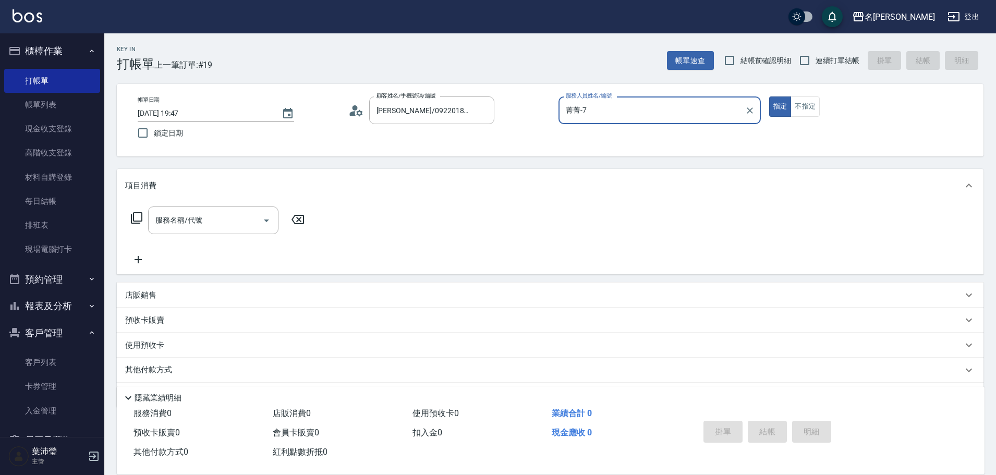
type input "Bella-5"
click at [482, 114] on icon "Clear" at bounding box center [483, 110] width 10 height 10
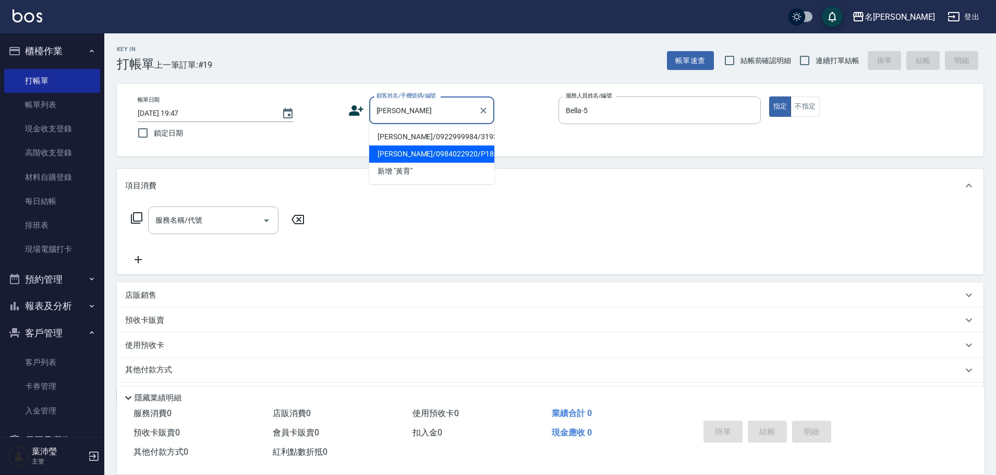
click at [448, 155] on li "[PERSON_NAME]/0984022920/P1869" at bounding box center [431, 153] width 125 height 17
type input "[PERSON_NAME]/0984022920/P1869"
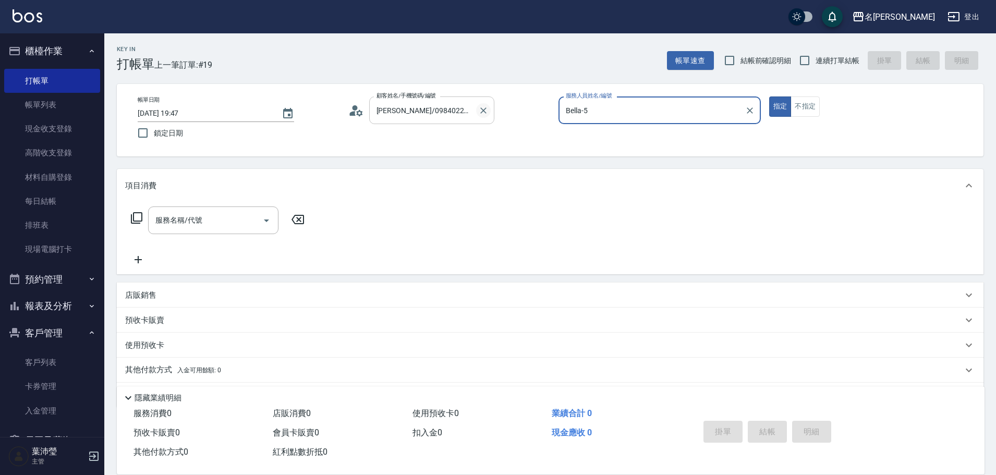
click at [483, 107] on icon "Clear" at bounding box center [483, 110] width 10 height 10
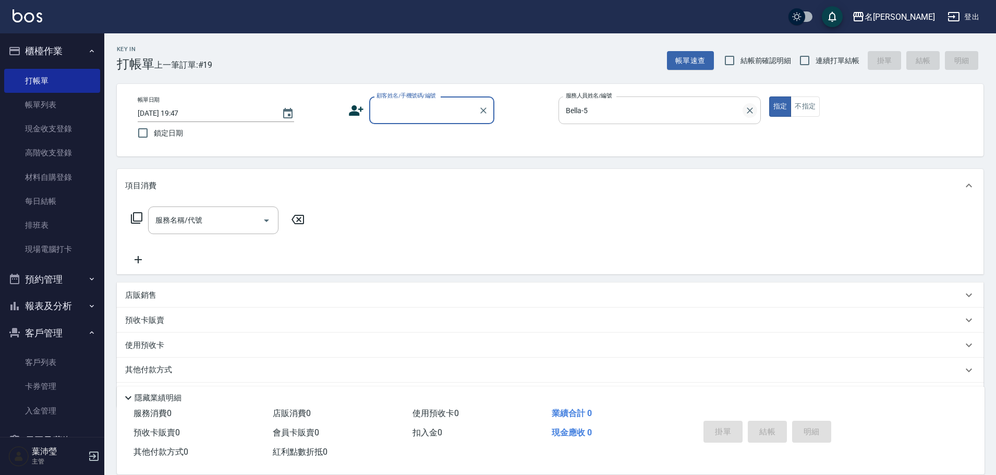
click at [749, 116] on button "Clear" at bounding box center [750, 110] width 15 height 15
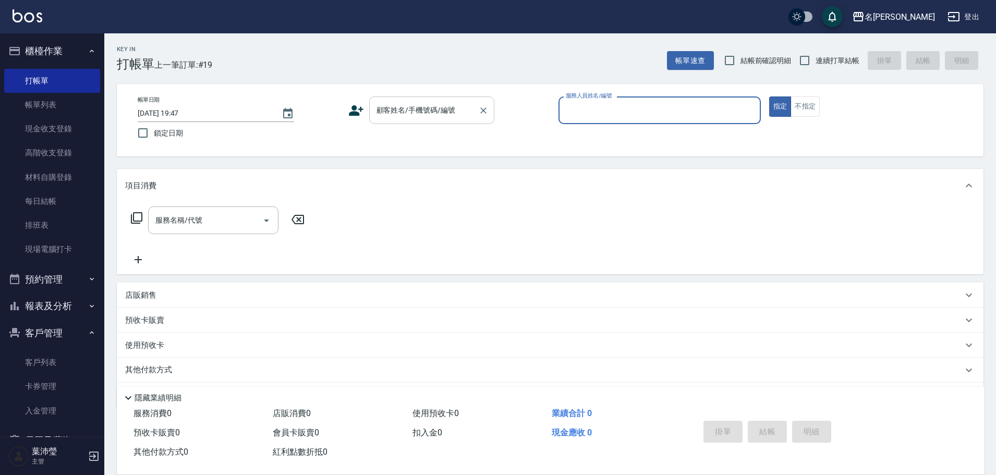
click at [415, 114] on input "顧客姓名/手機號碼/編號" at bounding box center [424, 110] width 100 height 18
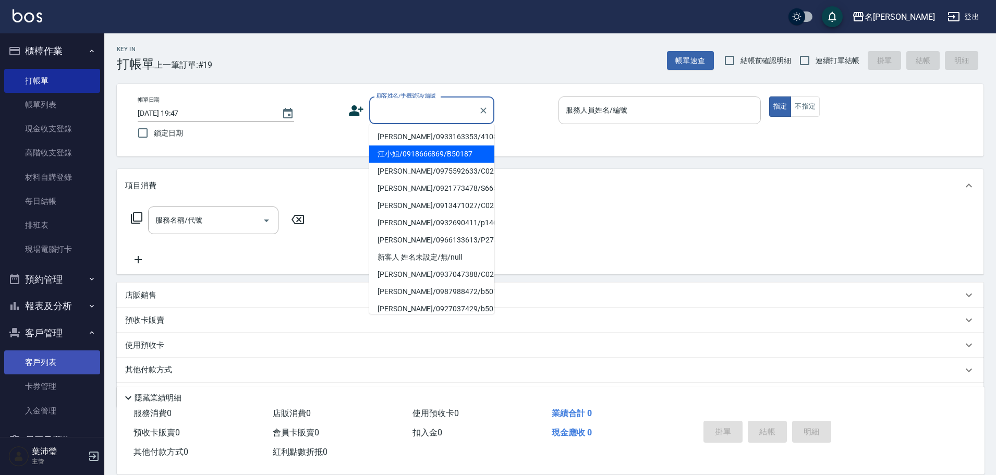
click at [28, 367] on link "客戶列表" at bounding box center [52, 362] width 96 height 24
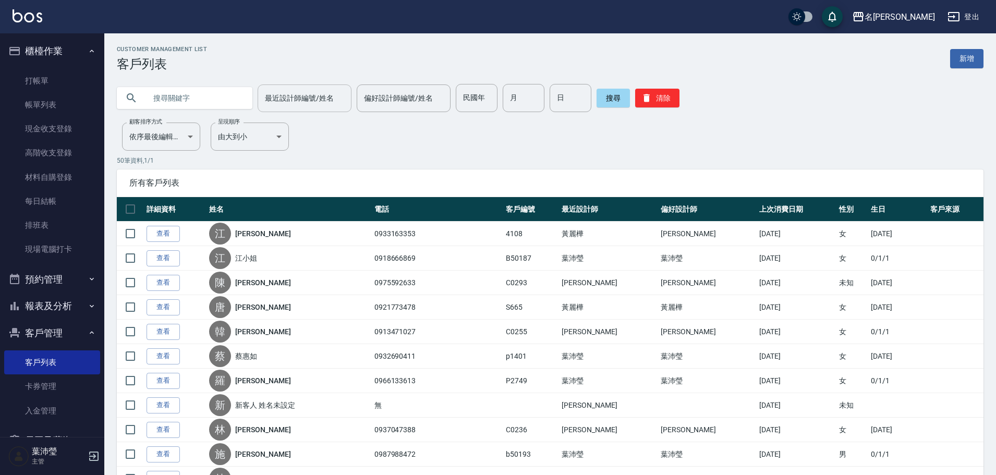
click at [276, 104] on input "最近設計師編號/姓名" at bounding box center [304, 98] width 84 height 18
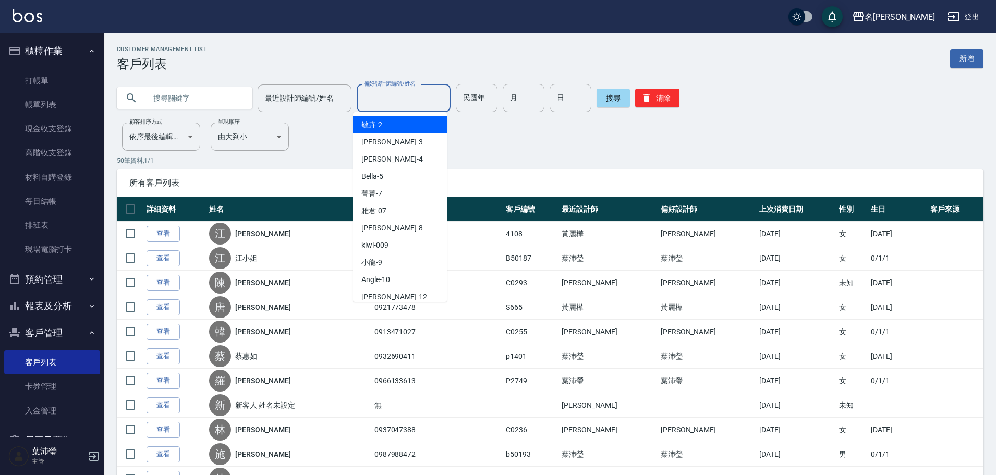
click at [404, 98] on input "偏好設計師編號/姓名" at bounding box center [403, 98] width 84 height 18
click at [318, 88] on div "最近設計師編號/姓名" at bounding box center [305, 98] width 94 height 28
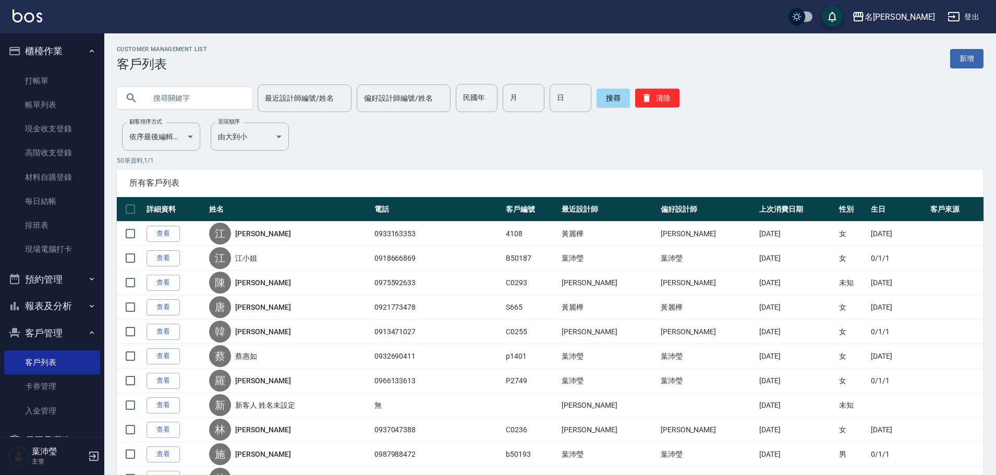
click at [199, 85] on input "text" at bounding box center [195, 98] width 98 height 28
type input "黃"
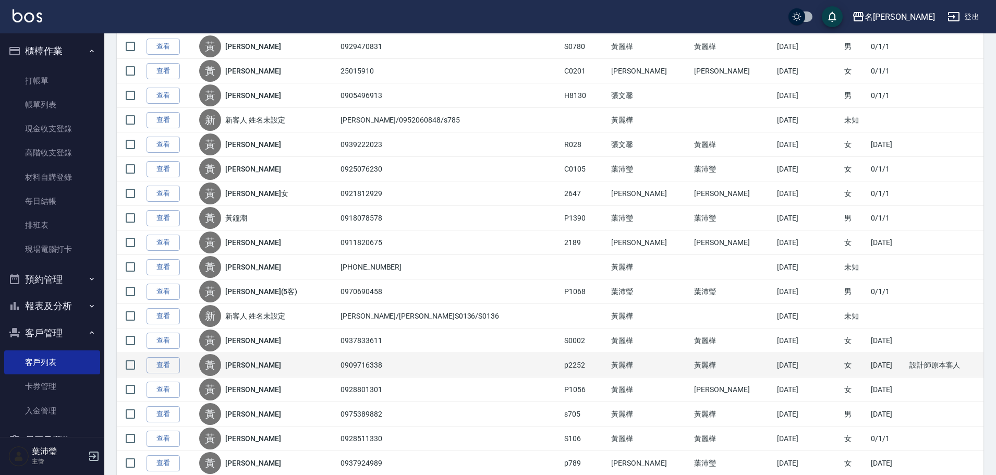
scroll to position [365, 0]
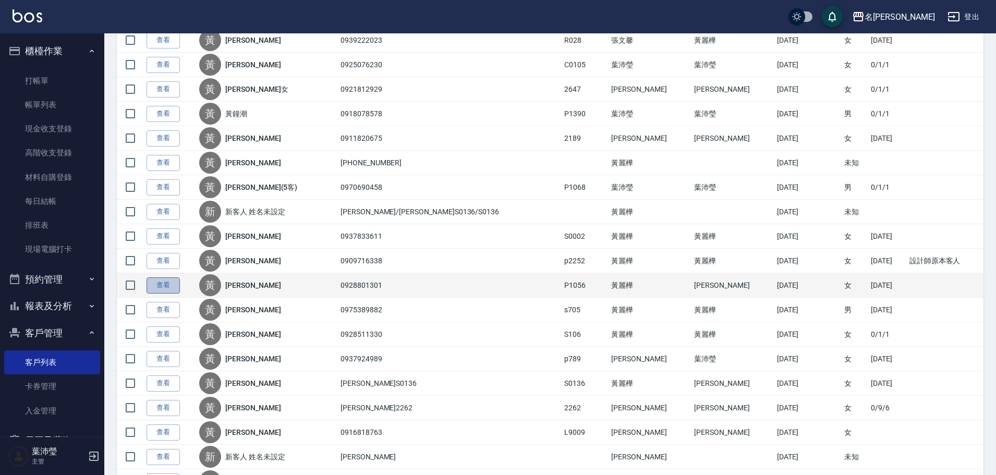
click at [163, 293] on link "查看" at bounding box center [163, 285] width 33 height 16
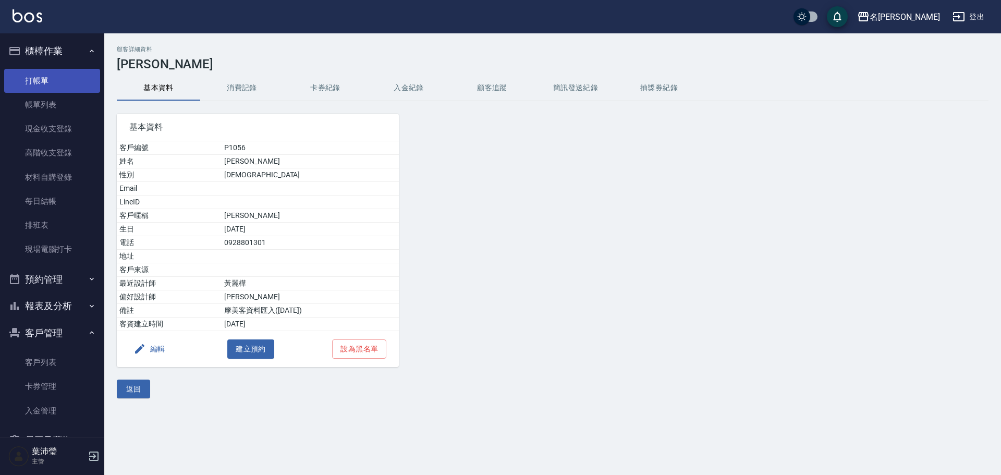
click at [51, 90] on link "打帳單" at bounding box center [52, 81] width 96 height 24
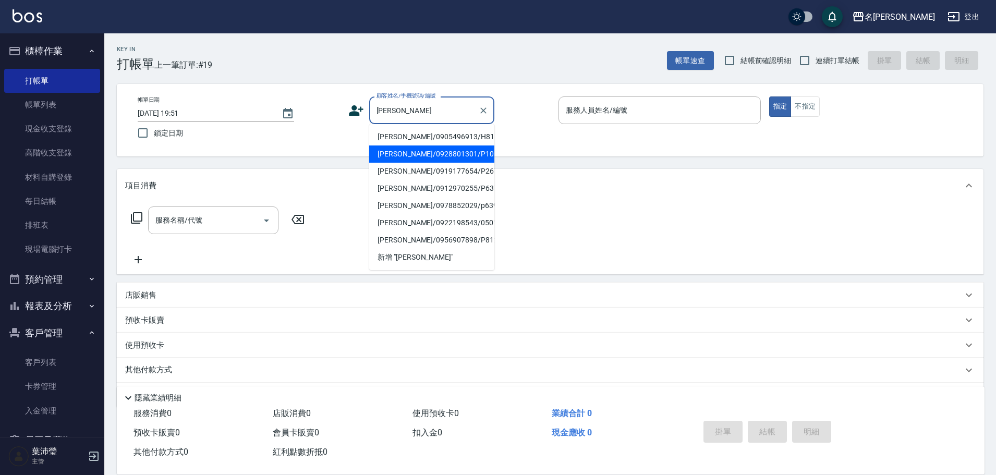
click at [418, 151] on li "[PERSON_NAME]/0928801301/P1056" at bounding box center [431, 153] width 125 height 17
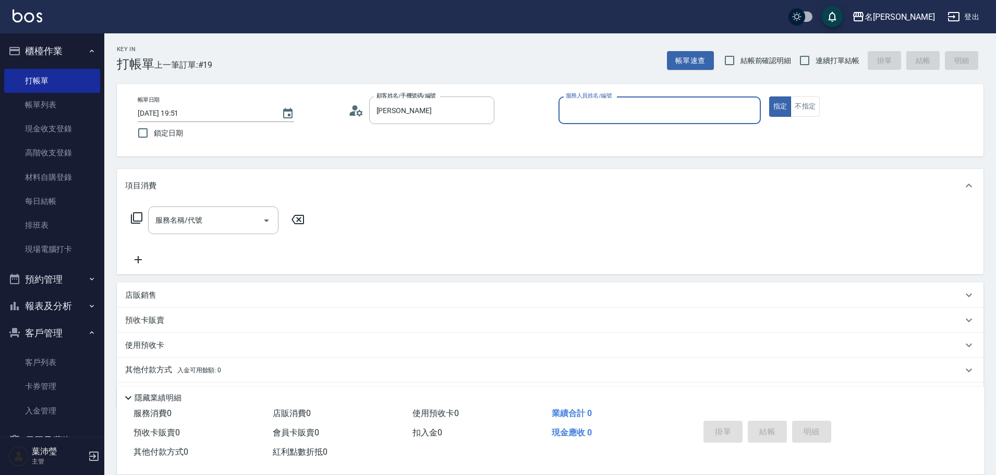
type input "[PERSON_NAME]/0928801301/P1056"
click at [599, 116] on input "菁菁-7" at bounding box center [651, 110] width 177 height 18
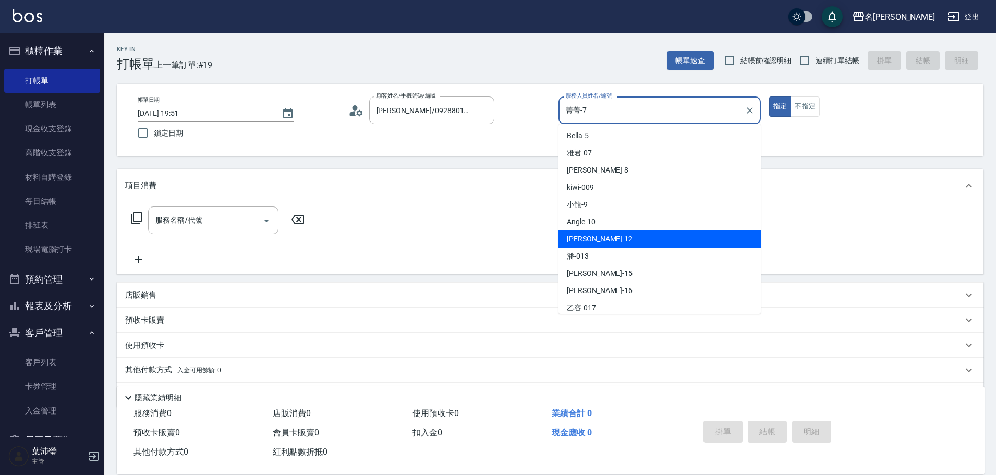
scroll to position [104, 0]
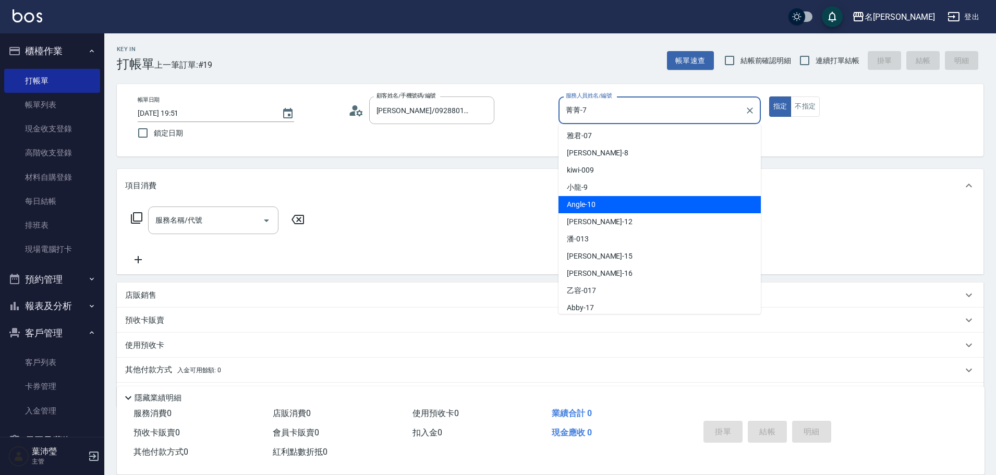
drag, startPoint x: 609, startPoint y: 208, endPoint x: 575, endPoint y: 189, distance: 39.0
click at [609, 208] on div "Angle -10" at bounding box center [660, 204] width 202 height 17
type input "Angle-10"
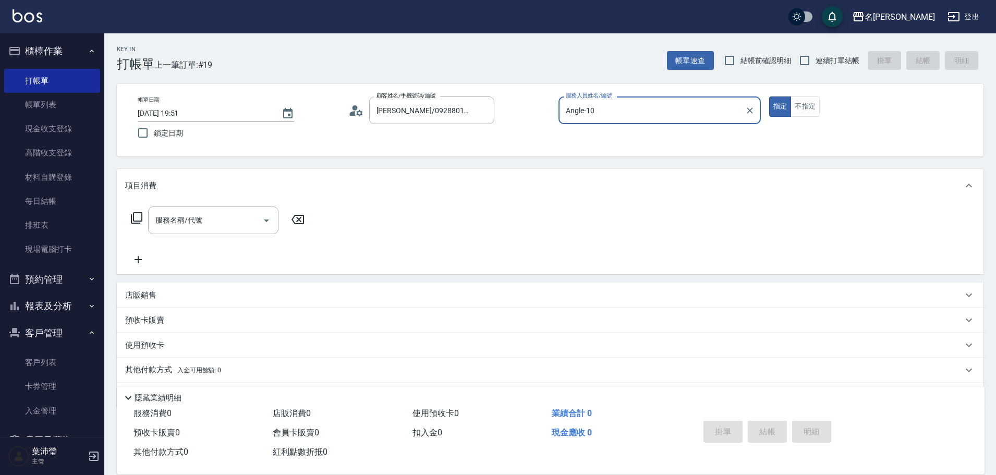
drag, startPoint x: 119, startPoint y: 219, endPoint x: 143, endPoint y: 212, distance: 25.3
click at [121, 218] on div "服務名稱/代號 服務名稱/代號" at bounding box center [550, 238] width 867 height 72
click at [145, 212] on div "服務名稱/代號 服務名稱/代號" at bounding box center [218, 221] width 186 height 28
click at [138, 212] on icon at bounding box center [136, 218] width 13 height 13
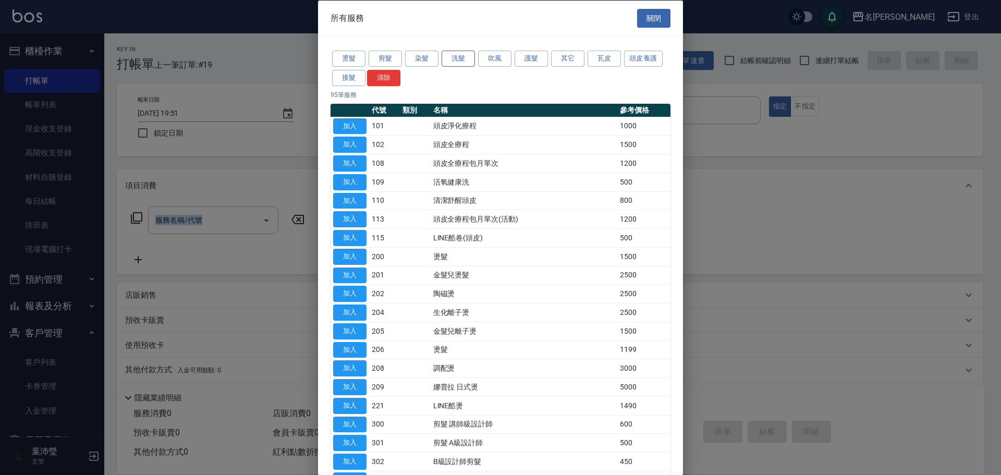
click at [443, 60] on button "洗髮" at bounding box center [458, 59] width 33 height 16
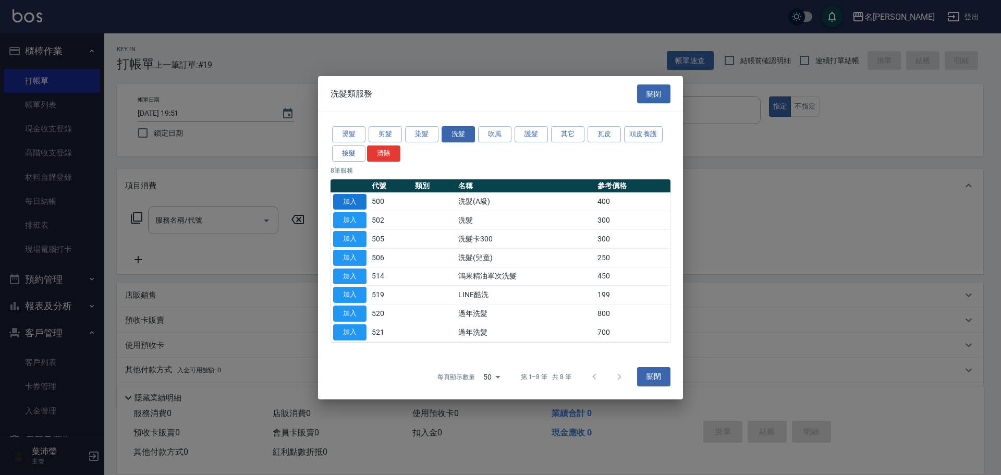
click at [355, 210] on td "加入" at bounding box center [350, 201] width 39 height 19
click at [355, 202] on button "加入" at bounding box center [349, 201] width 33 height 16
type input "洗髮(A級)(500)"
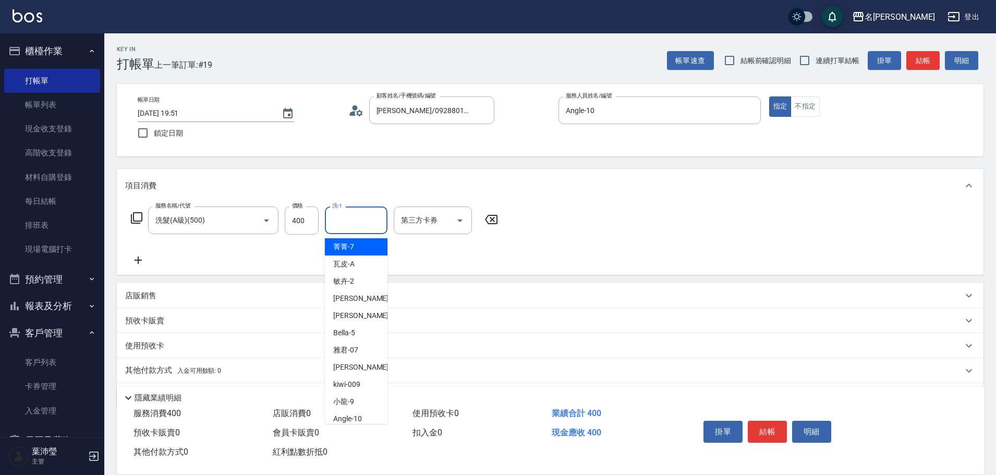
click at [335, 224] on input "洗-1" at bounding box center [356, 220] width 53 height 18
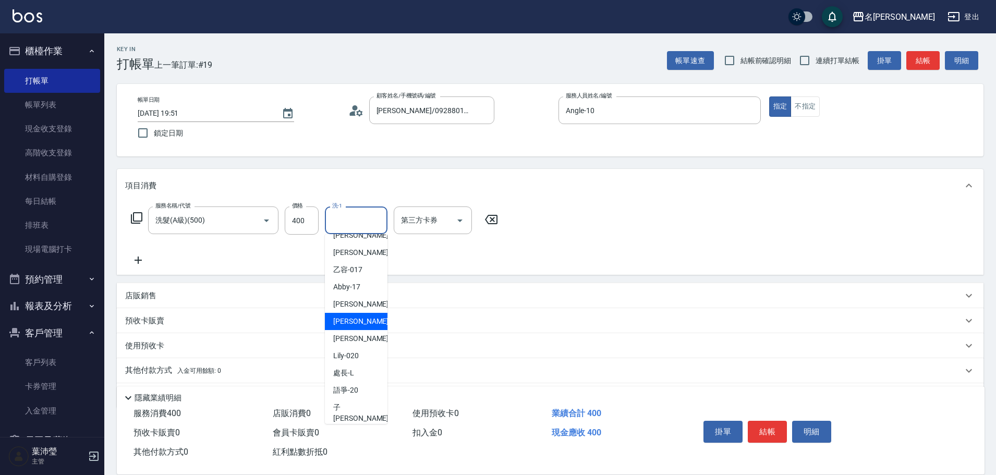
scroll to position [249, 0]
click at [357, 323] on span "[PERSON_NAME] -19" at bounding box center [366, 325] width 66 height 11
type input "[PERSON_NAME]-19"
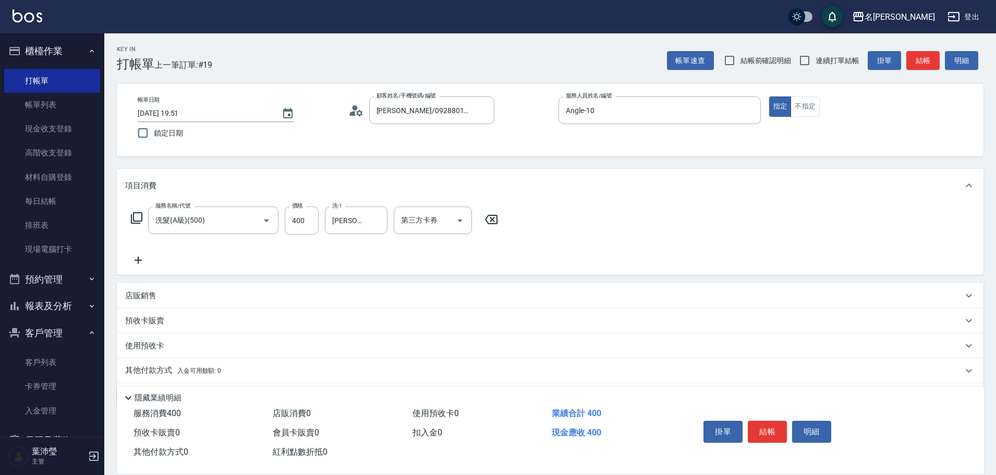
click at [136, 224] on icon at bounding box center [136, 217] width 11 height 11
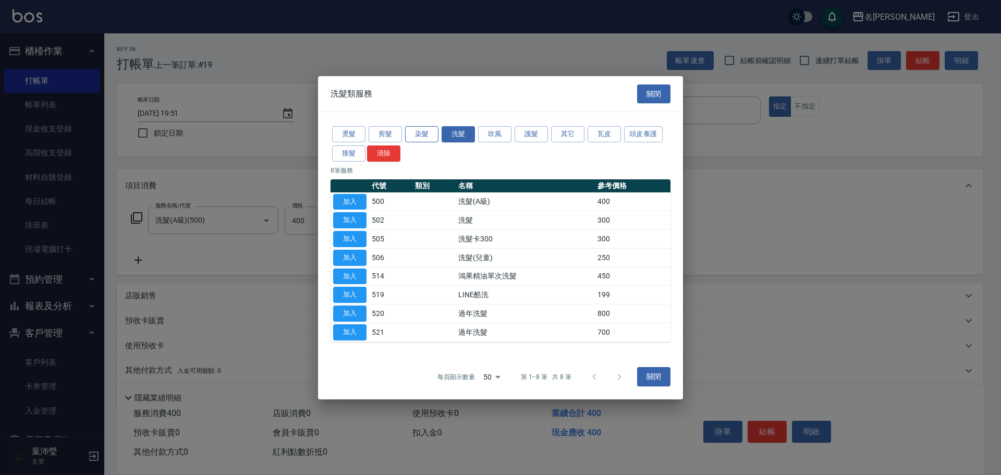
click at [418, 135] on button "染髮" at bounding box center [421, 134] width 33 height 16
click at [373, 107] on div "染髮類服務" at bounding box center [351, 93] width 67 height 27
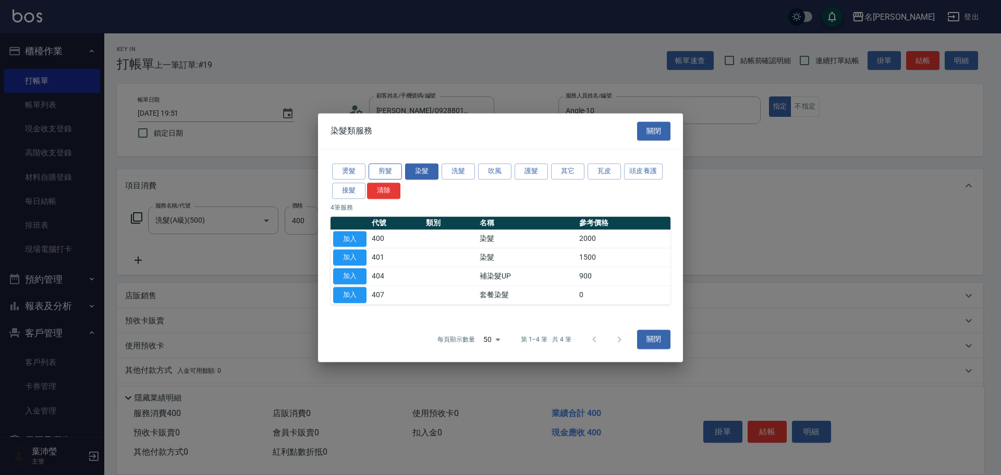
click at [389, 168] on button "剪髮" at bounding box center [385, 171] width 33 height 16
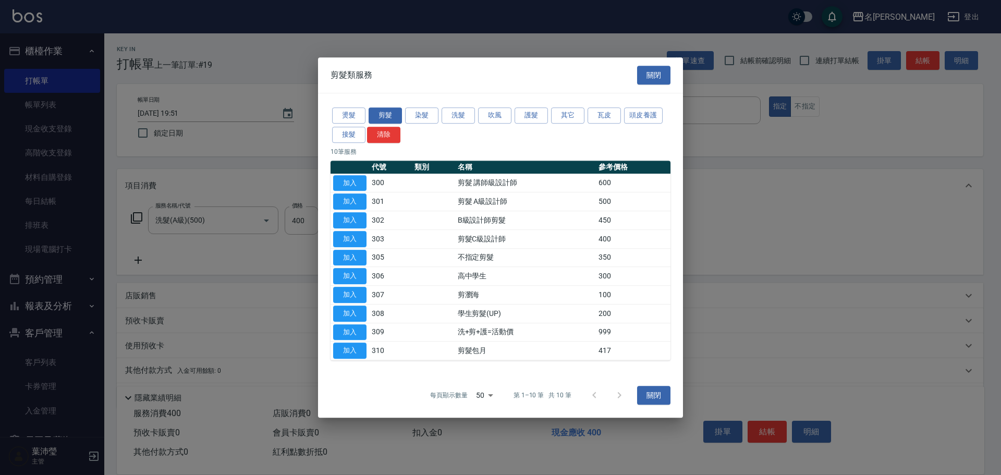
click at [345, 180] on button "加入" at bounding box center [349, 183] width 33 height 16
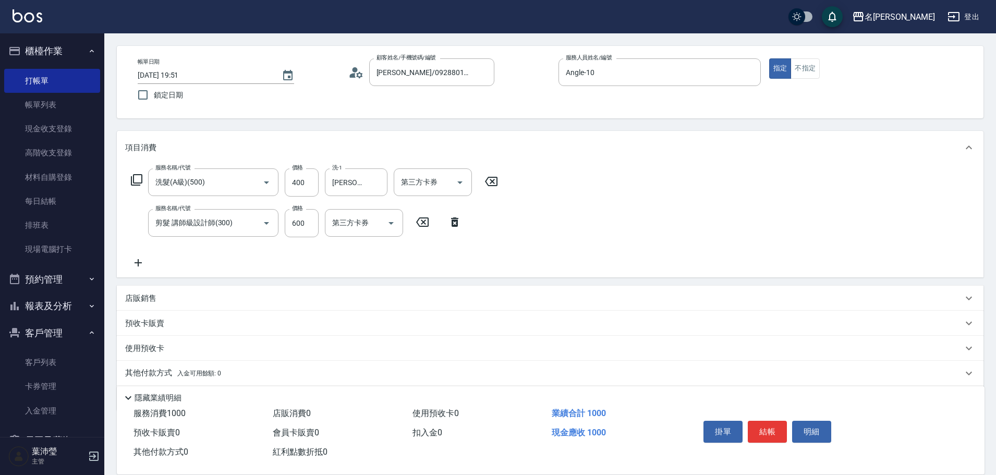
scroll to position [74, 0]
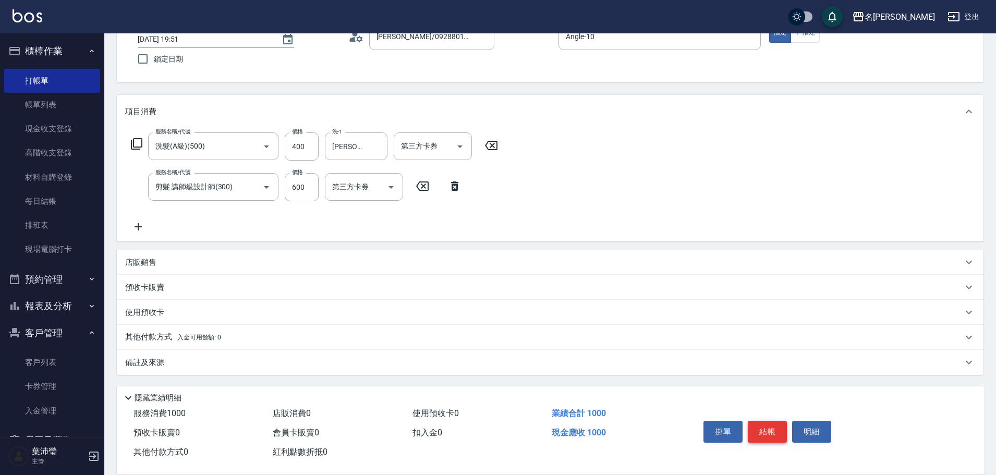
click at [755, 433] on button "結帳" at bounding box center [767, 432] width 39 height 22
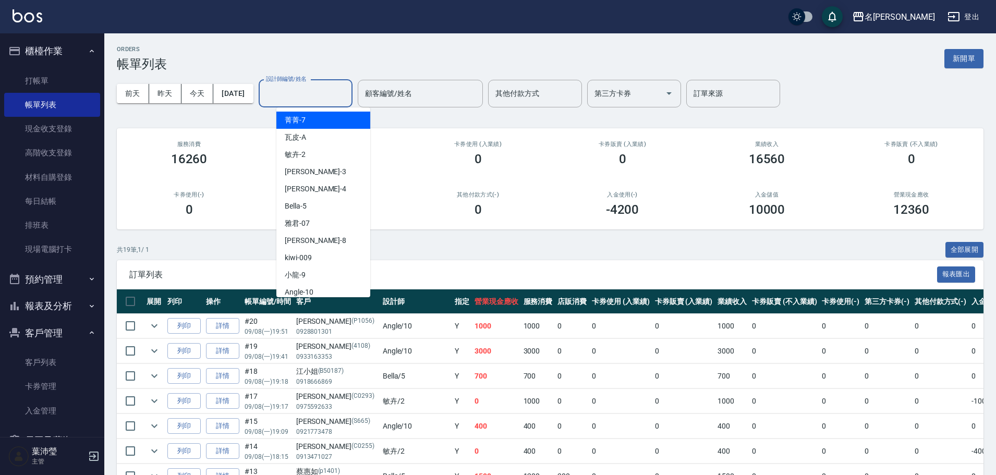
click at [337, 88] on input "設計師編號/姓名" at bounding box center [305, 93] width 84 height 18
click at [341, 289] on div "Angle -10" at bounding box center [323, 292] width 94 height 17
type input "Angle-10"
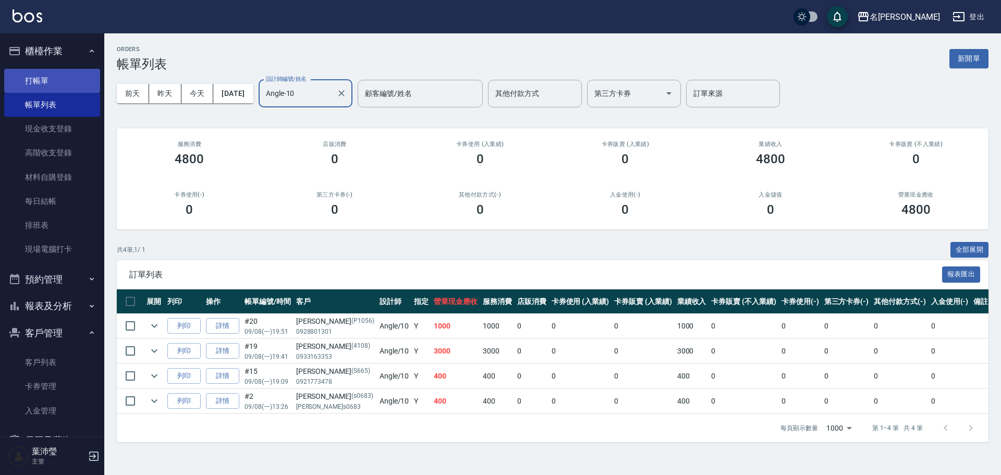
click at [45, 76] on link "打帳單" at bounding box center [52, 81] width 96 height 24
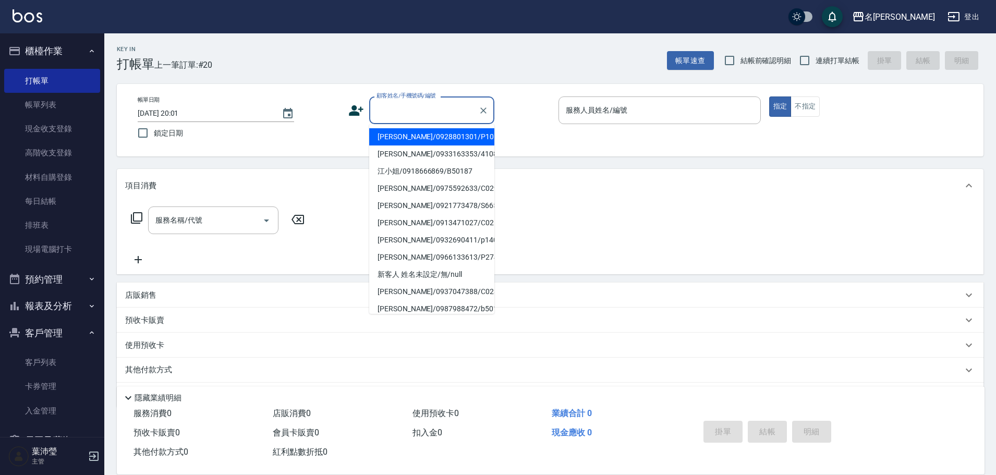
click at [459, 113] on input "顧客姓名/手機號碼/編號" at bounding box center [424, 110] width 100 height 18
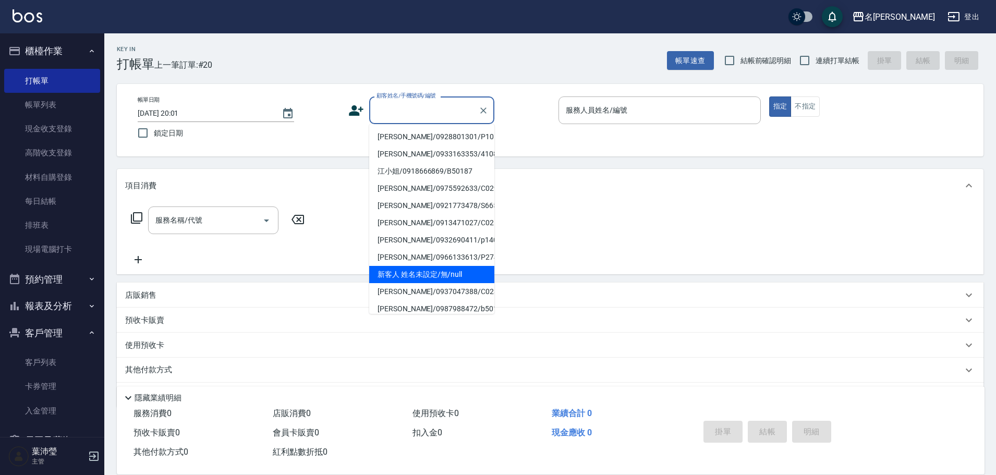
click at [431, 278] on li "新客人 姓名未設定/無/null" at bounding box center [431, 274] width 125 height 17
type input "新客人 姓名未設定/無/null"
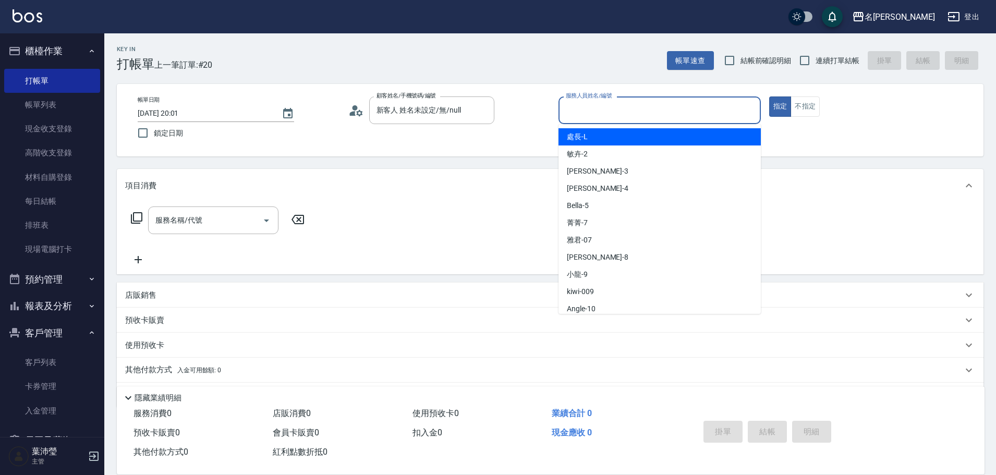
click at [620, 118] on input "服務人員姓名/編號" at bounding box center [659, 110] width 193 height 18
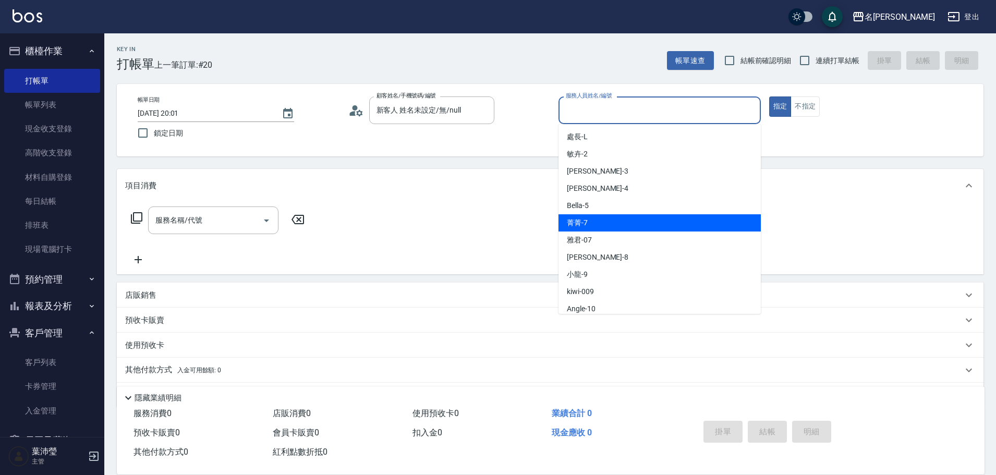
click at [581, 226] on span "菁菁 -7" at bounding box center [577, 222] width 21 height 11
type input "菁菁-7"
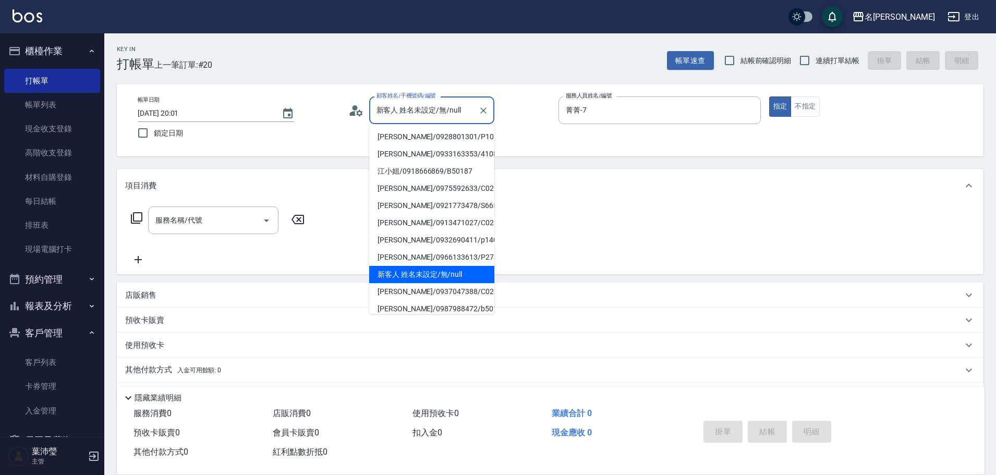
click at [467, 112] on input "新客人 姓名未設定/無/null" at bounding box center [424, 110] width 100 height 18
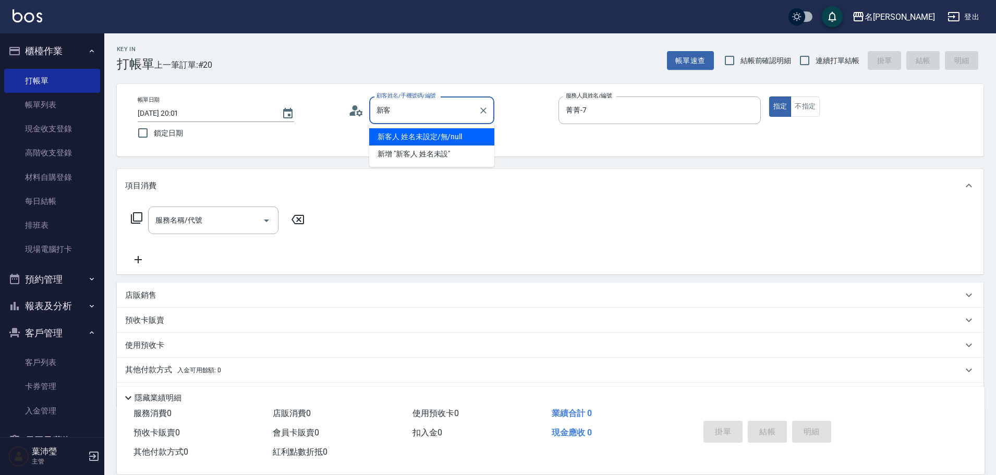
type input "新"
click at [408, 140] on li "喵/0987505911/S505" at bounding box center [431, 136] width 125 height 17
type input "喵/0987505911/S505"
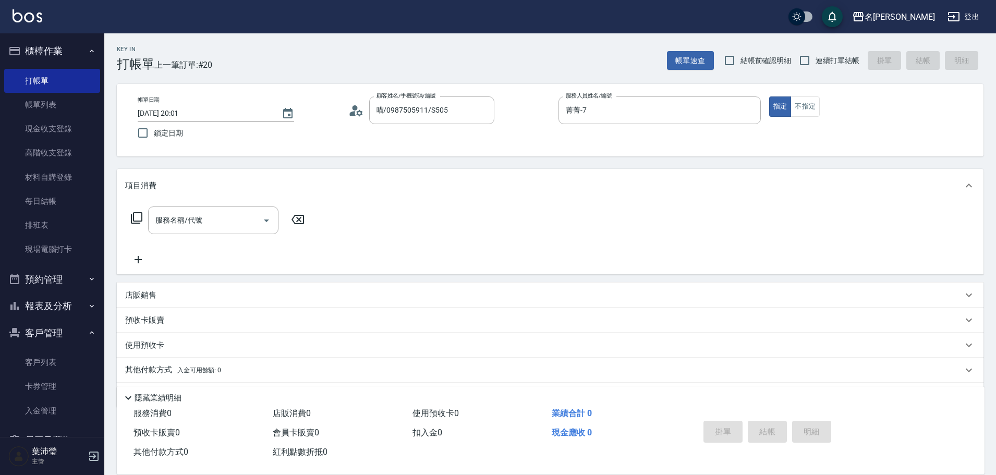
click at [136, 219] on icon at bounding box center [136, 218] width 13 height 13
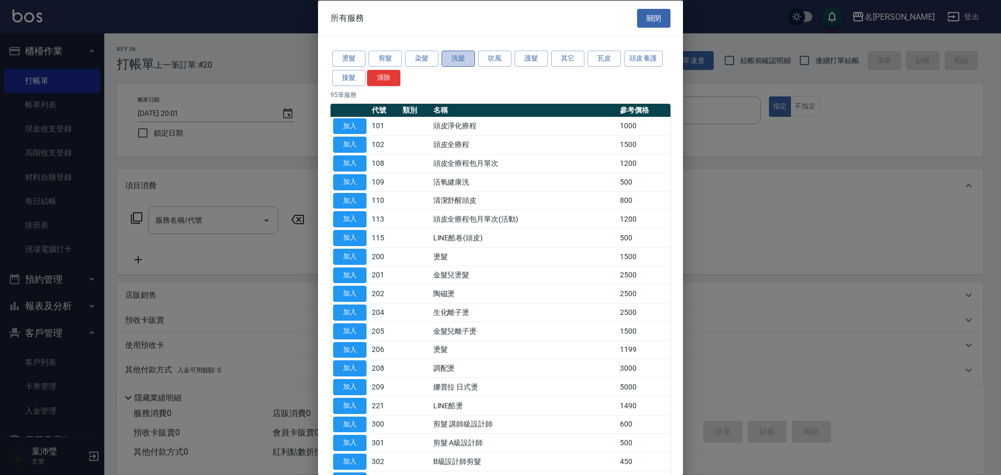
click at [461, 57] on button "洗髮" at bounding box center [458, 59] width 33 height 16
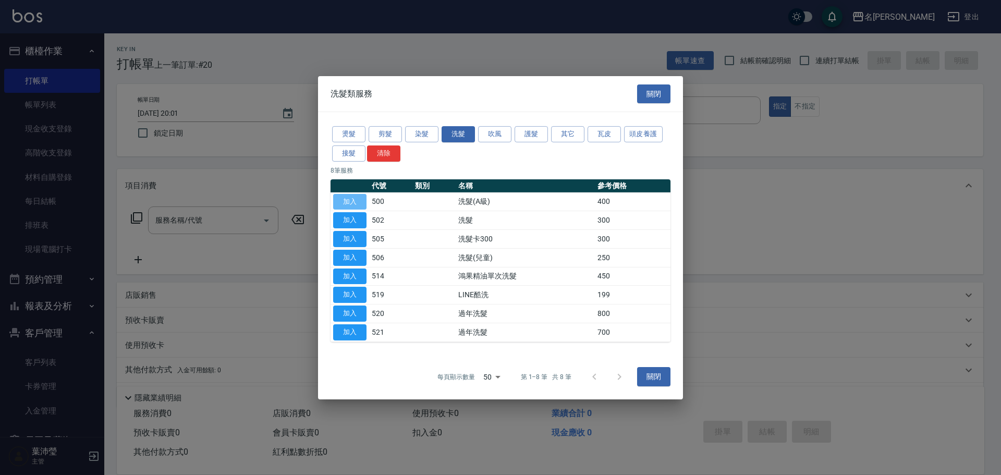
click at [344, 201] on button "加入" at bounding box center [349, 201] width 33 height 16
type input "洗髮(A級)(500)"
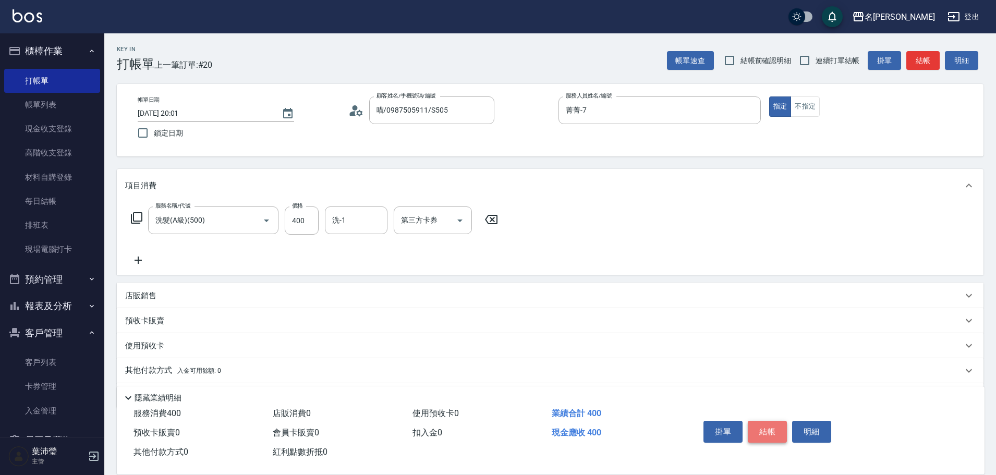
click at [766, 428] on button "結帳" at bounding box center [767, 432] width 39 height 22
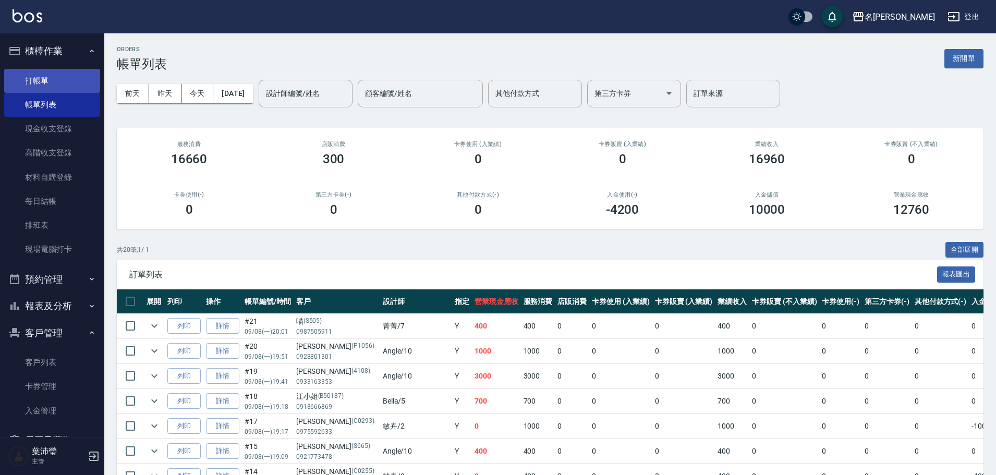
click at [41, 83] on link "打帳單" at bounding box center [52, 81] width 96 height 24
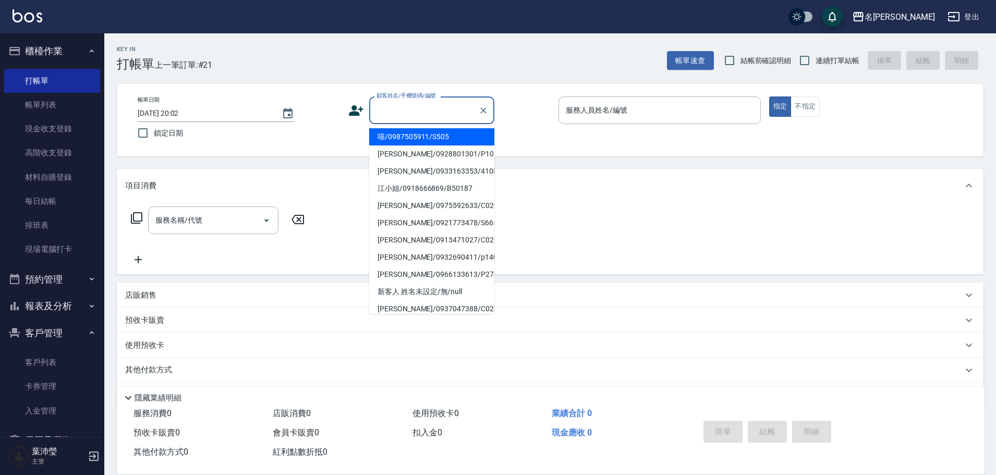
click at [446, 106] on input "顧客姓名/手機號碼/編號" at bounding box center [424, 110] width 100 height 18
click at [446, 138] on li "[PERSON_NAME]/0936044241/9016" at bounding box center [431, 136] width 125 height 17
type input "[PERSON_NAME]/0936044241/9016"
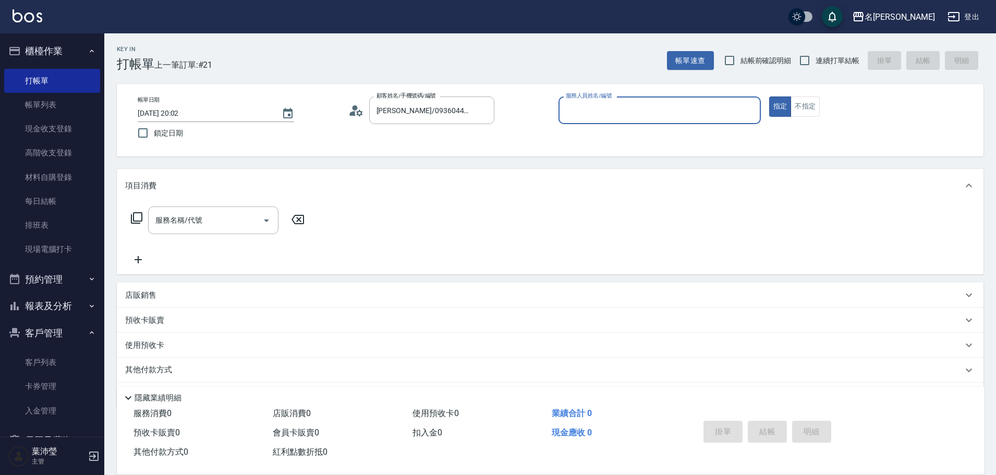
type input "敏卉-2"
click at [142, 214] on icon at bounding box center [136, 217] width 11 height 11
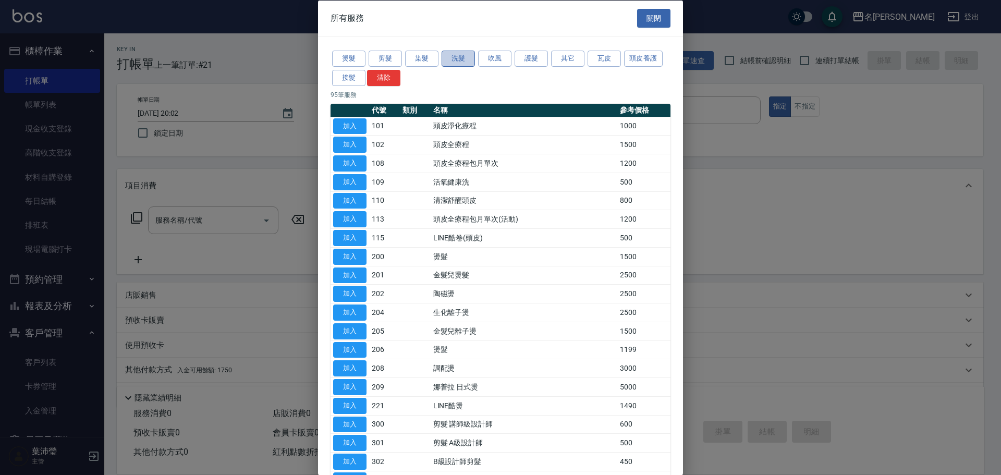
click at [463, 59] on button "洗髮" at bounding box center [458, 59] width 33 height 16
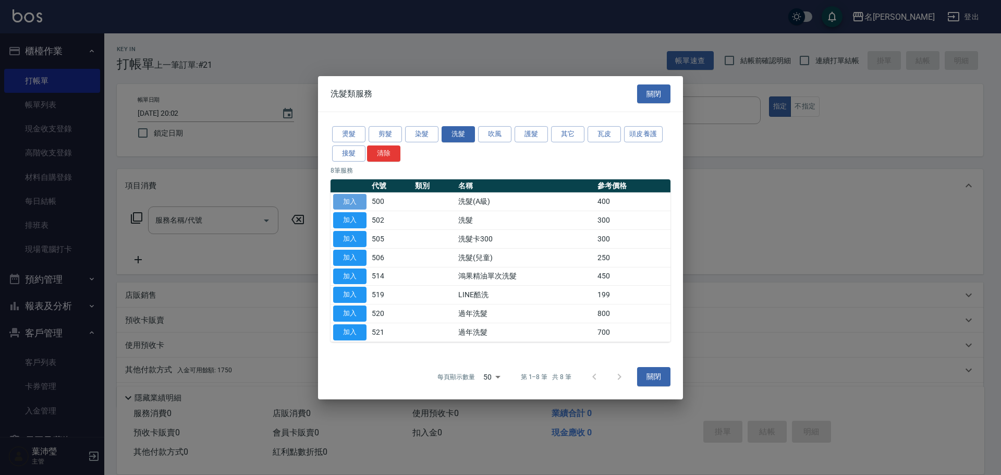
click at [348, 202] on button "加入" at bounding box center [349, 201] width 33 height 16
type input "洗髮(A級)(500)"
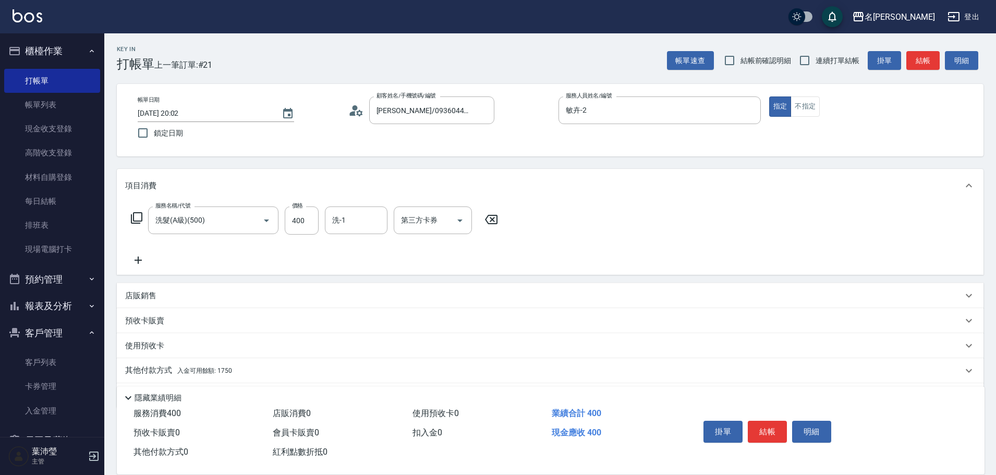
scroll to position [33, 0]
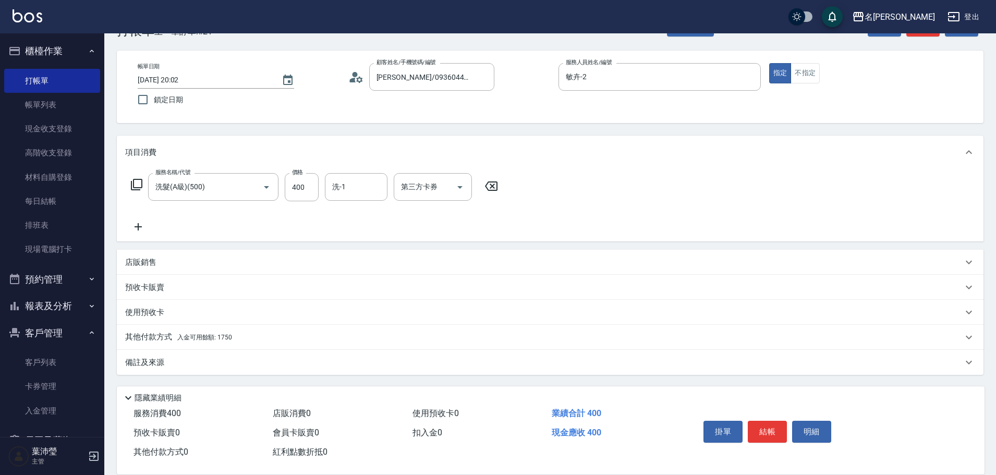
click at [263, 339] on div "其他付款方式 入金可用餘額: 1750" at bounding box center [544, 337] width 838 height 11
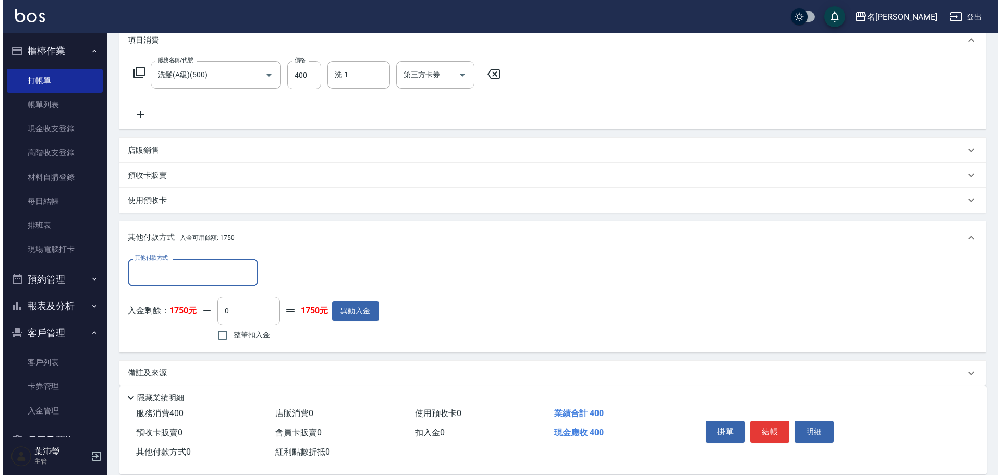
scroll to position [156, 0]
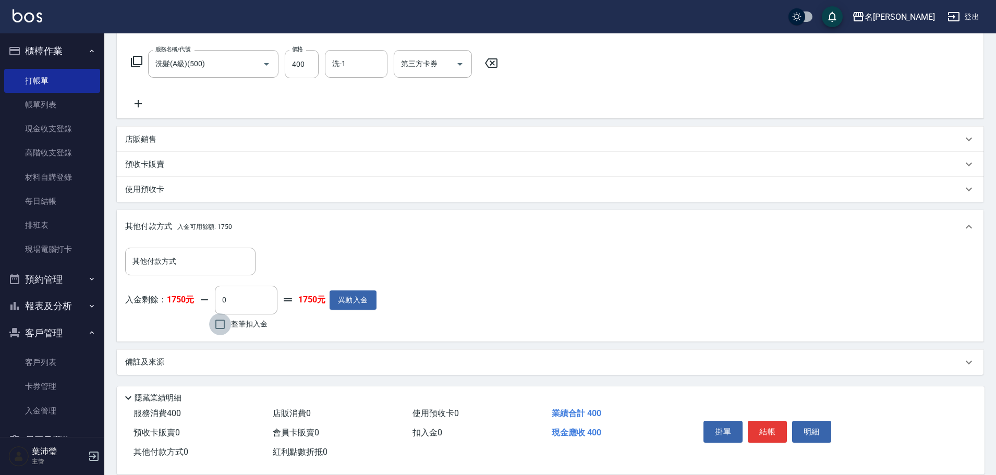
click at [222, 321] on input "整筆扣入金" at bounding box center [220, 324] width 22 height 22
checkbox input "true"
type input "400"
click at [812, 424] on button "明細" at bounding box center [811, 432] width 39 height 22
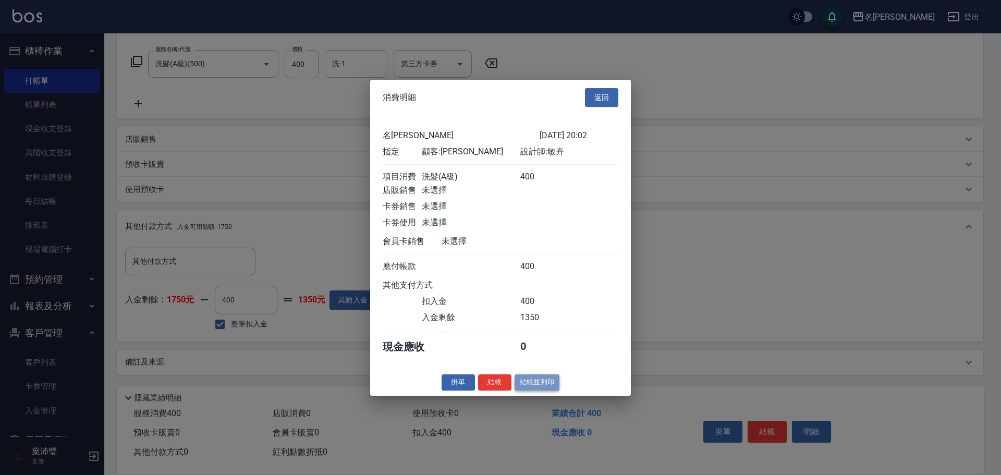
click at [540, 389] on button "結帳並列印" at bounding box center [537, 382] width 45 height 16
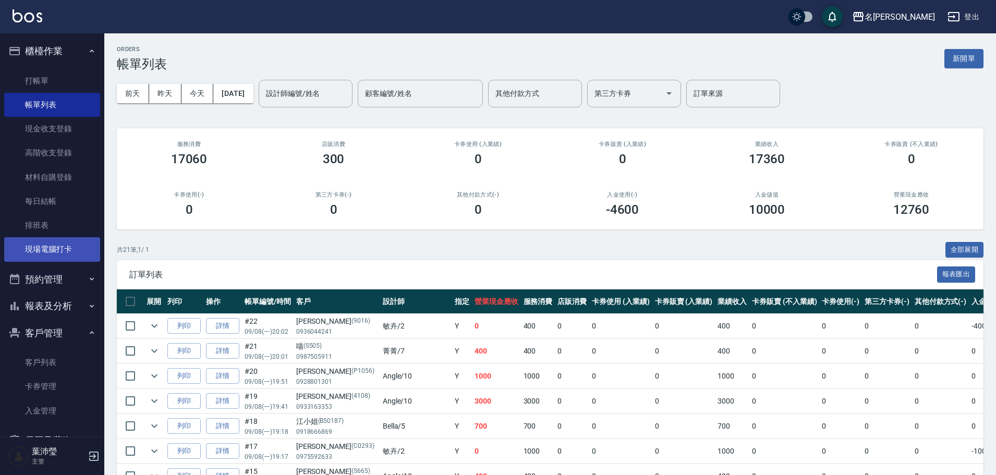
click at [78, 246] on link "現場電腦打卡" at bounding box center [52, 249] width 96 height 24
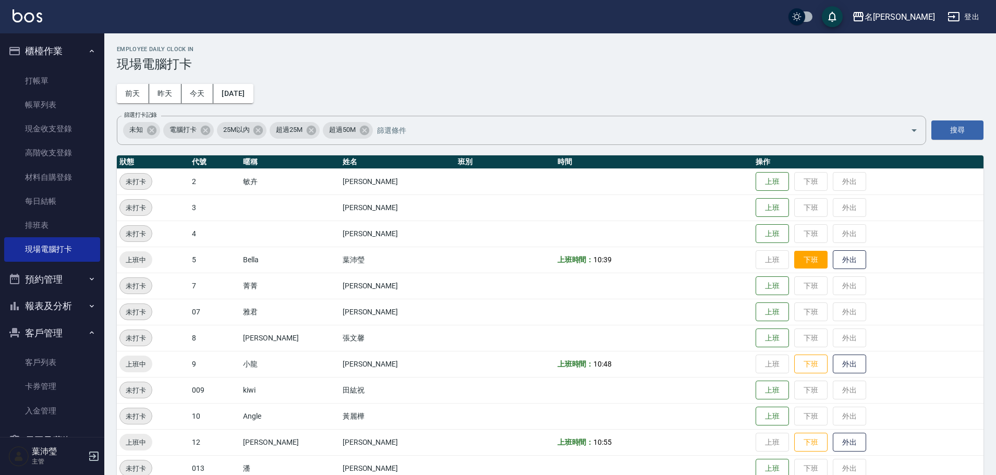
click at [804, 251] on button "下班" at bounding box center [810, 260] width 33 height 18
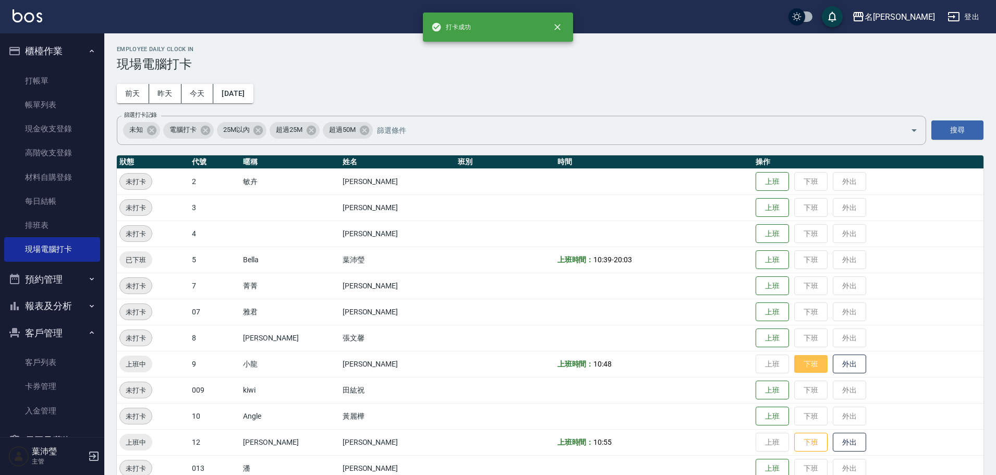
click at [800, 362] on button "下班" at bounding box center [810, 364] width 33 height 18
click at [795, 438] on button "下班" at bounding box center [810, 442] width 33 height 18
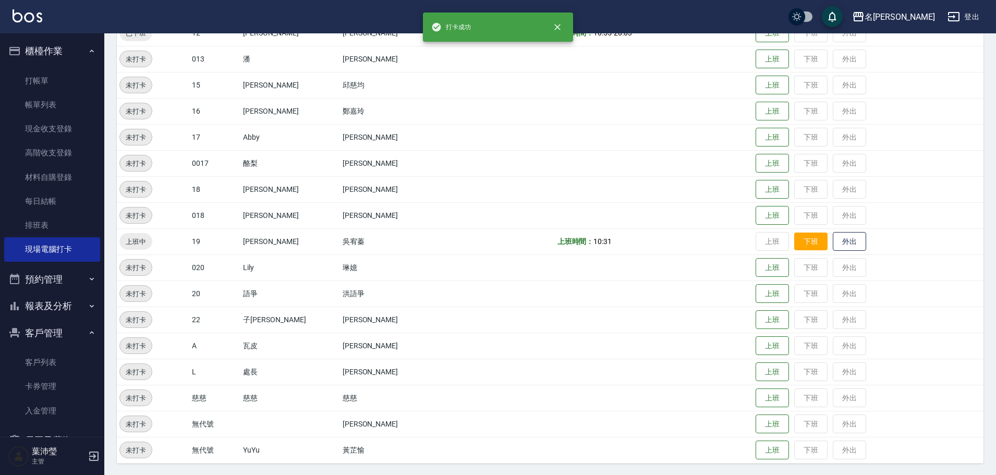
scroll to position [410, 0]
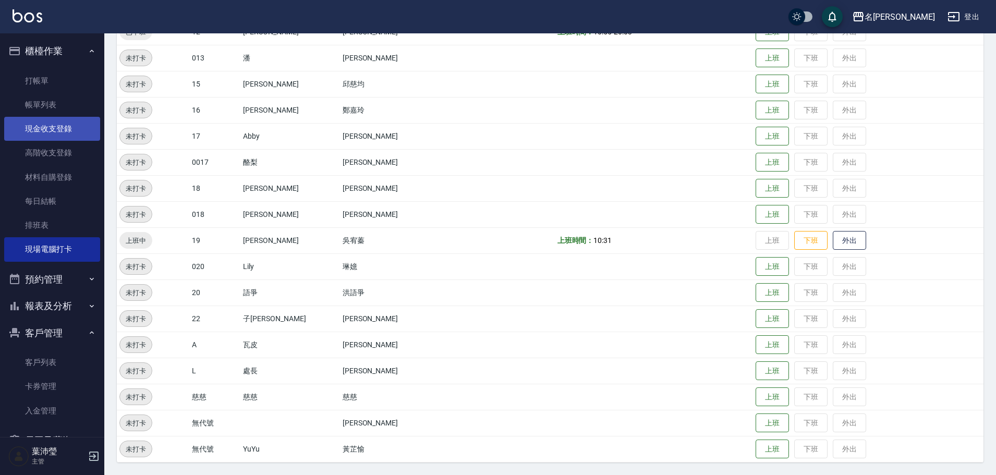
drag, startPoint x: 60, startPoint y: 105, endPoint x: 92, endPoint y: 120, distance: 35.2
click at [60, 105] on link "帳單列表" at bounding box center [52, 105] width 96 height 24
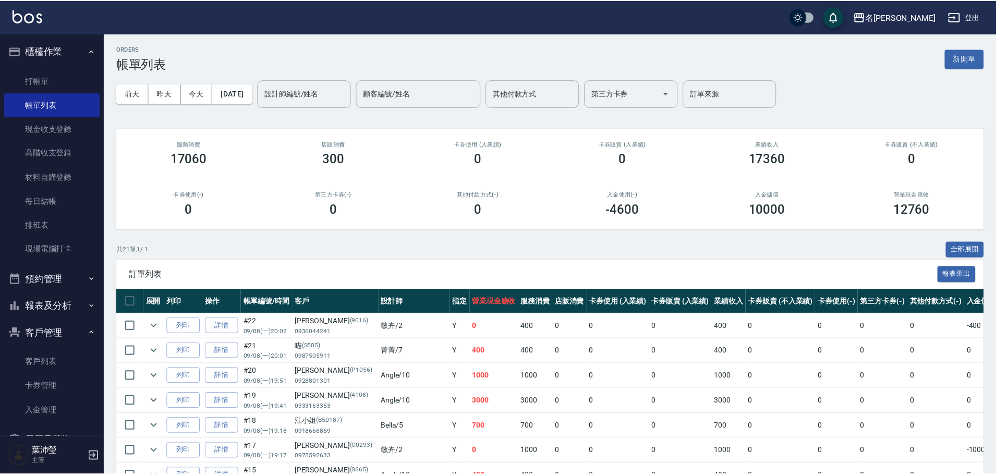
scroll to position [56, 0]
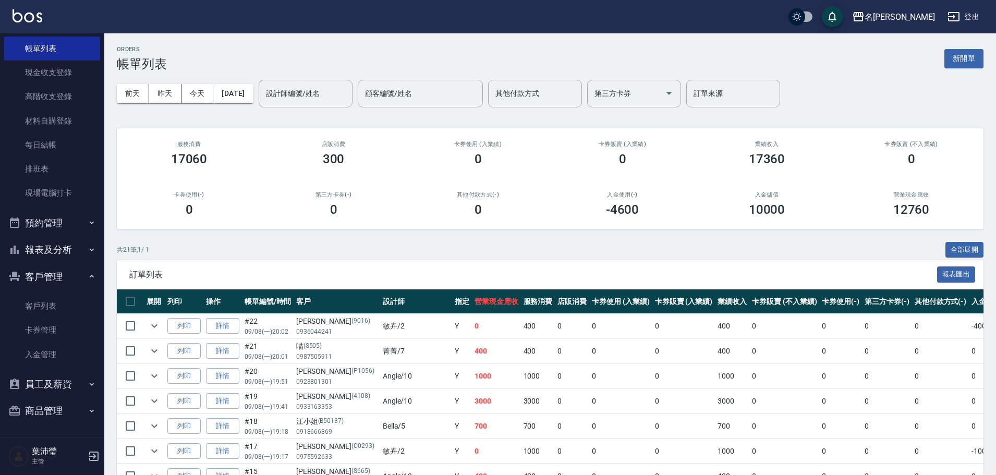
click at [60, 245] on button "報表及分析" at bounding box center [52, 249] width 96 height 27
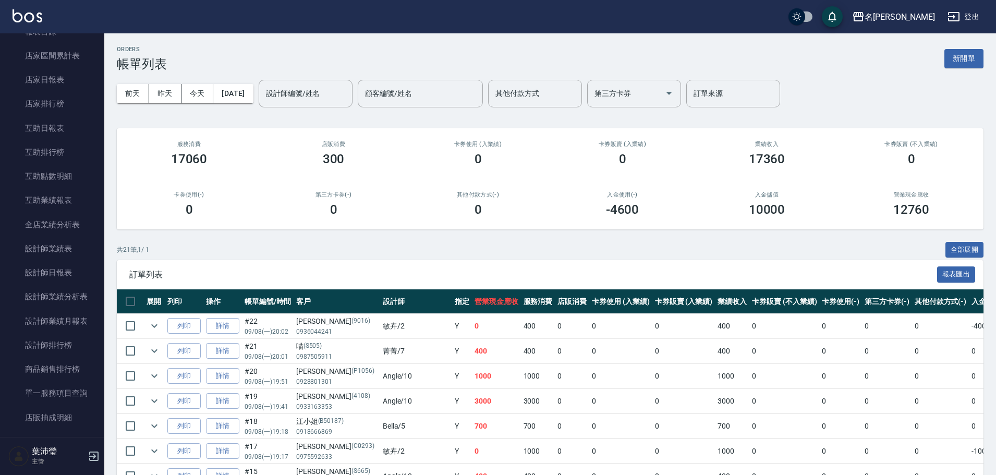
scroll to position [262, 0]
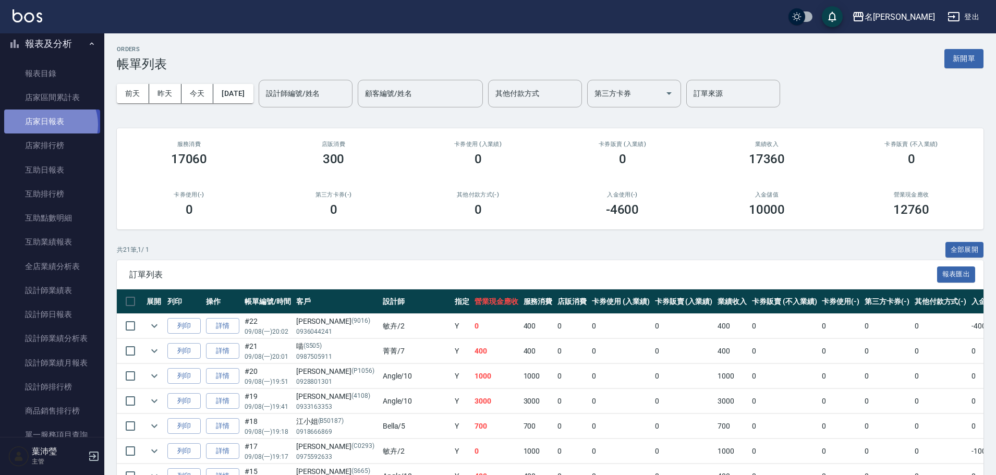
click at [48, 125] on link "店家日報表" at bounding box center [52, 122] width 96 height 24
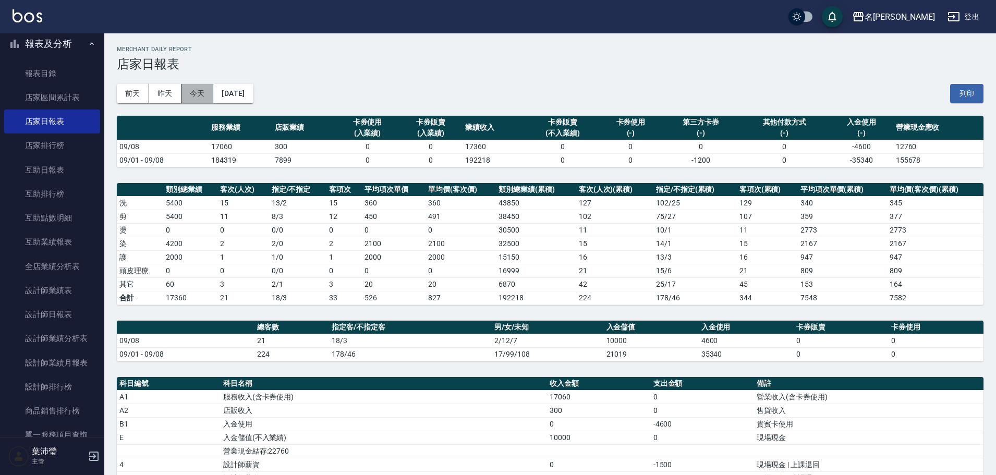
click at [200, 92] on button "今天" at bounding box center [197, 93] width 32 height 19
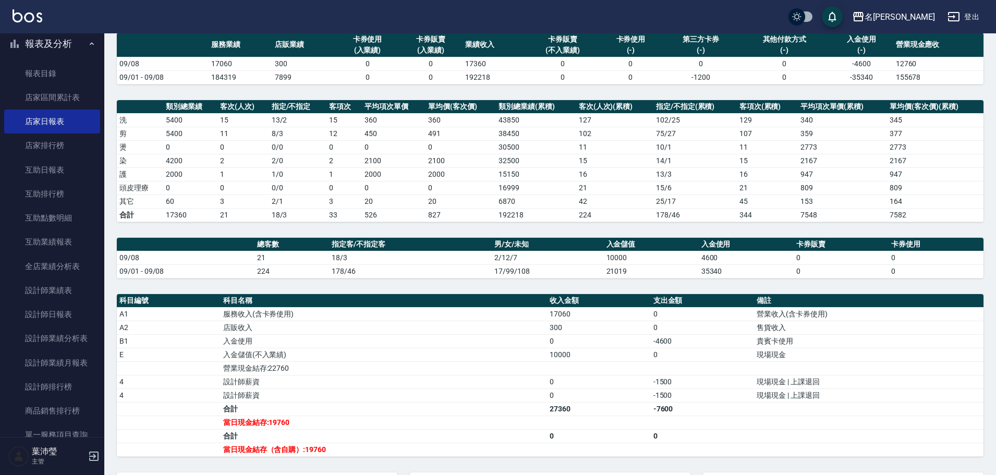
scroll to position [34, 0]
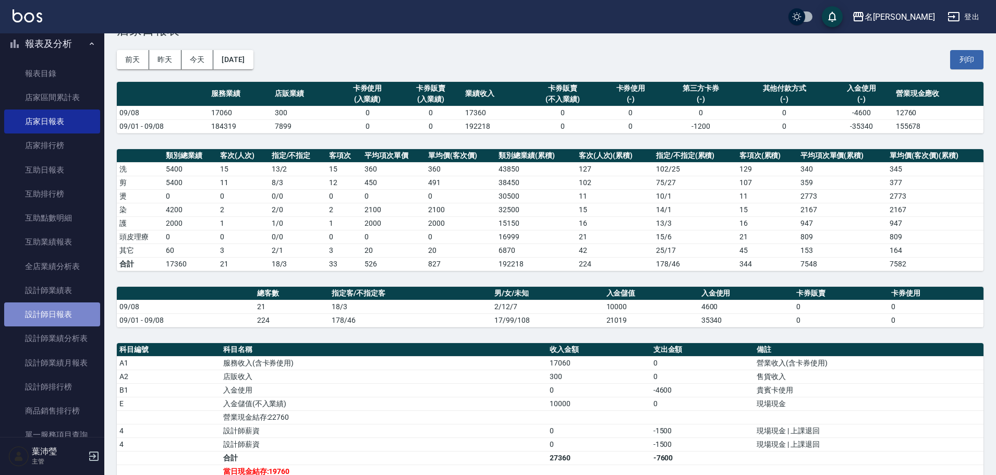
click at [76, 310] on link "設計師日報表" at bounding box center [52, 314] width 96 height 24
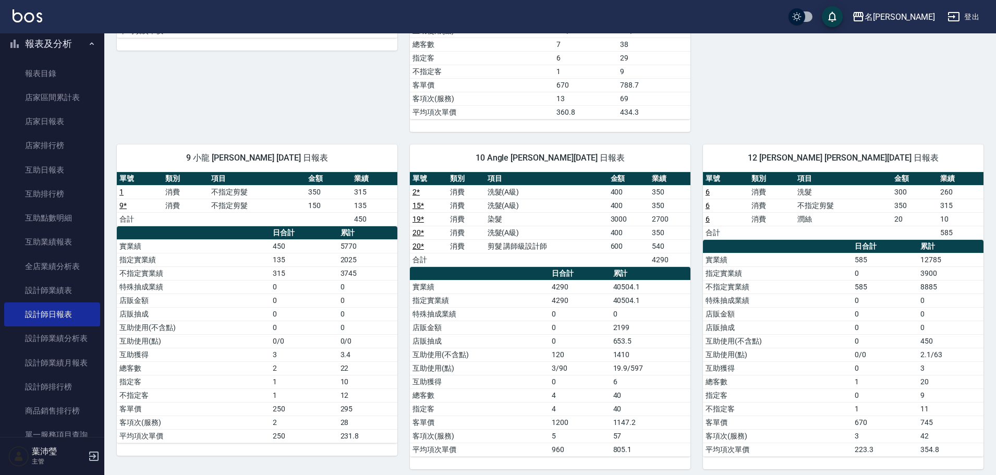
scroll to position [451, 0]
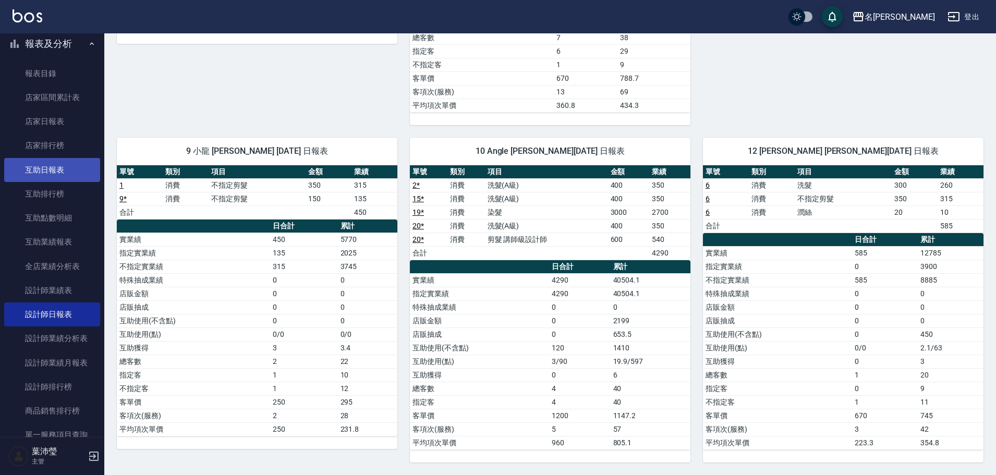
click at [75, 166] on link "互助日報表" at bounding box center [52, 170] width 96 height 24
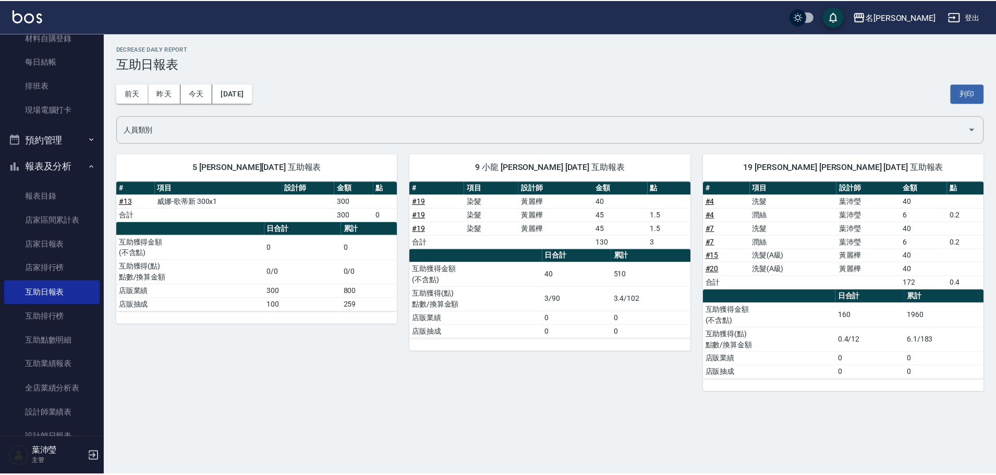
scroll to position [45, 0]
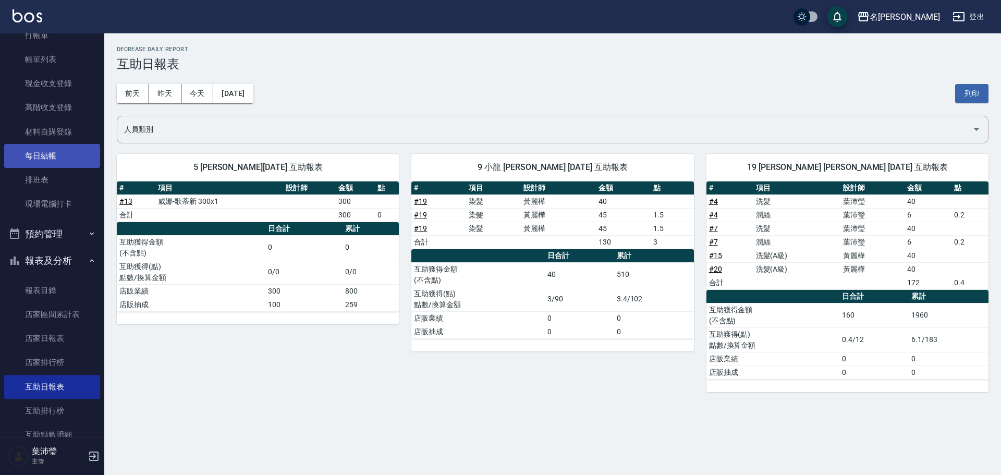
click at [43, 160] on link "每日結帳" at bounding box center [52, 156] width 96 height 24
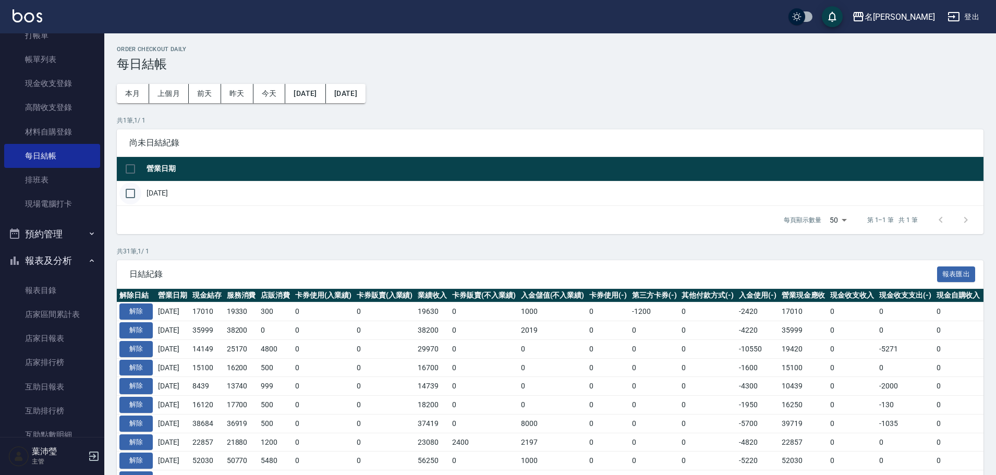
click at [126, 191] on input "checkbox" at bounding box center [130, 194] width 22 height 22
checkbox input "true"
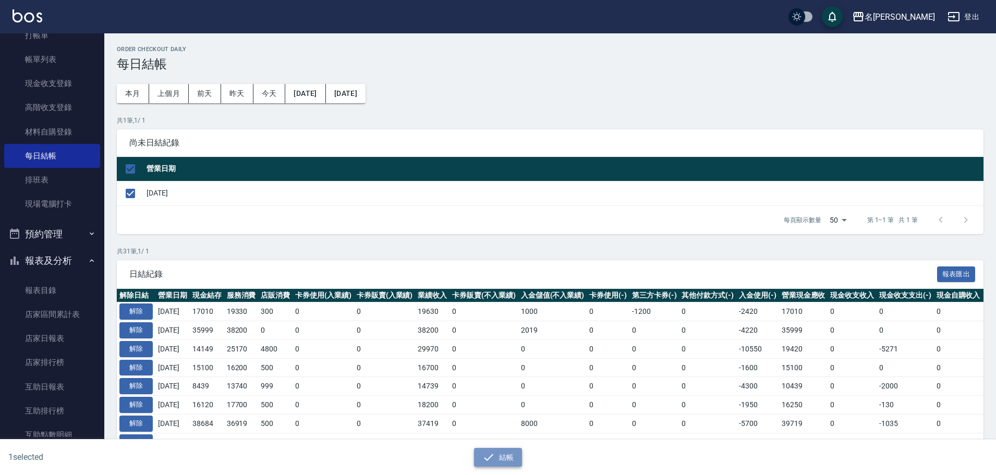
drag, startPoint x: 479, startPoint y: 460, endPoint x: 493, endPoint y: 459, distance: 14.6
click at [479, 460] on button "結帳" at bounding box center [498, 457] width 48 height 19
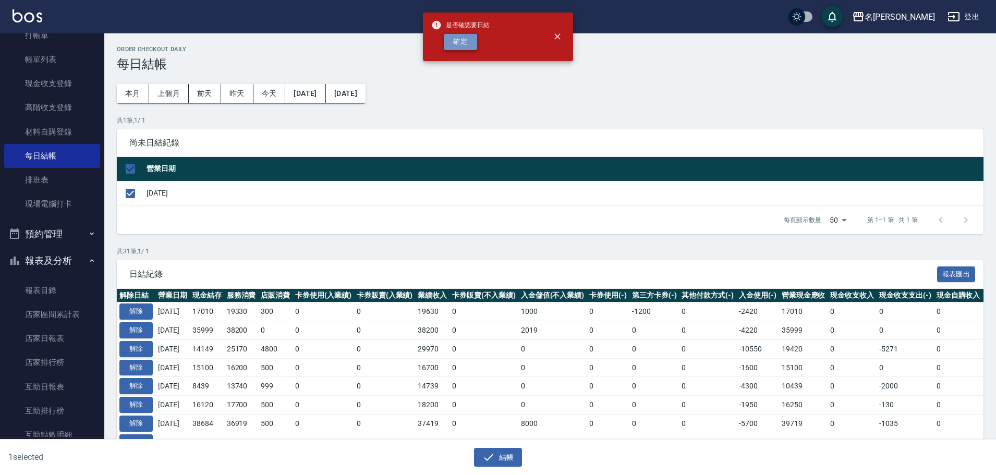
click at [457, 48] on button "確定" at bounding box center [460, 42] width 33 height 16
checkbox input "false"
